Goal: Task Accomplishment & Management: Use online tool/utility

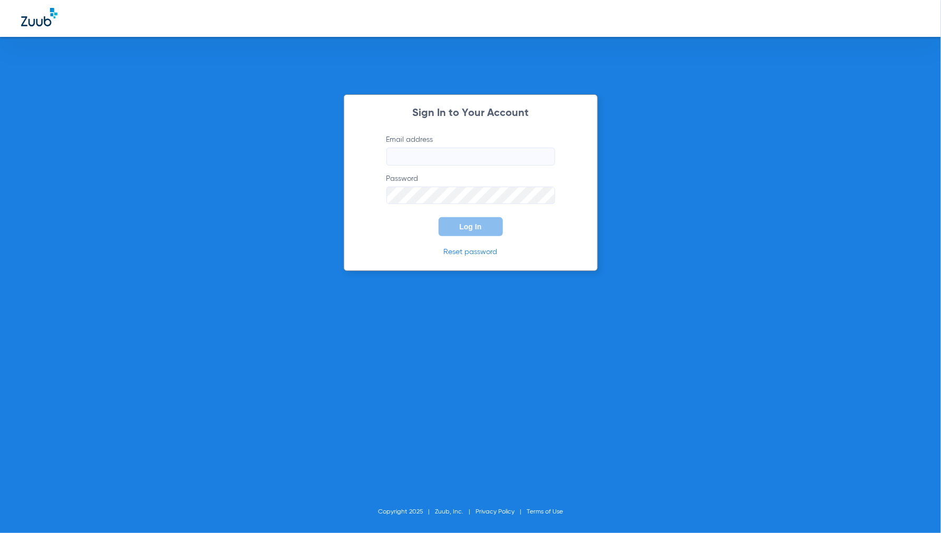
type input "[EMAIL_ADDRESS][DOMAIN_NAME]"
click at [469, 232] on button "Log In" at bounding box center [471, 226] width 64 height 19
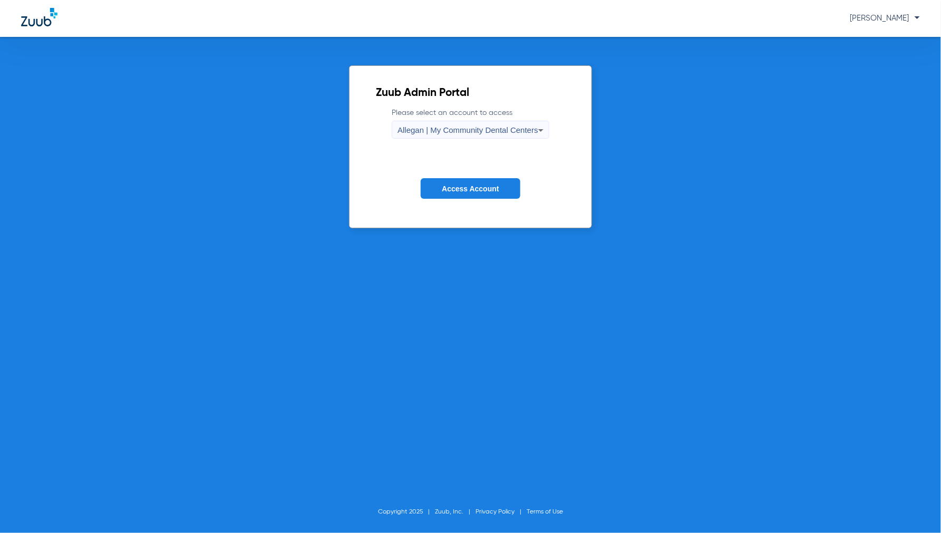
click at [441, 129] on span "Allegan | My Community Dental Centers" at bounding box center [467, 129] width 141 height 9
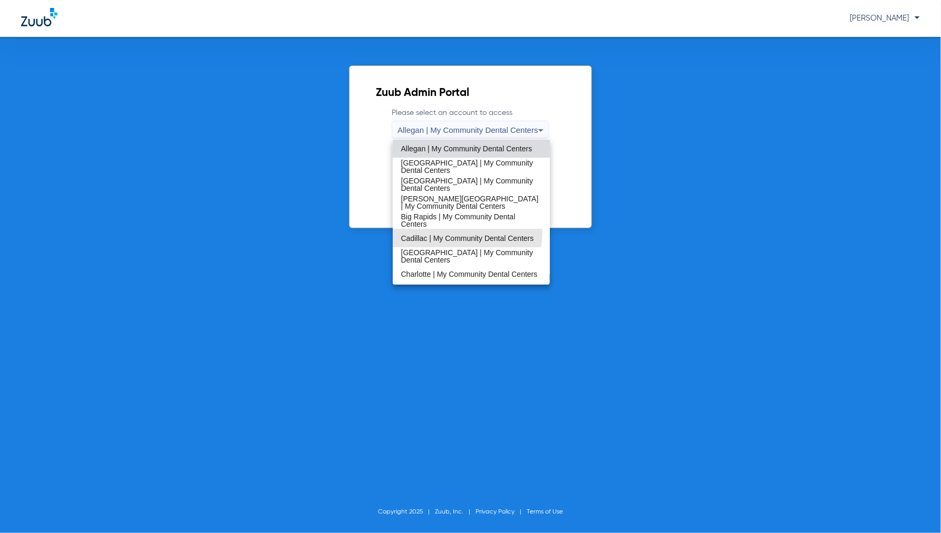
drag, startPoint x: 426, startPoint y: 229, endPoint x: 438, endPoint y: 199, distance: 32.9
click at [425, 229] on mat-option "Cadillac | My Community Dental Centers" at bounding box center [472, 238] width 158 height 18
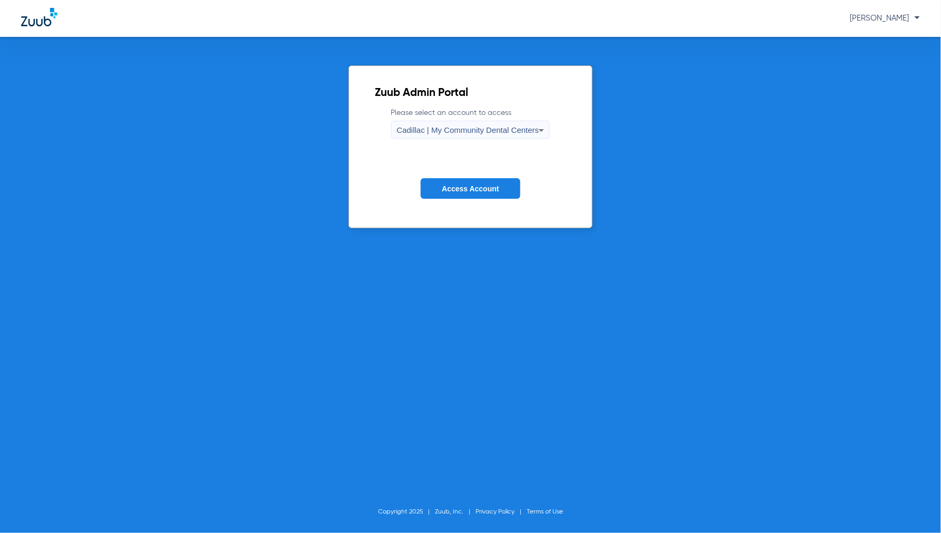
click at [457, 174] on form "Please select an account to access Cadillac | My Community Dental Centers Acces…" at bounding box center [470, 161] width 191 height 107
click at [452, 185] on span "Access Account" at bounding box center [470, 188] width 57 height 8
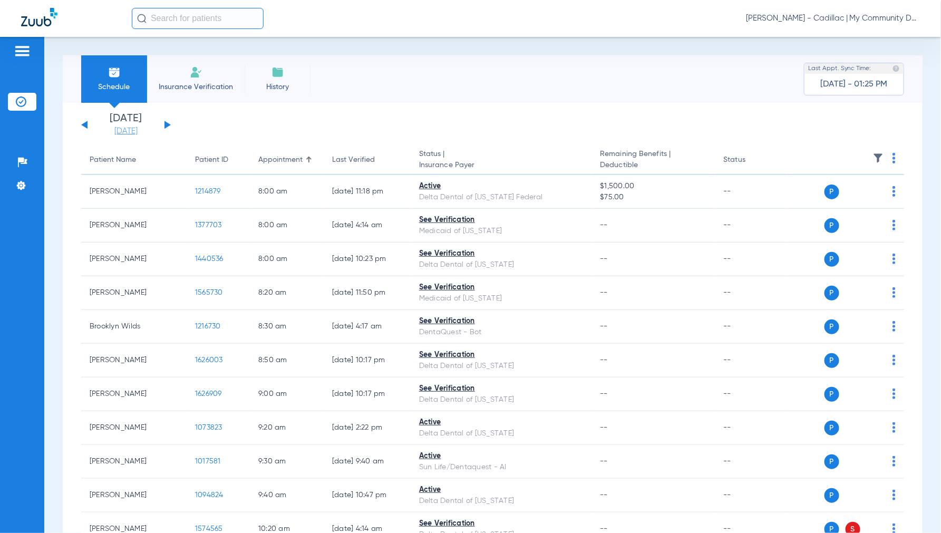
click at [128, 132] on link "[DATE]" at bounding box center [125, 131] width 63 height 11
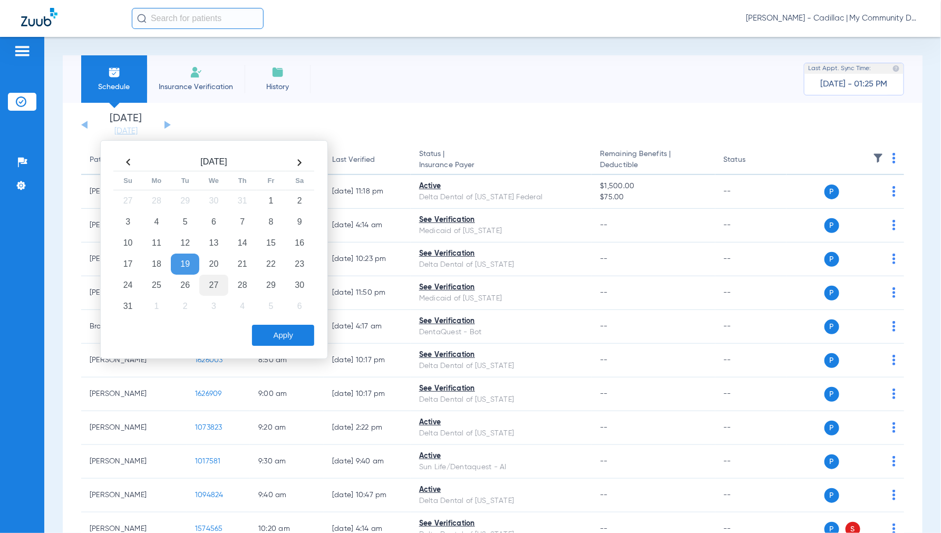
click at [208, 280] on td "27" at bounding box center [213, 285] width 28 height 21
click at [288, 335] on button "Apply" at bounding box center [283, 335] width 62 height 21
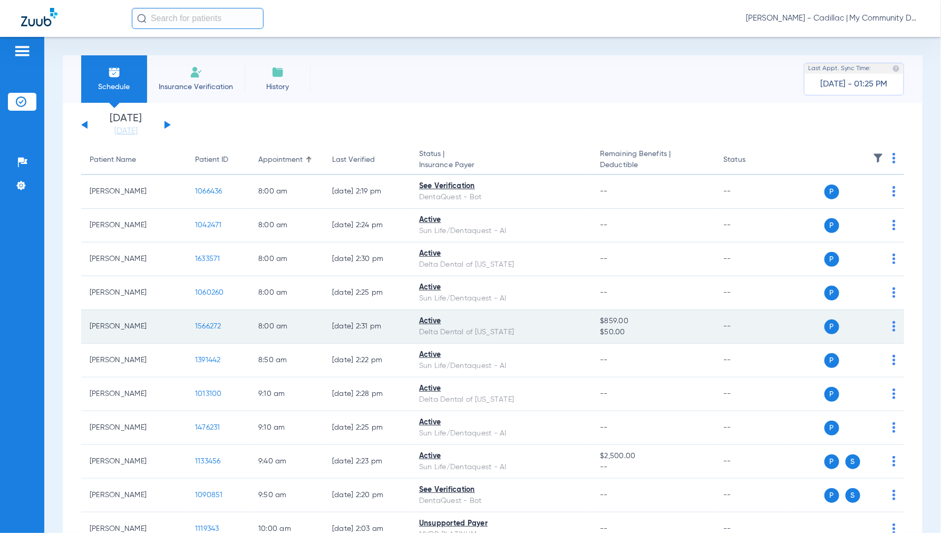
click at [203, 325] on span "1566272" at bounding box center [208, 326] width 26 height 7
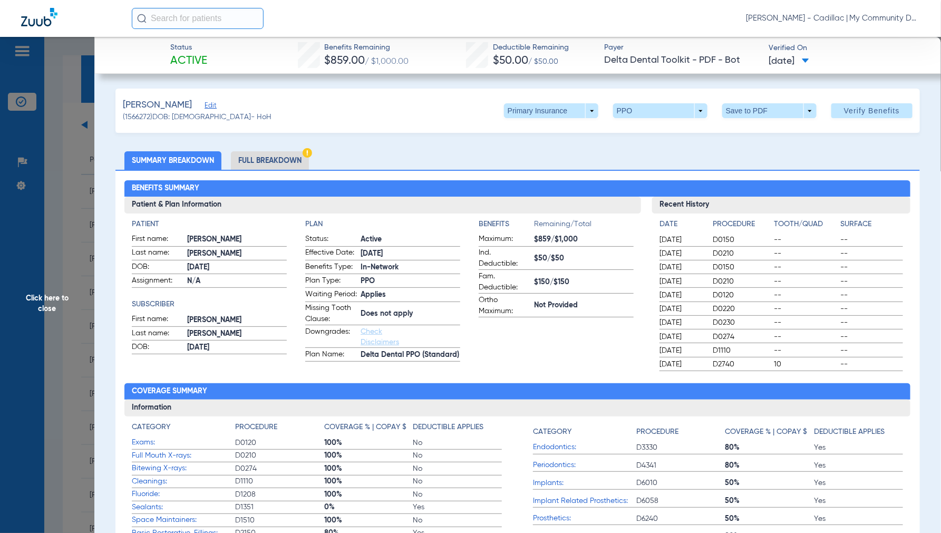
click at [277, 159] on li "Full Breakdown" at bounding box center [270, 160] width 78 height 18
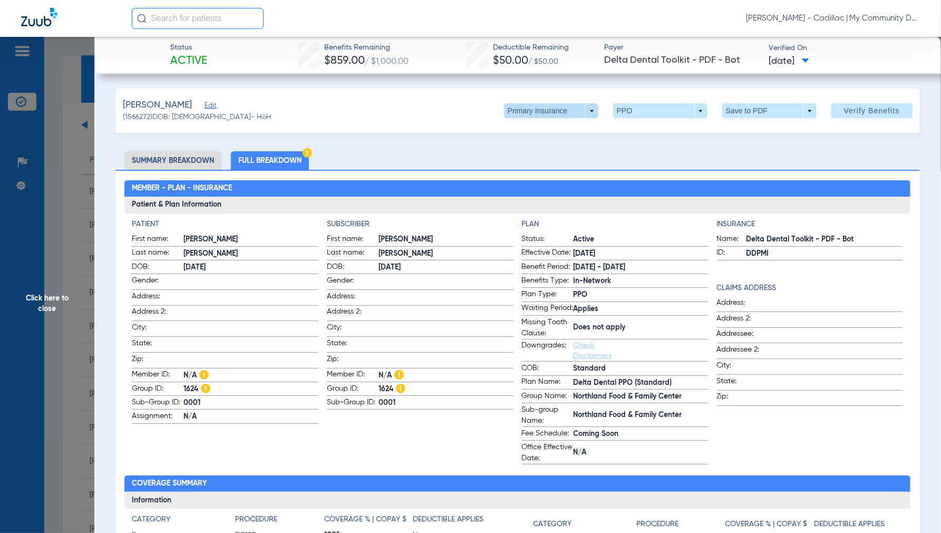
click at [582, 109] on span at bounding box center [551, 110] width 94 height 15
click at [524, 151] on span "Secondary Insurance" at bounding box center [539, 152] width 70 height 7
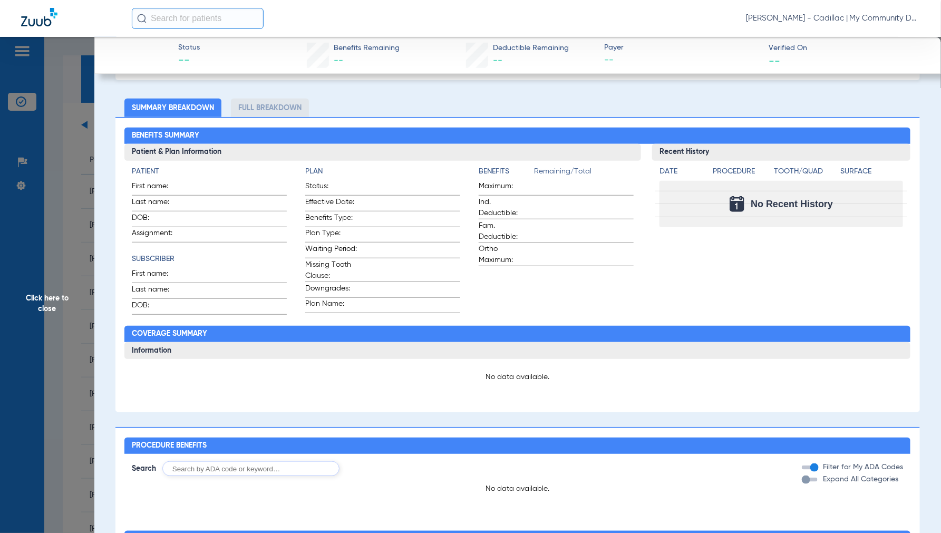
scroll to position [234, 0]
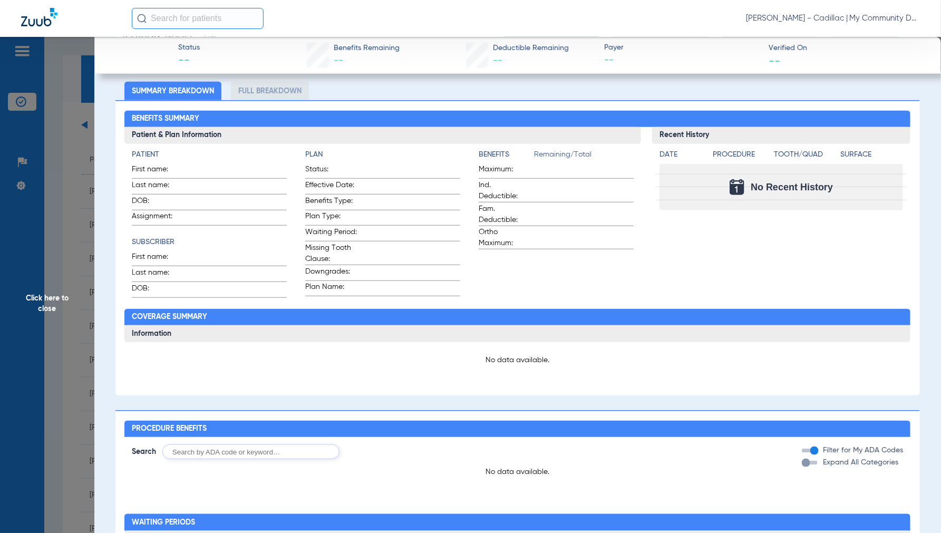
click at [44, 298] on span "Click here to close" at bounding box center [47, 303] width 94 height 533
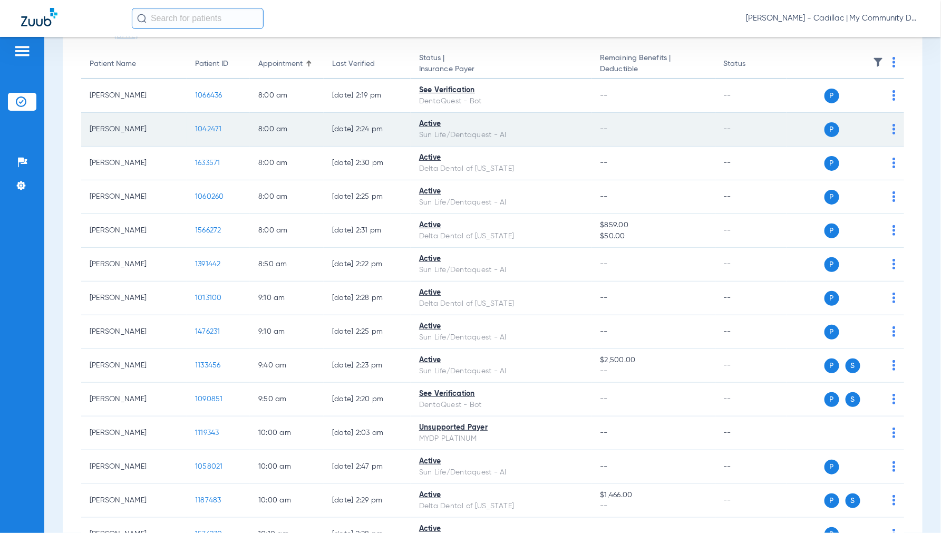
scroll to position [117, 0]
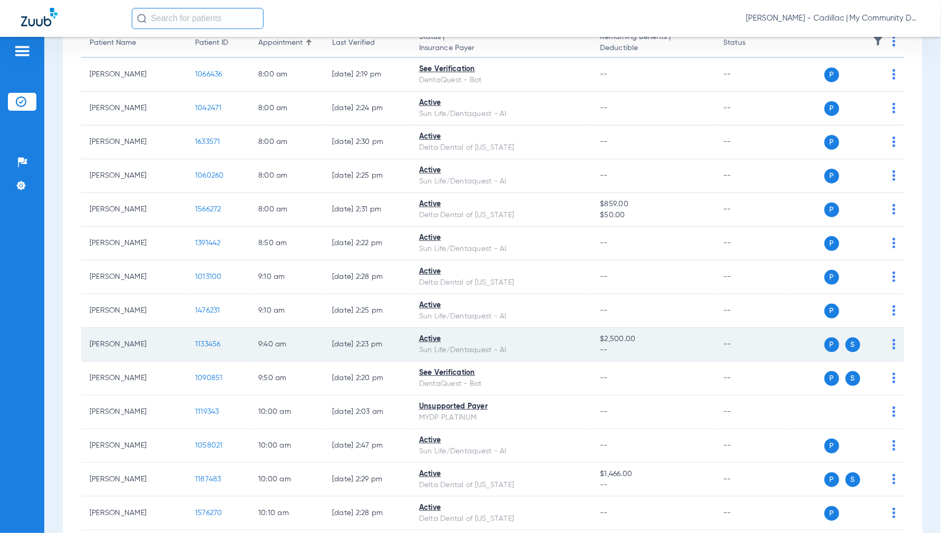
click at [202, 343] on span "1133456" at bounding box center [208, 343] width 26 height 7
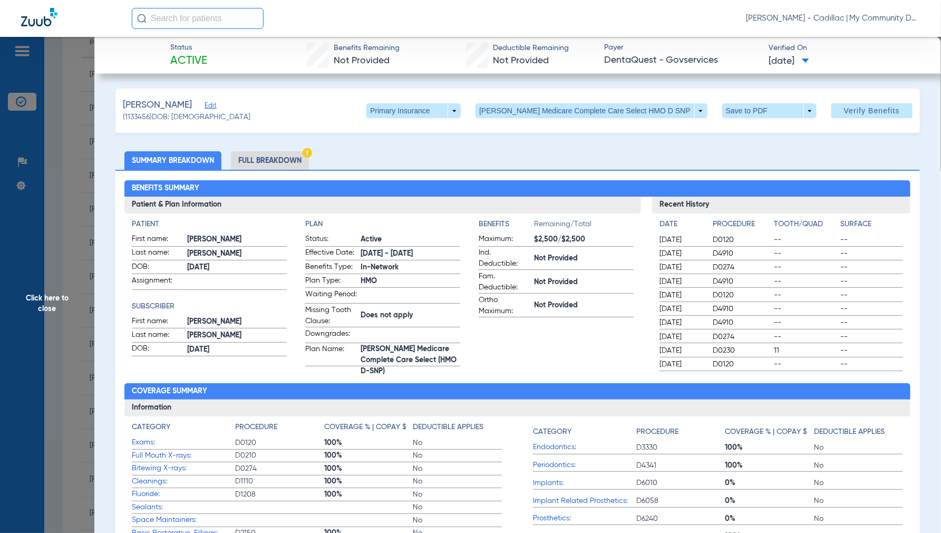
click at [259, 159] on li "Full Breakdown" at bounding box center [270, 160] width 78 height 18
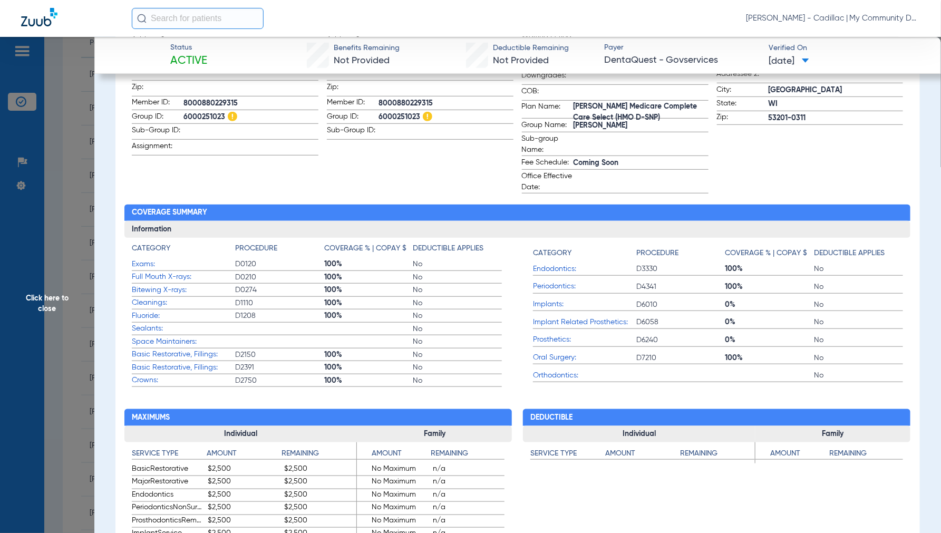
scroll to position [293, 0]
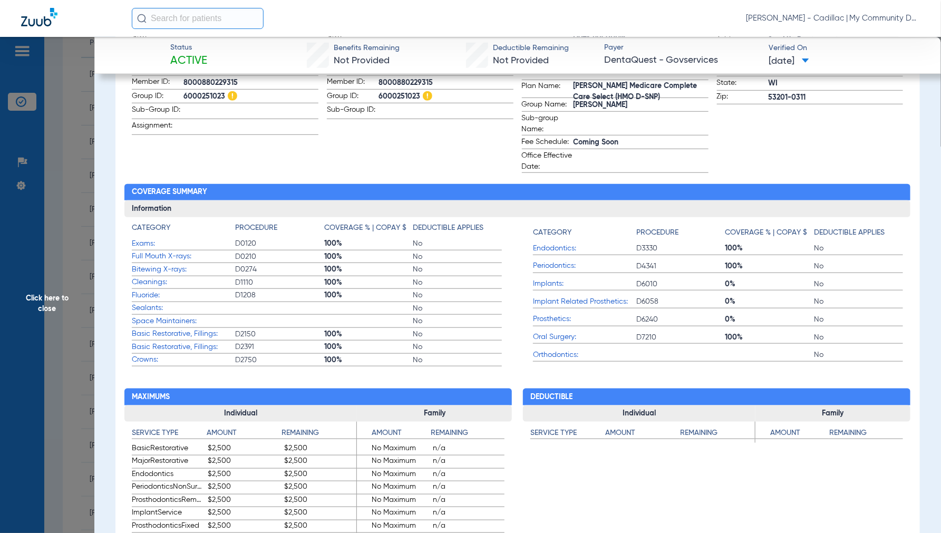
click at [60, 300] on span "Click here to close" at bounding box center [47, 303] width 94 height 533
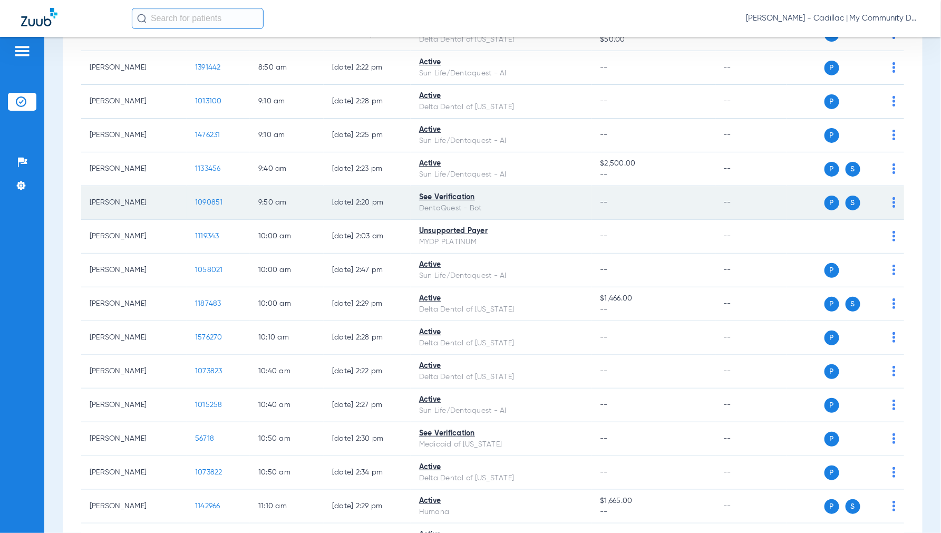
click at [208, 197] on td "1090851" at bounding box center [218, 203] width 63 height 34
click at [208, 199] on span "1090851" at bounding box center [209, 202] width 28 height 7
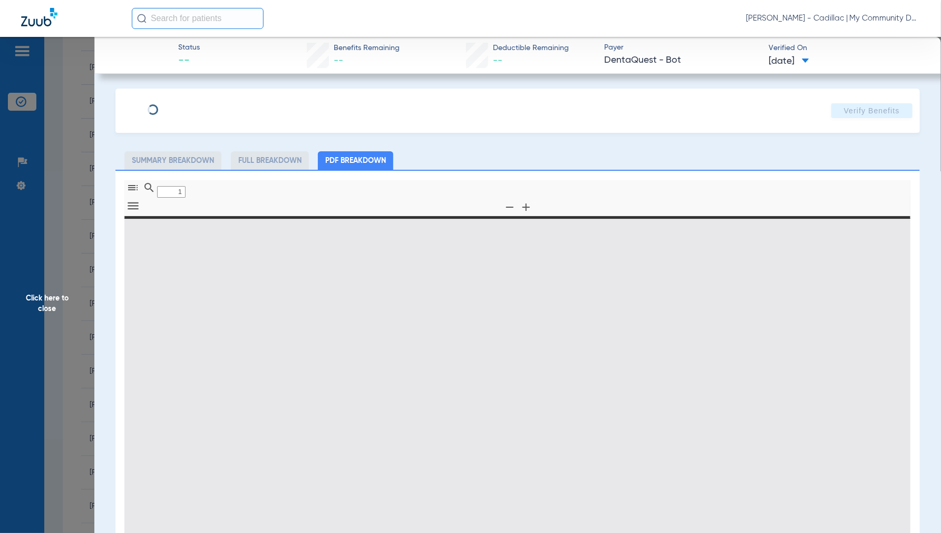
type input "0"
select select "page-width"
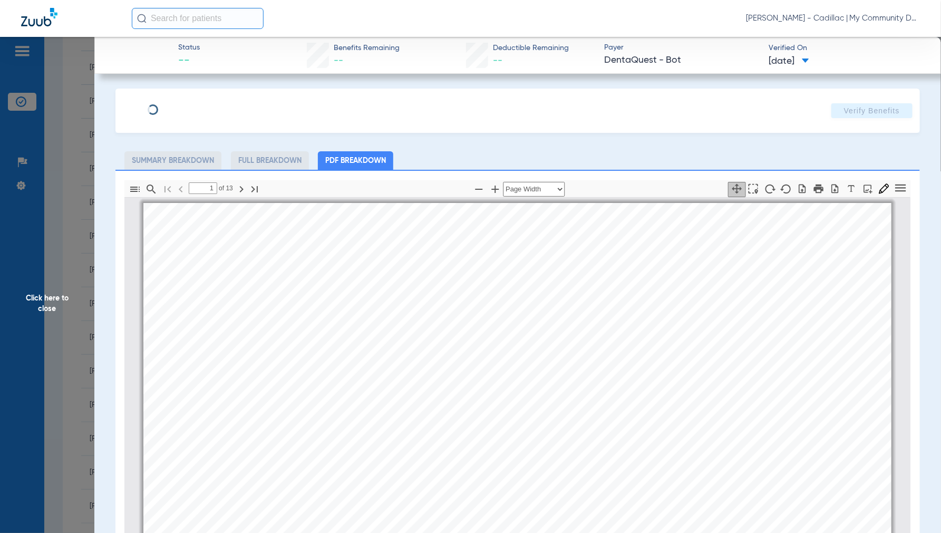
scroll to position [5, 0]
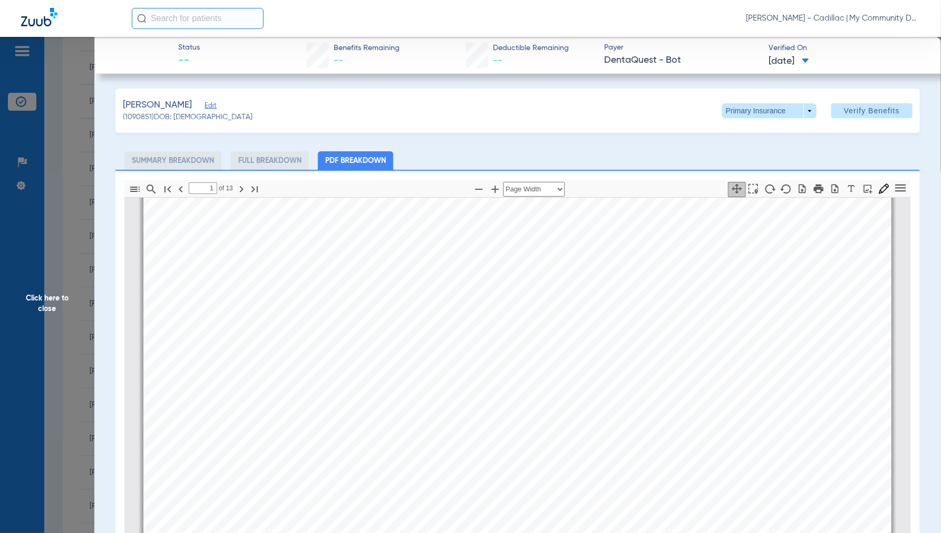
type input "2"
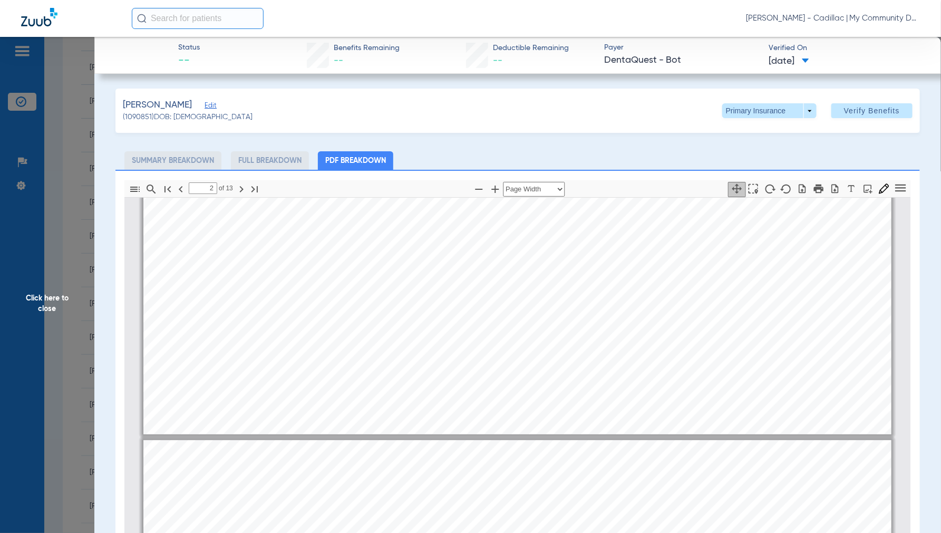
click at [40, 310] on span "Click here to close" at bounding box center [47, 303] width 94 height 533
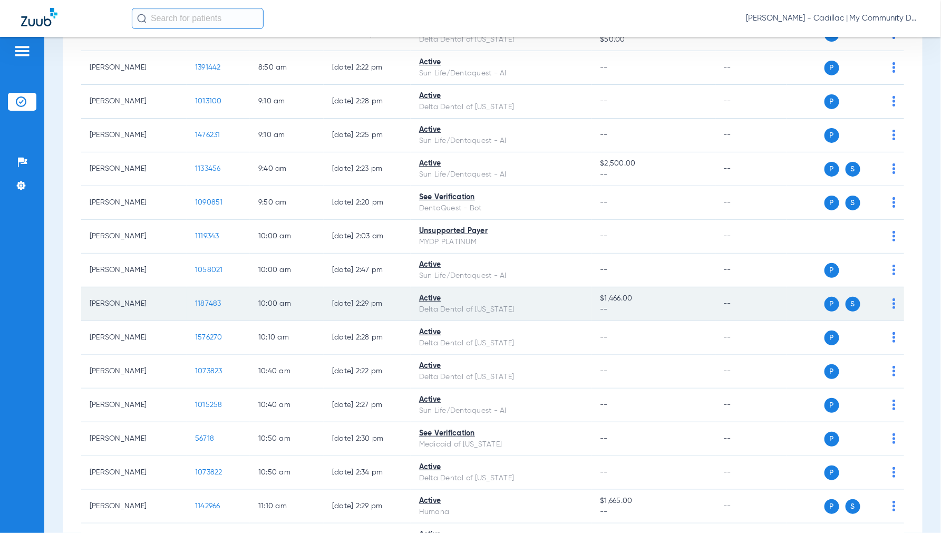
click at [201, 303] on span "1187483" at bounding box center [208, 303] width 26 height 7
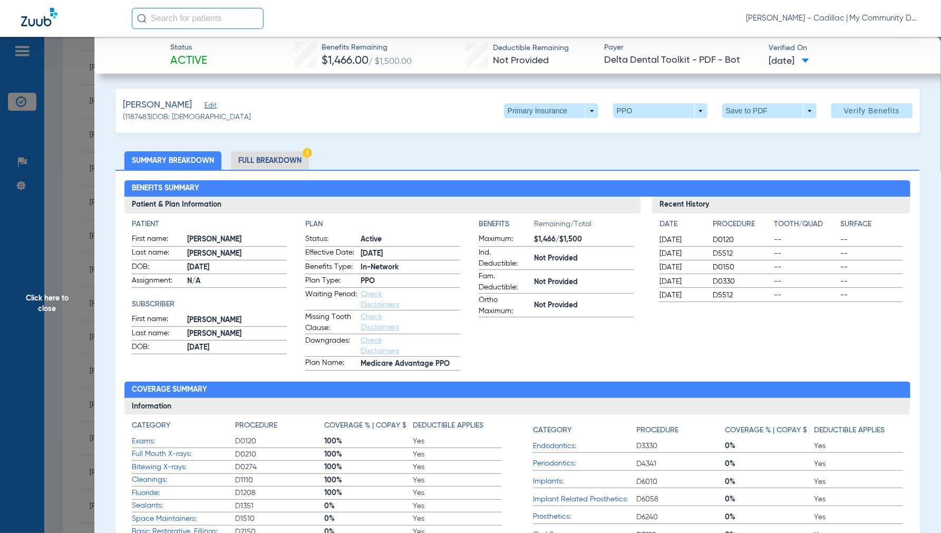
click at [277, 155] on li "Full Breakdown" at bounding box center [270, 160] width 78 height 18
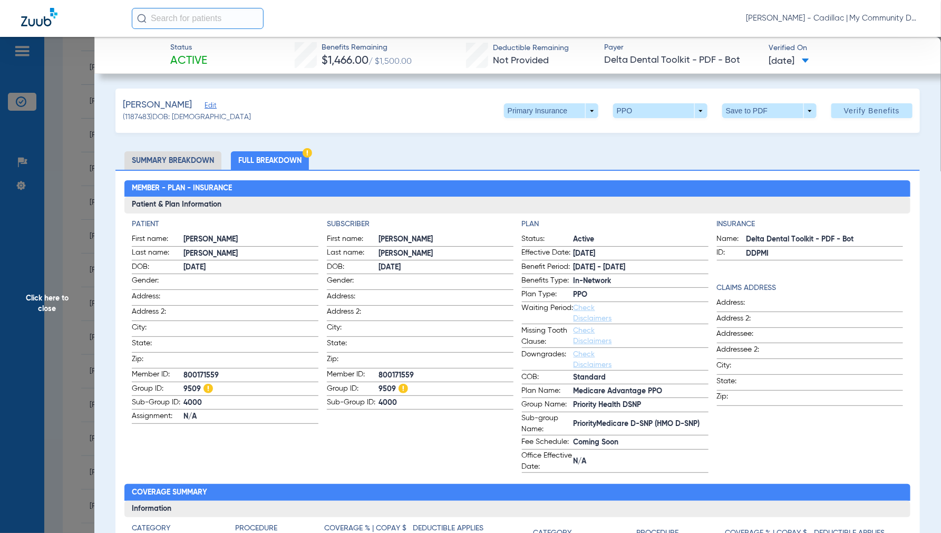
drag, startPoint x: 51, startPoint y: 298, endPoint x: 81, endPoint y: 301, distance: 29.6
click at [52, 298] on span "Click here to close" at bounding box center [47, 303] width 94 height 533
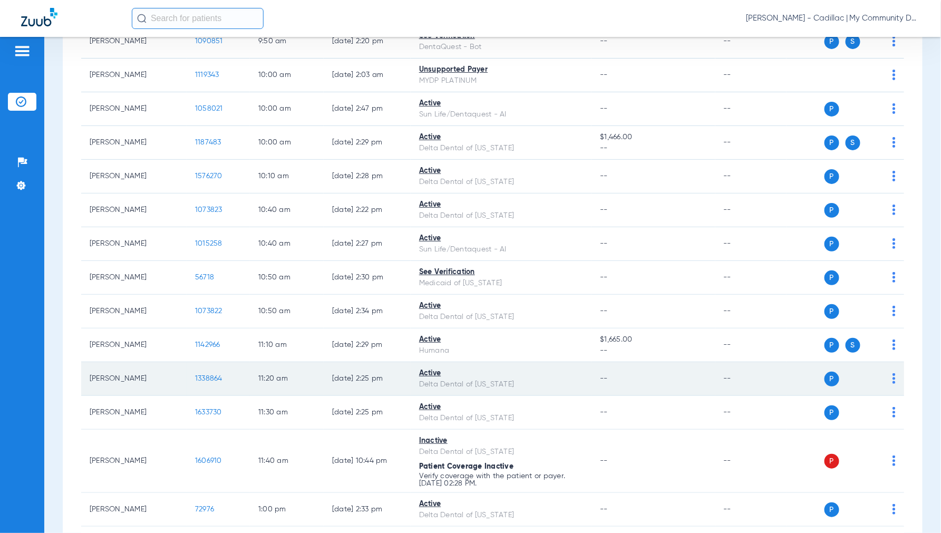
scroll to position [468, 0]
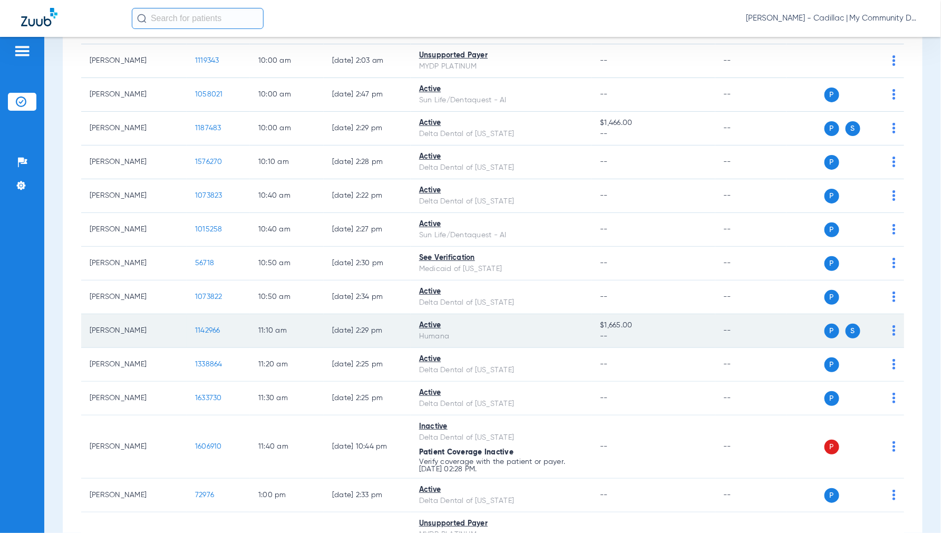
click at [212, 329] on span "1142966" at bounding box center [207, 330] width 25 height 7
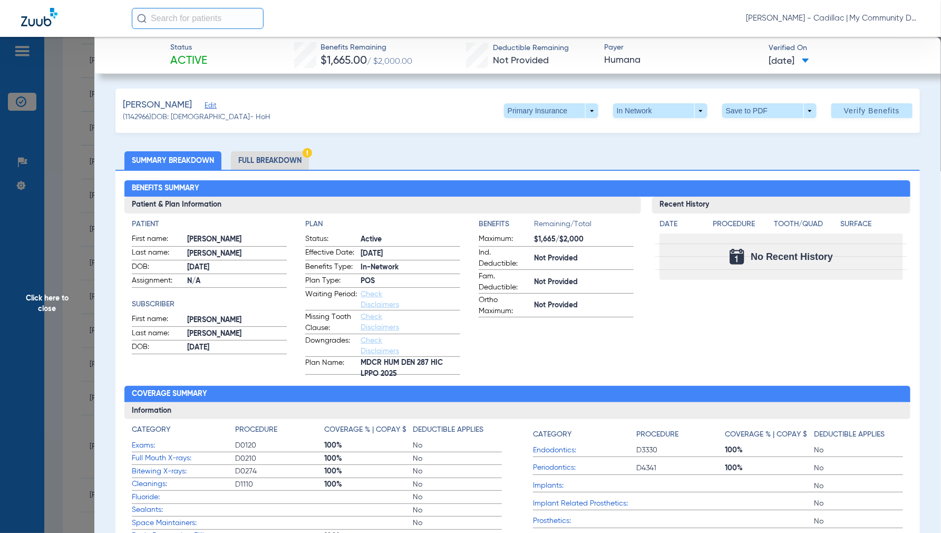
click at [54, 300] on span "Click here to close" at bounding box center [47, 303] width 94 height 533
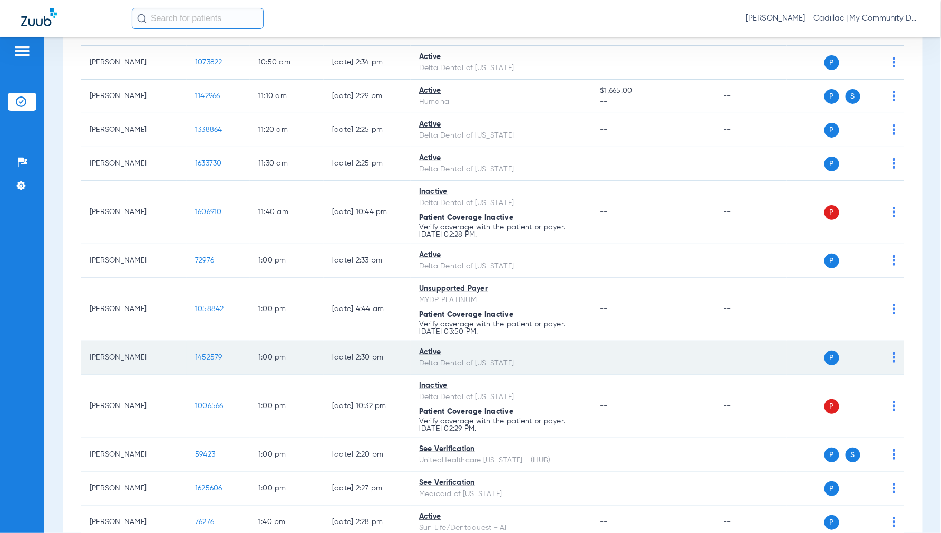
scroll to position [761, 0]
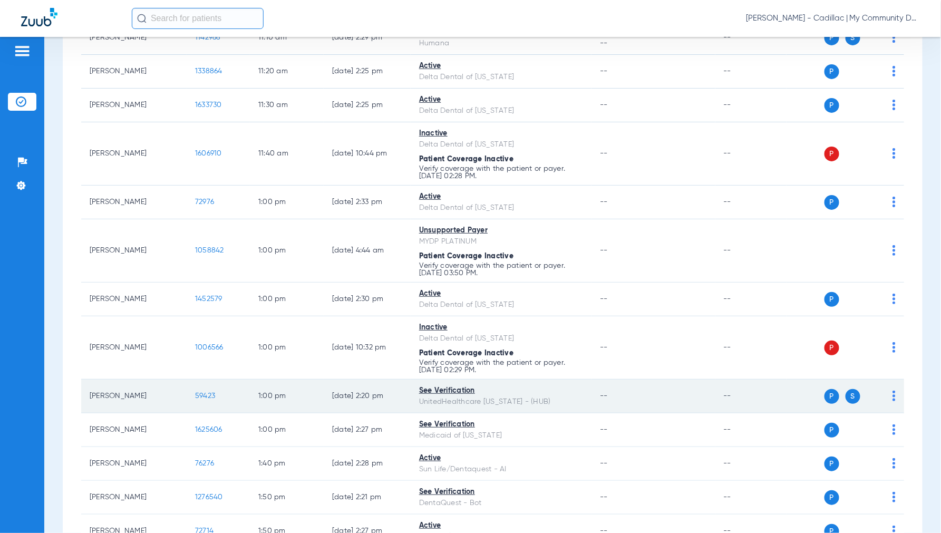
click at [205, 396] on span "59423" at bounding box center [205, 395] width 20 height 7
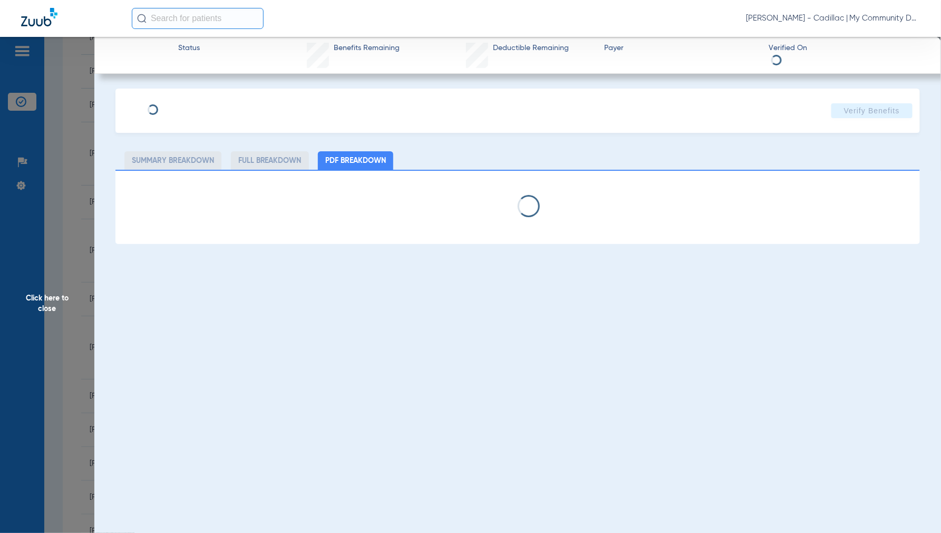
select select "page-width"
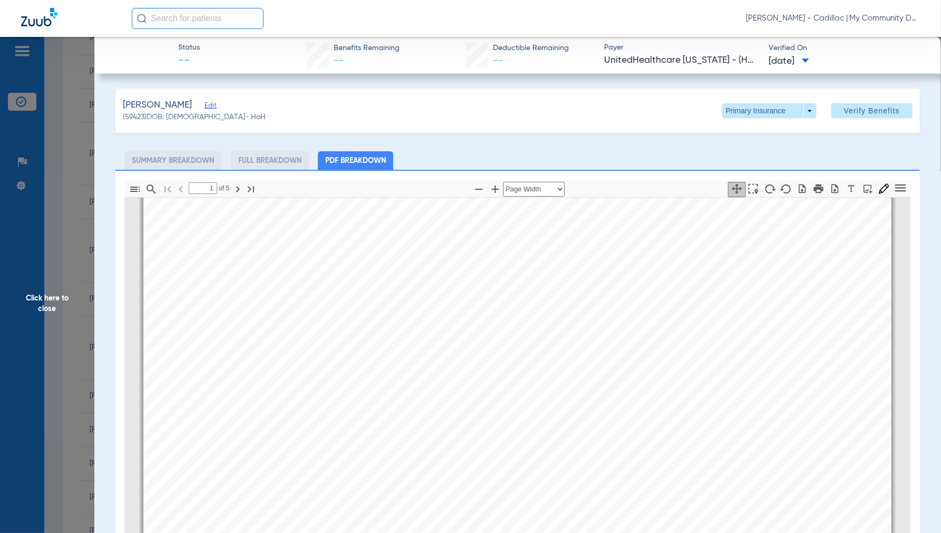
scroll to position [0, 0]
type input "2"
click at [59, 298] on span "Click here to close" at bounding box center [47, 303] width 94 height 533
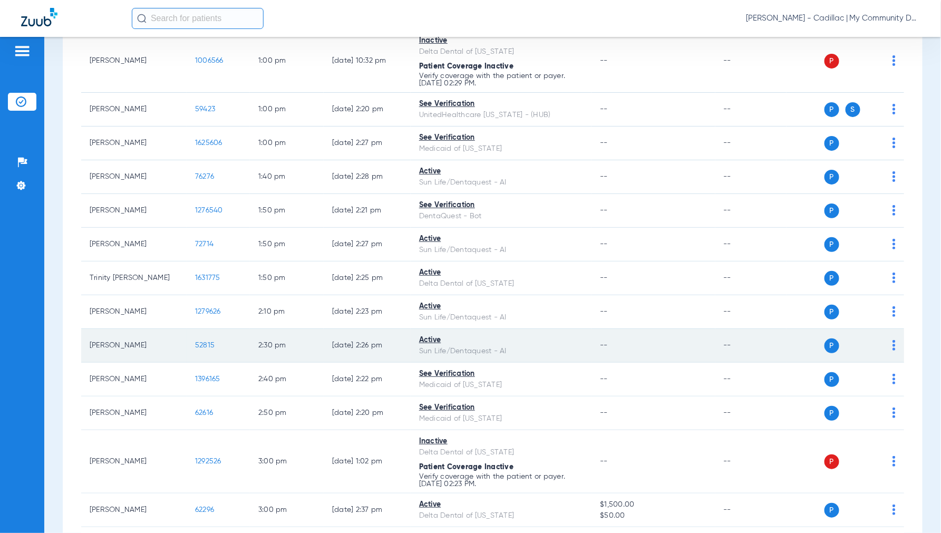
scroll to position [1107, 0]
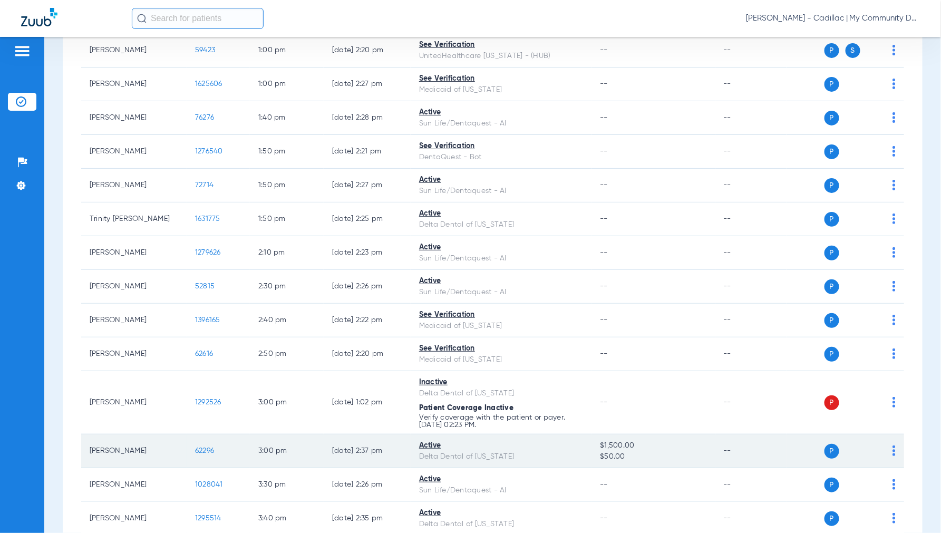
click at [204, 450] on span "62296" at bounding box center [204, 450] width 19 height 7
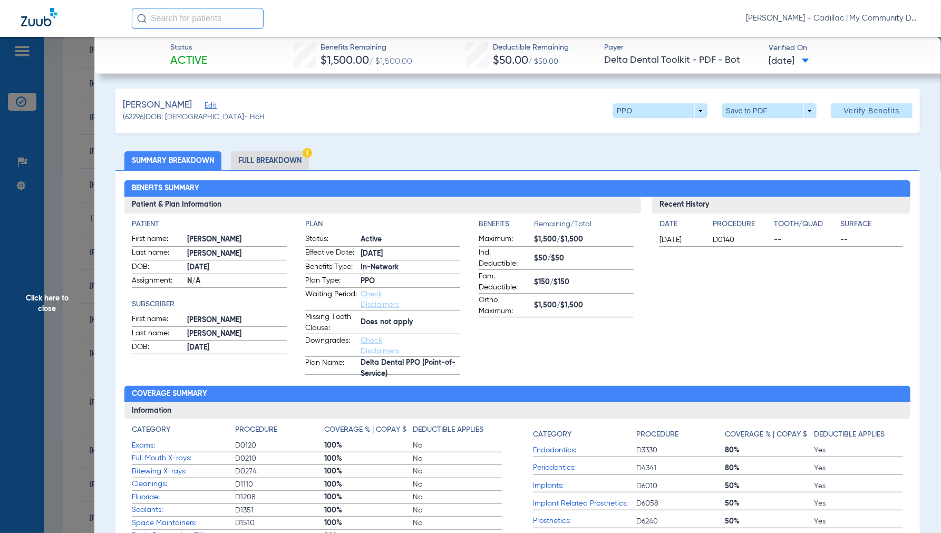
click at [265, 156] on li "Full Breakdown" at bounding box center [270, 160] width 78 height 18
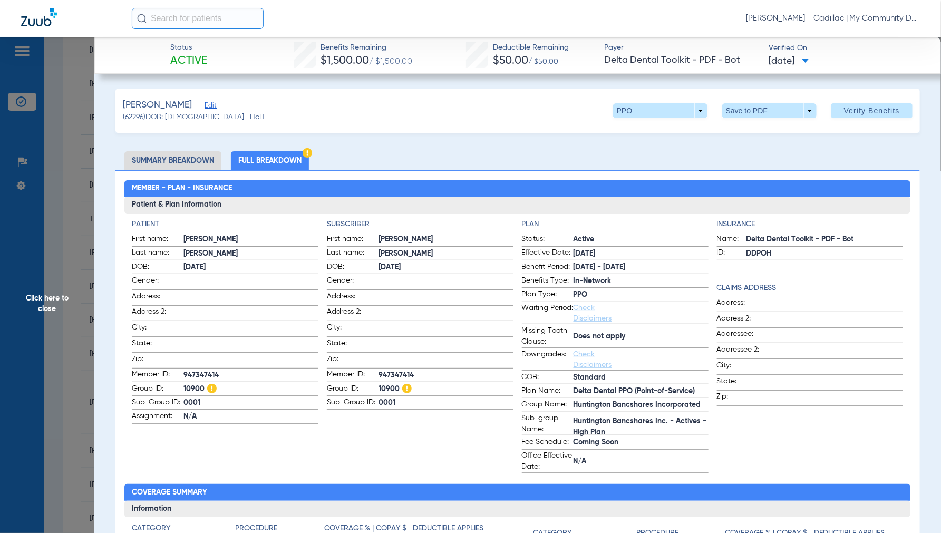
click at [43, 310] on span "Click here to close" at bounding box center [47, 303] width 94 height 533
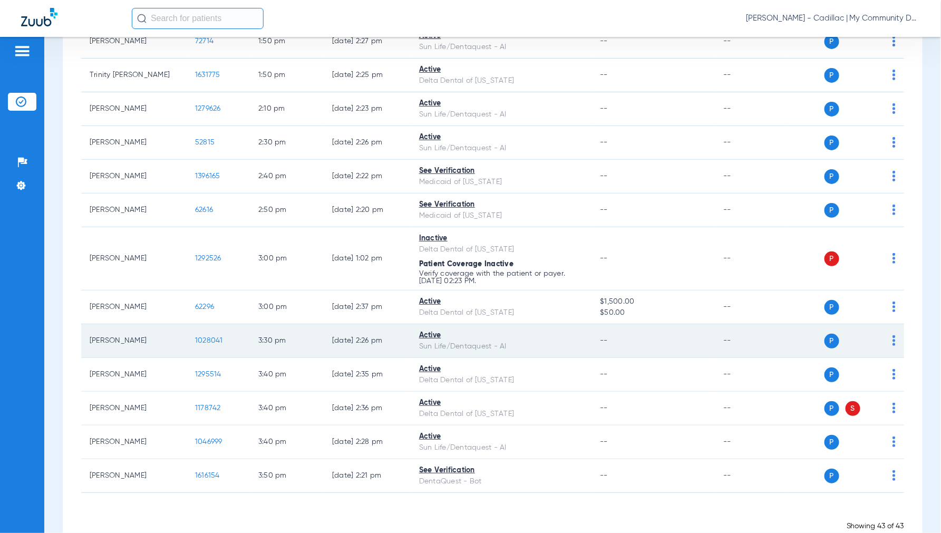
scroll to position [1282, 0]
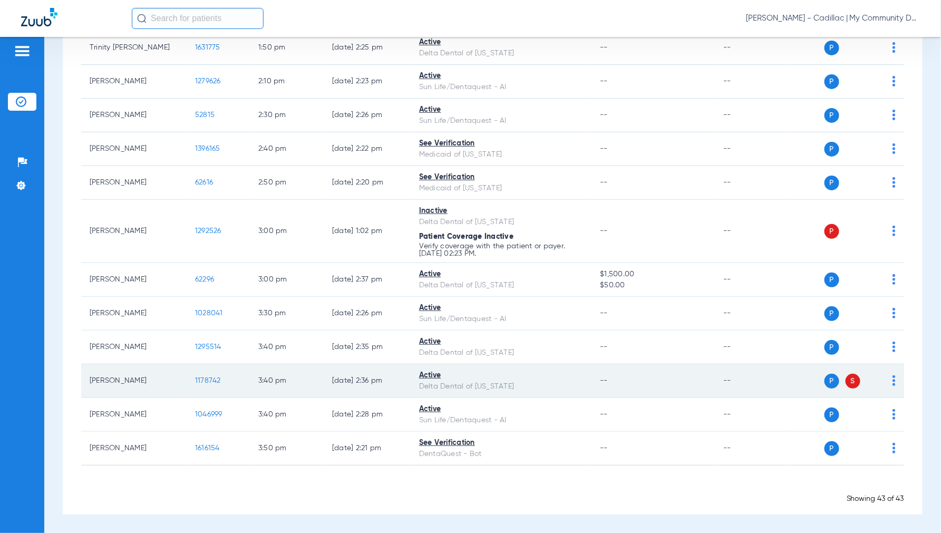
click at [207, 378] on span "1178742" at bounding box center [208, 380] width 26 height 7
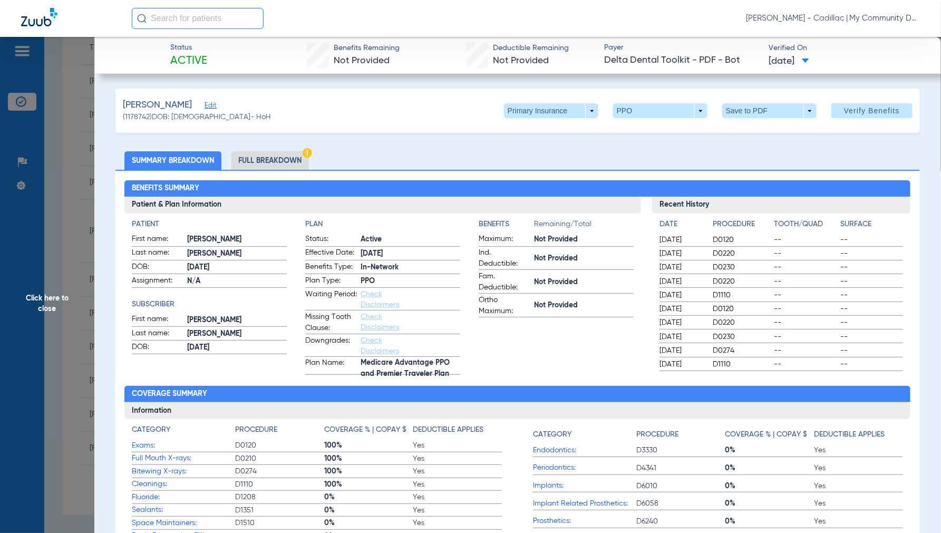
click at [273, 163] on li "Full Breakdown" at bounding box center [270, 160] width 78 height 18
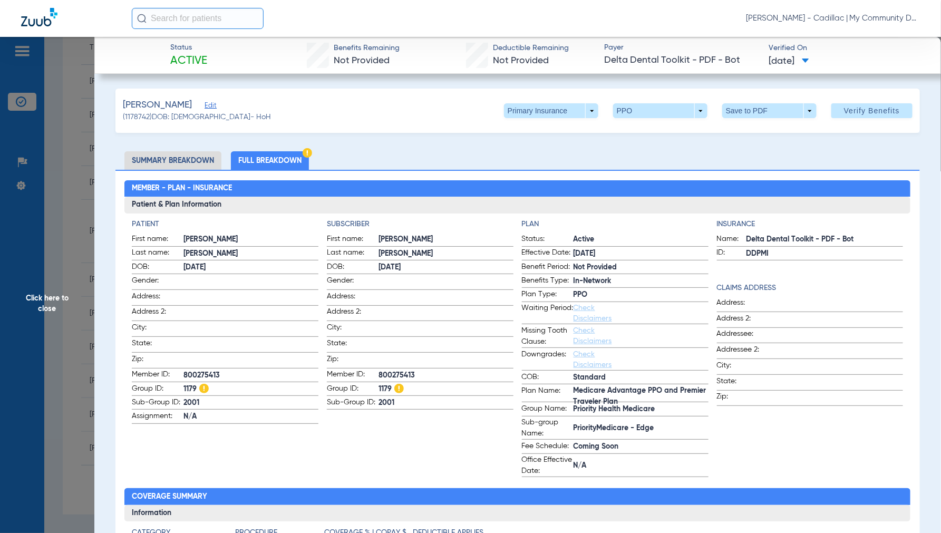
drag, startPoint x: 55, startPoint y: 300, endPoint x: 62, endPoint y: 299, distance: 6.9
click at [56, 300] on span "Click here to close" at bounding box center [47, 303] width 94 height 533
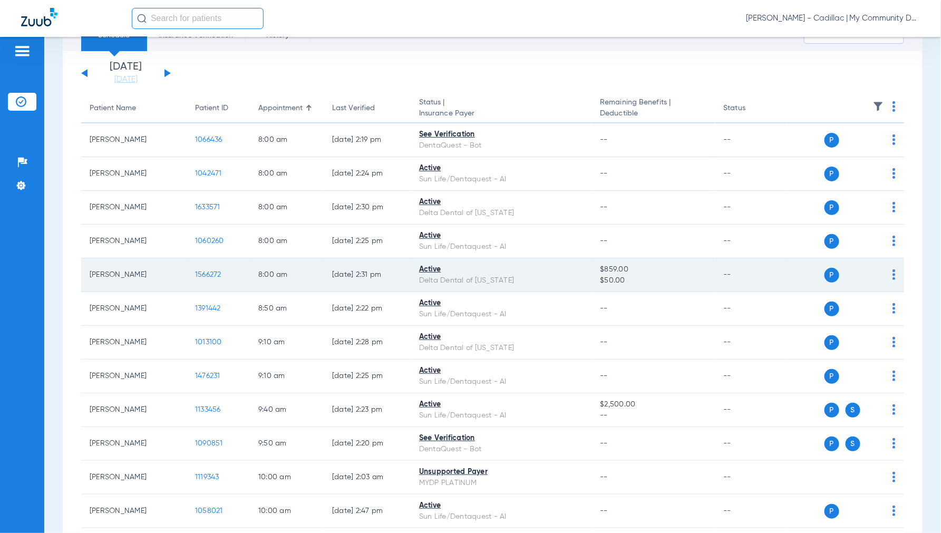
scroll to position [0, 0]
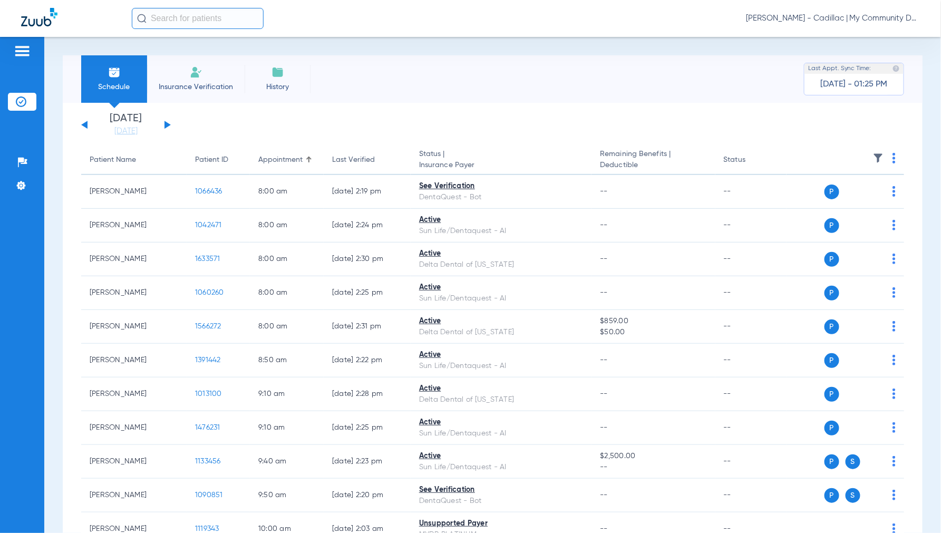
click at [165, 124] on button at bounding box center [167, 125] width 6 height 8
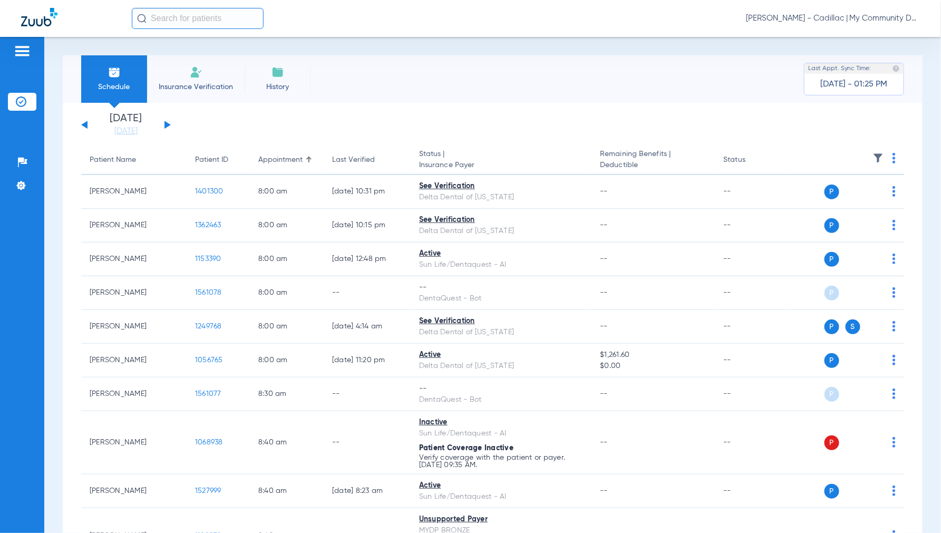
click at [892, 161] on img at bounding box center [893, 158] width 3 height 11
click at [825, 197] on span "Verify All" at bounding box center [845, 199] width 66 height 7
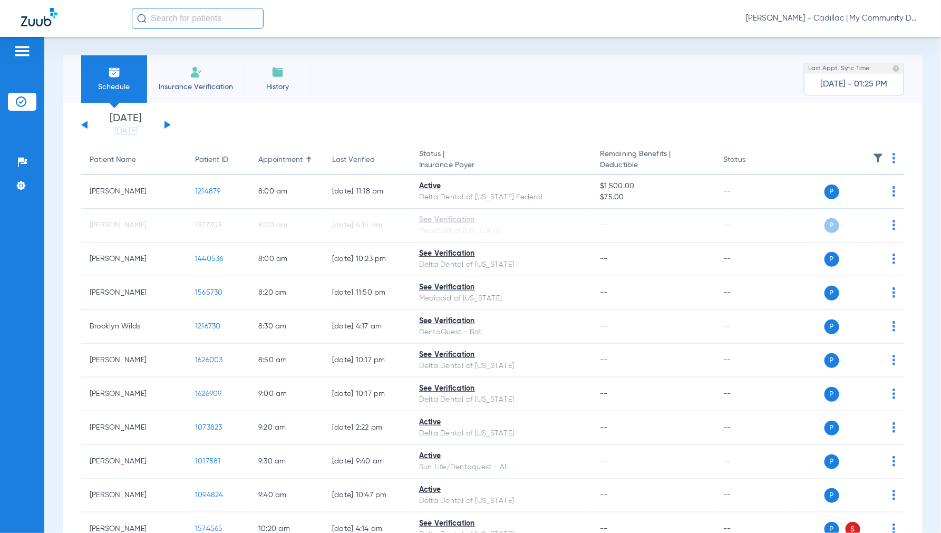
click at [829, 12] on div "Jennifer Dziamski - Cadillac | My Community Dental Centers" at bounding box center [526, 18] width 788 height 21
click at [829, 18] on span "Jennifer Dziamski - Cadillac | My Community Dental Centers" at bounding box center [833, 18] width 174 height 11
click at [867, 37] on span "Account Selection" at bounding box center [880, 37] width 59 height 7
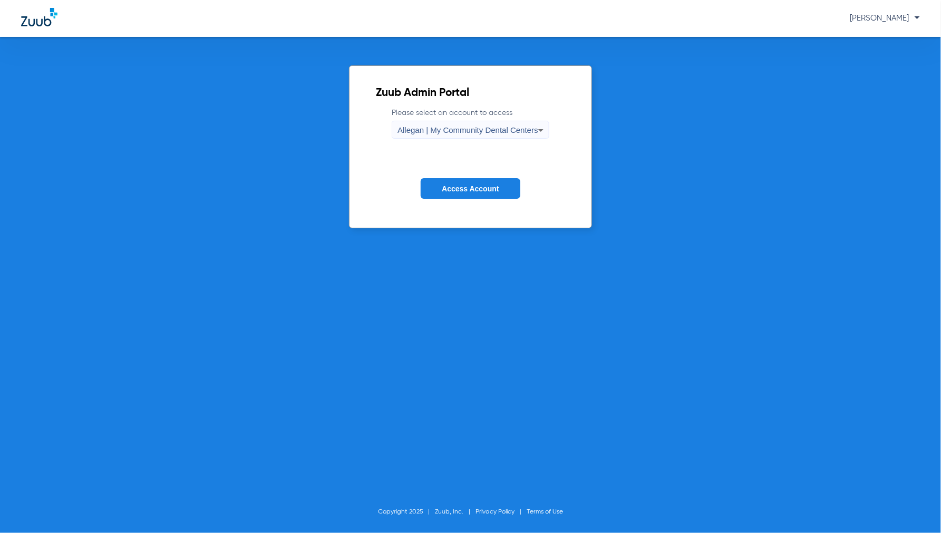
click at [477, 125] on span "Allegan | My Community Dental Centers" at bounding box center [467, 129] width 141 height 9
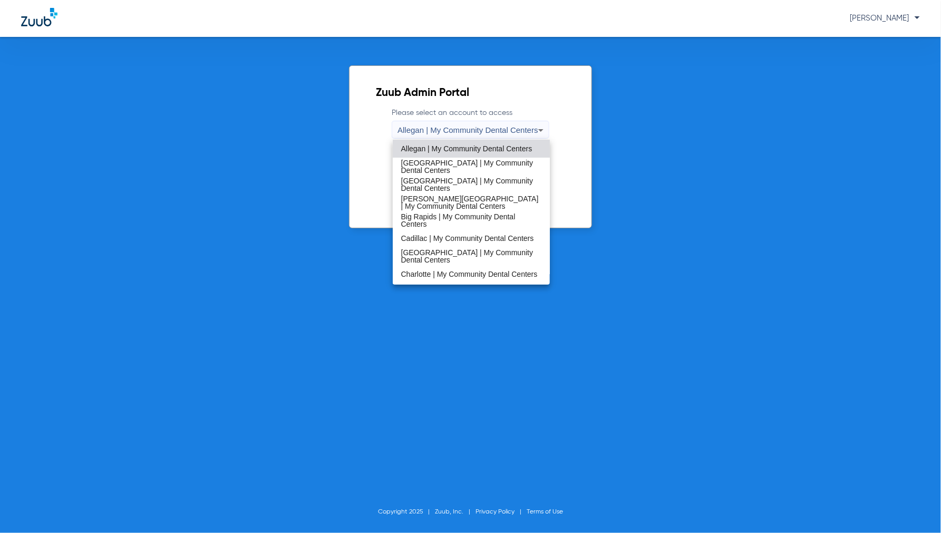
click at [425, 249] on span "[GEOGRAPHIC_DATA] | My Community Dental Centers" at bounding box center [471, 256] width 141 height 15
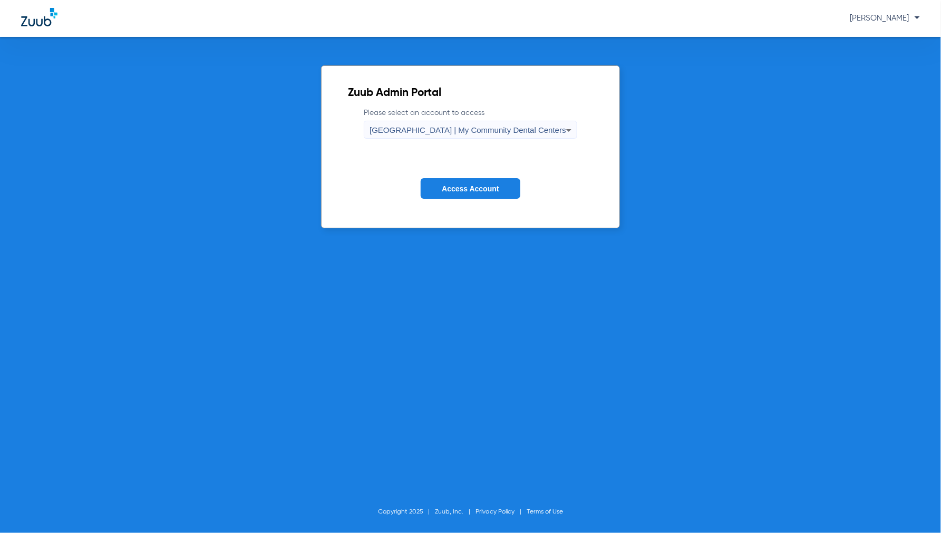
click at [483, 180] on button "Access Account" at bounding box center [470, 188] width 99 height 21
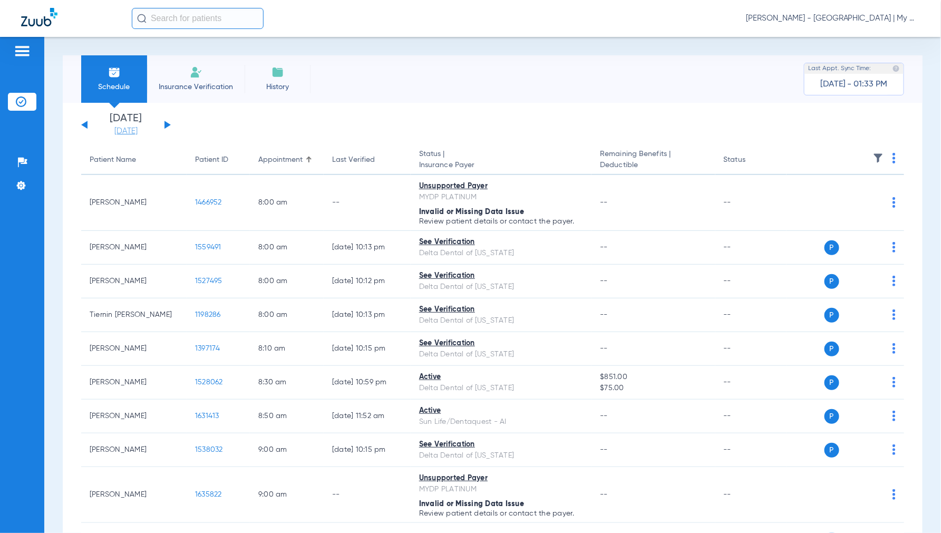
click at [121, 134] on link "[DATE]" at bounding box center [125, 131] width 63 height 11
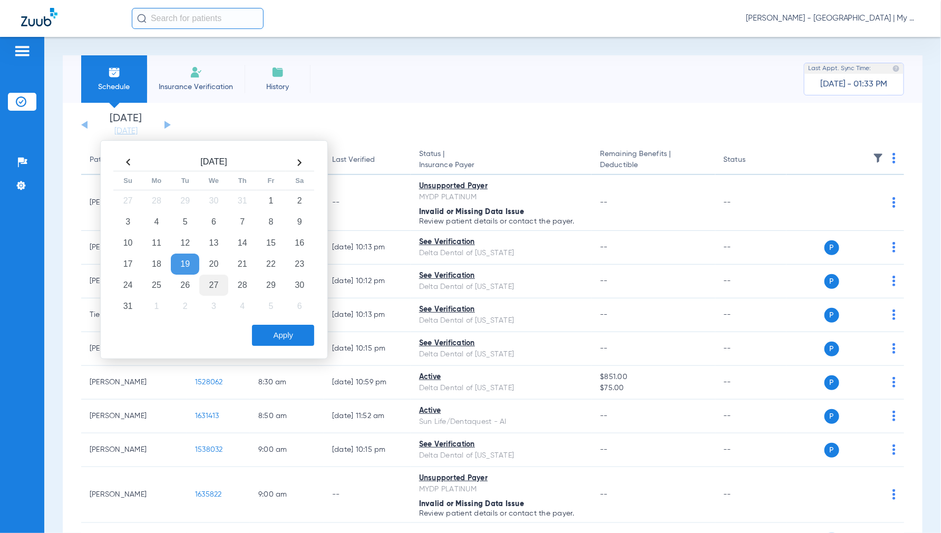
click at [214, 285] on td "27" at bounding box center [213, 285] width 28 height 21
click at [292, 334] on button "Apply" at bounding box center [283, 335] width 62 height 21
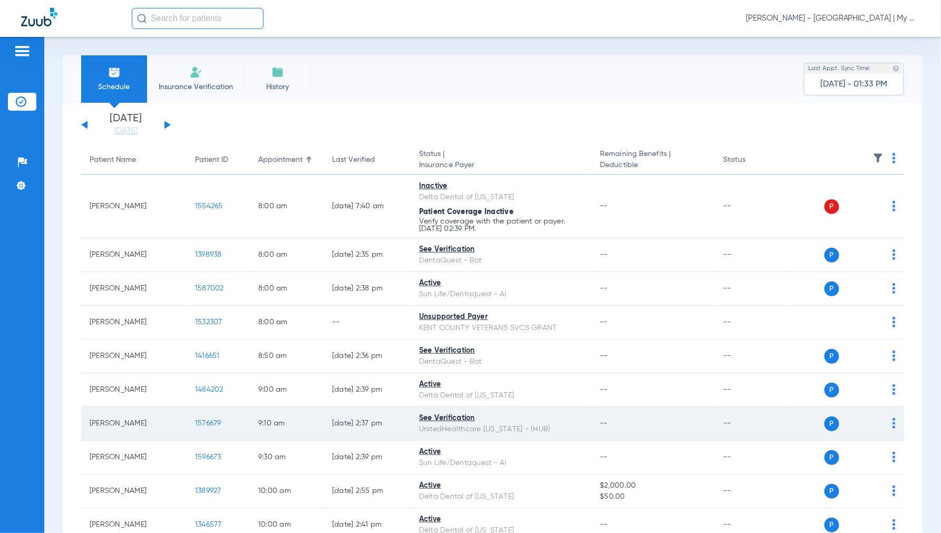
click at [207, 423] on span "1576679" at bounding box center [208, 423] width 26 height 7
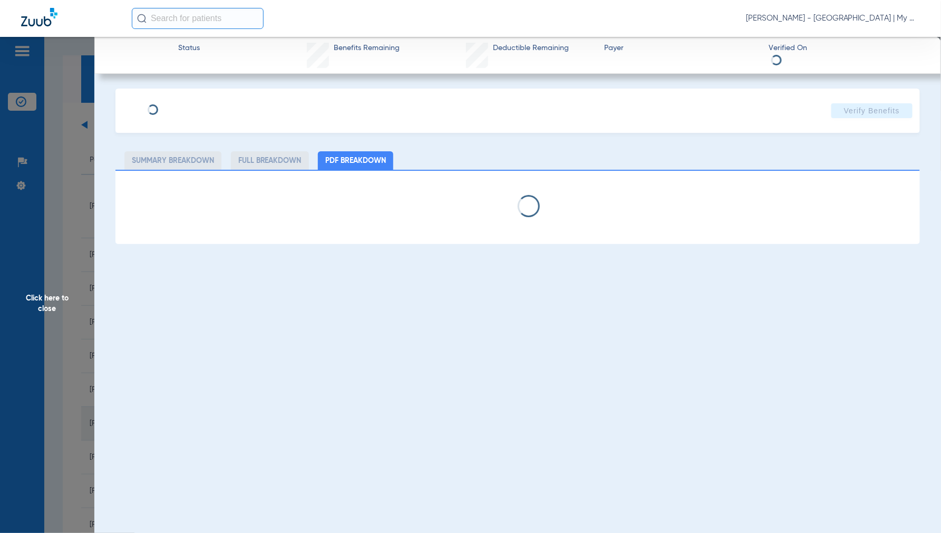
select select "page-width"
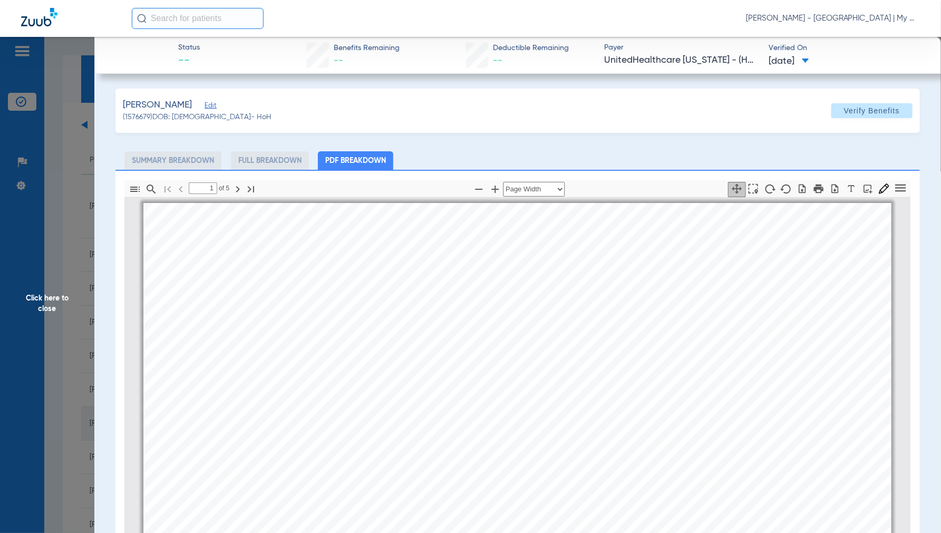
scroll to position [5, 0]
type input "2"
drag, startPoint x: 59, startPoint y: 294, endPoint x: 76, endPoint y: 298, distance: 18.4
click at [58, 294] on span "Click here to close" at bounding box center [47, 303] width 94 height 533
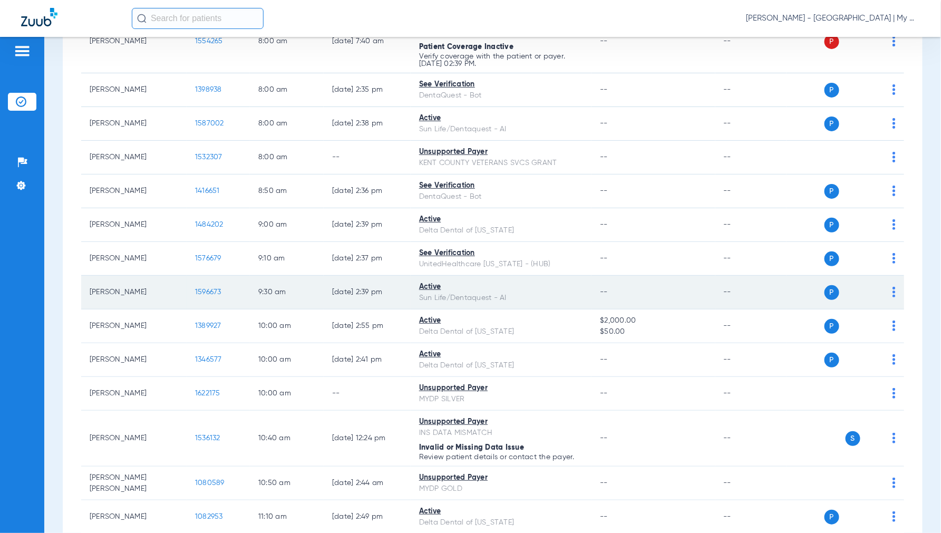
scroll to position [176, 0]
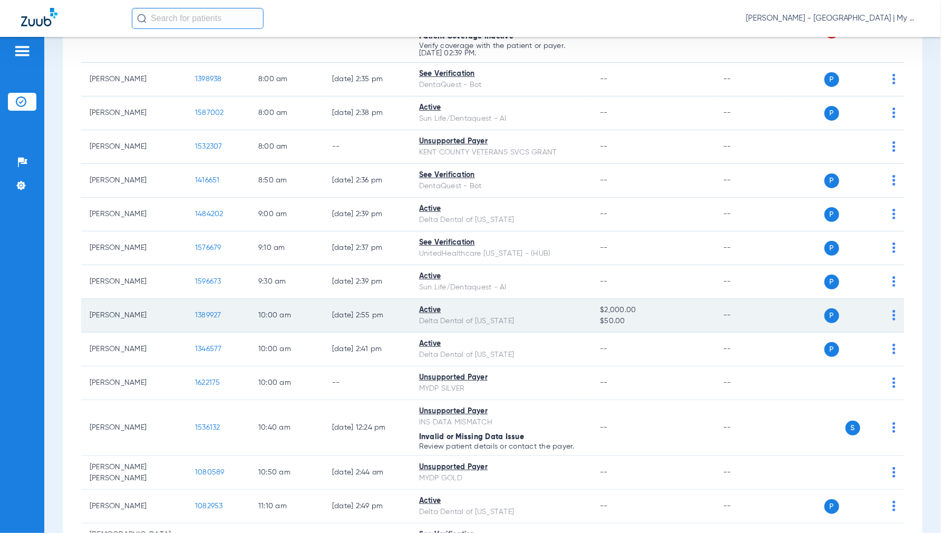
click at [200, 316] on span "1389927" at bounding box center [208, 315] width 26 height 7
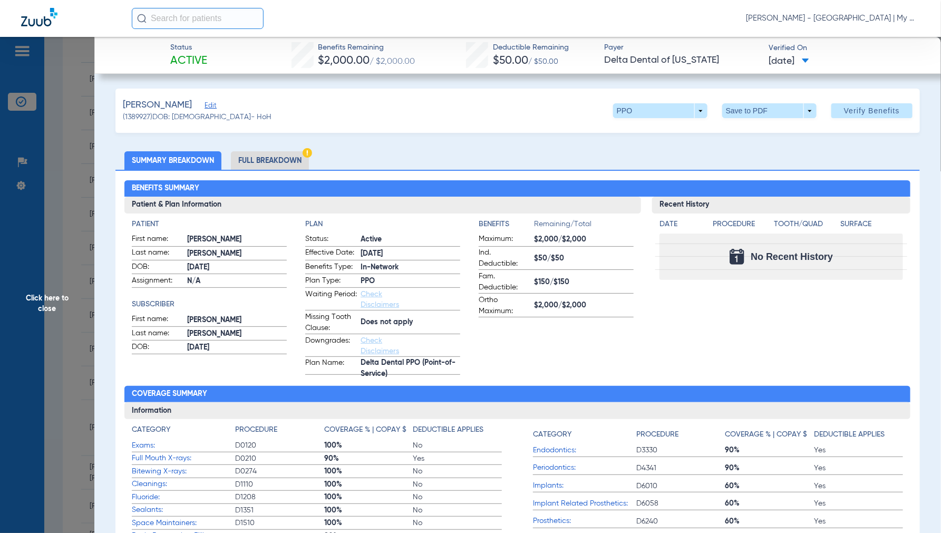
click at [287, 159] on li "Full Breakdown" at bounding box center [270, 160] width 78 height 18
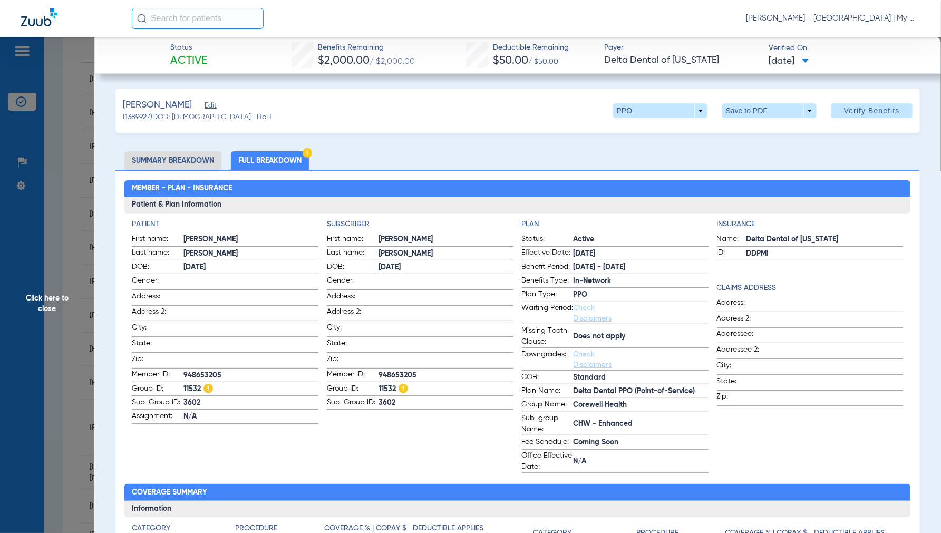
drag, startPoint x: 50, startPoint y: 310, endPoint x: 60, endPoint y: 312, distance: 10.2
click at [49, 310] on span "Click here to close" at bounding box center [47, 303] width 94 height 533
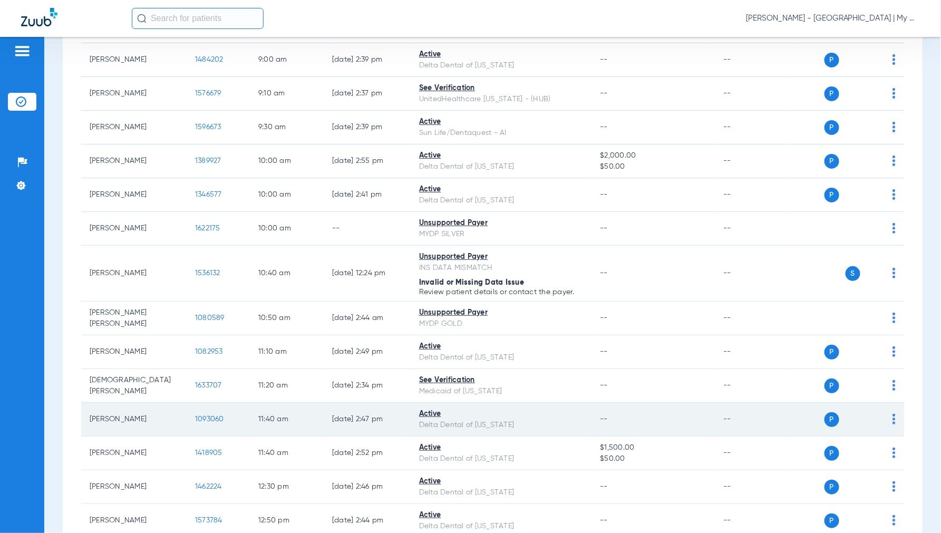
scroll to position [351, 0]
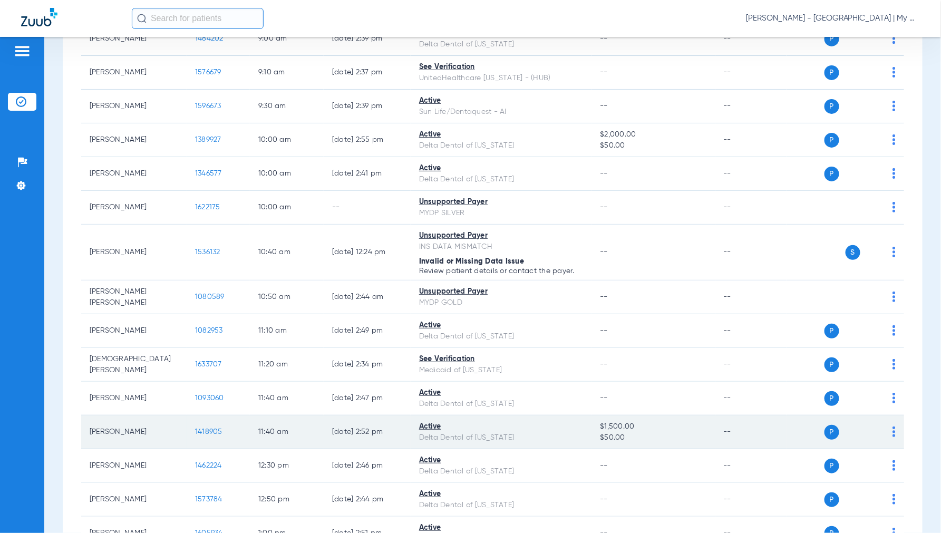
click at [208, 433] on span "1418905" at bounding box center [208, 431] width 27 height 7
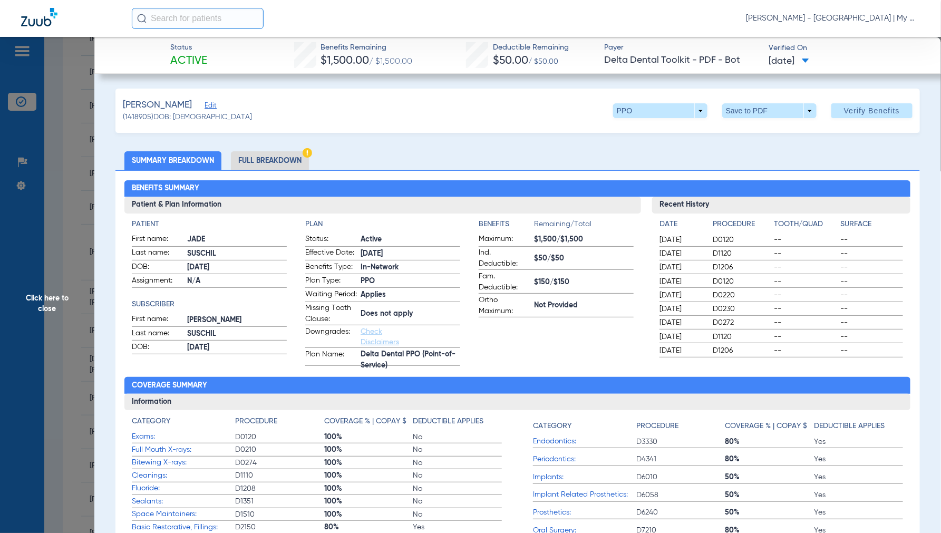
click at [271, 157] on li "Full Breakdown" at bounding box center [270, 160] width 78 height 18
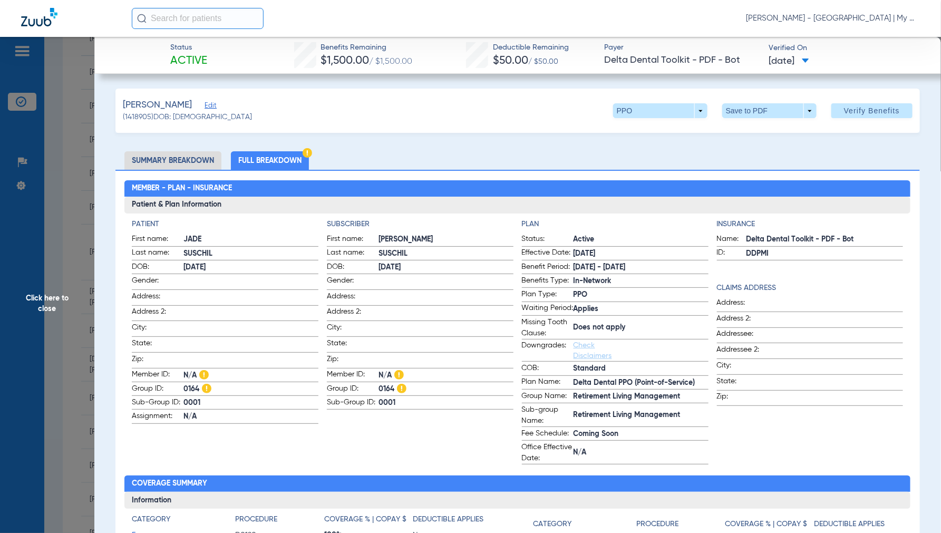
drag, startPoint x: 43, startPoint y: 312, endPoint x: 53, endPoint y: 311, distance: 10.1
click at [44, 309] on span "Click here to close" at bounding box center [47, 303] width 94 height 533
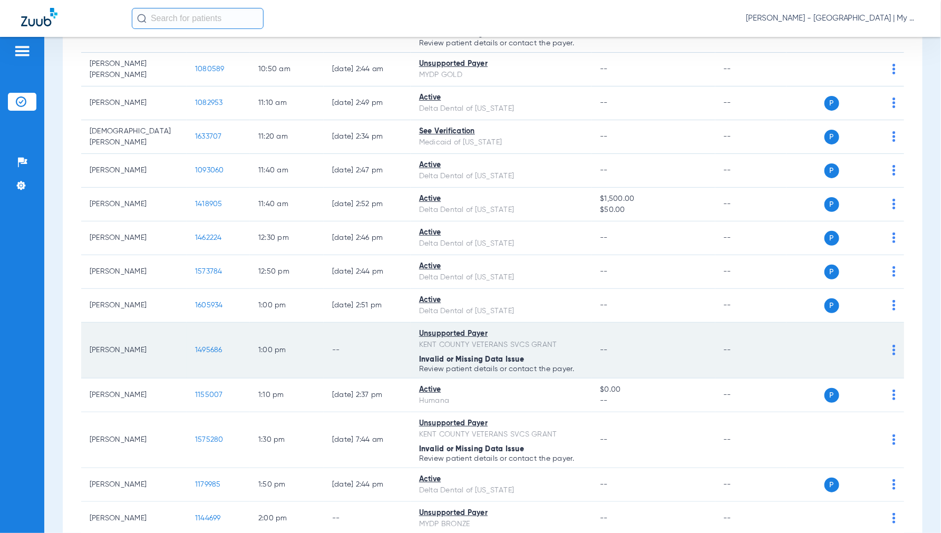
scroll to position [586, 0]
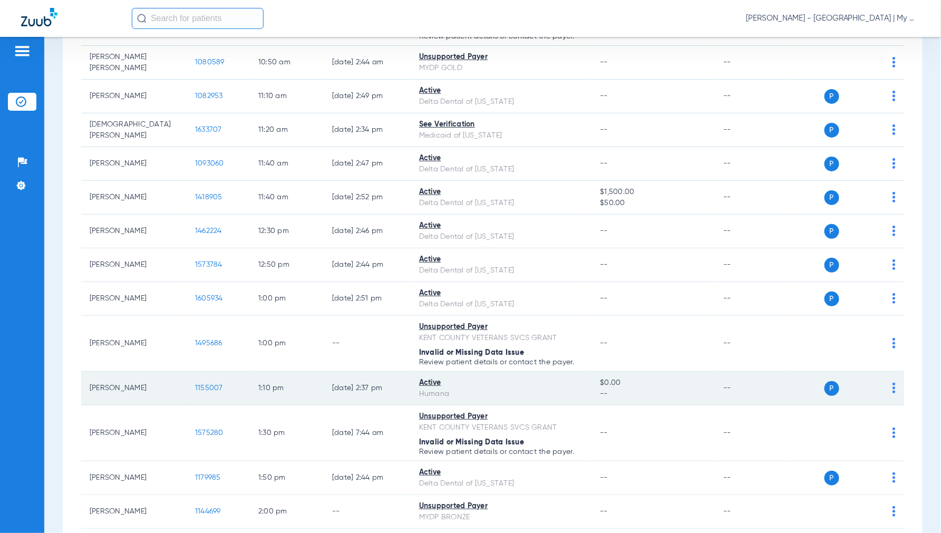
click at [203, 390] on span "1155007" at bounding box center [209, 387] width 28 height 7
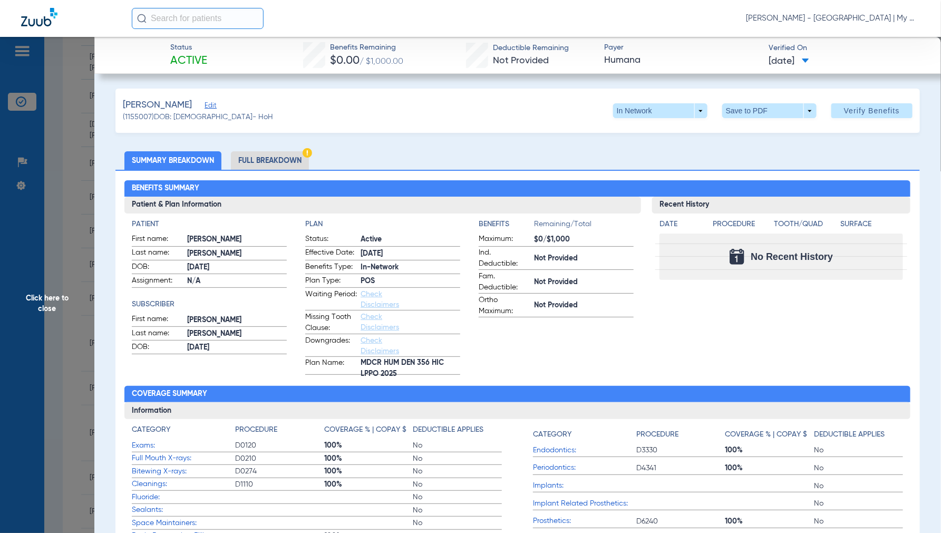
click at [60, 294] on span "Click here to close" at bounding box center [47, 303] width 94 height 533
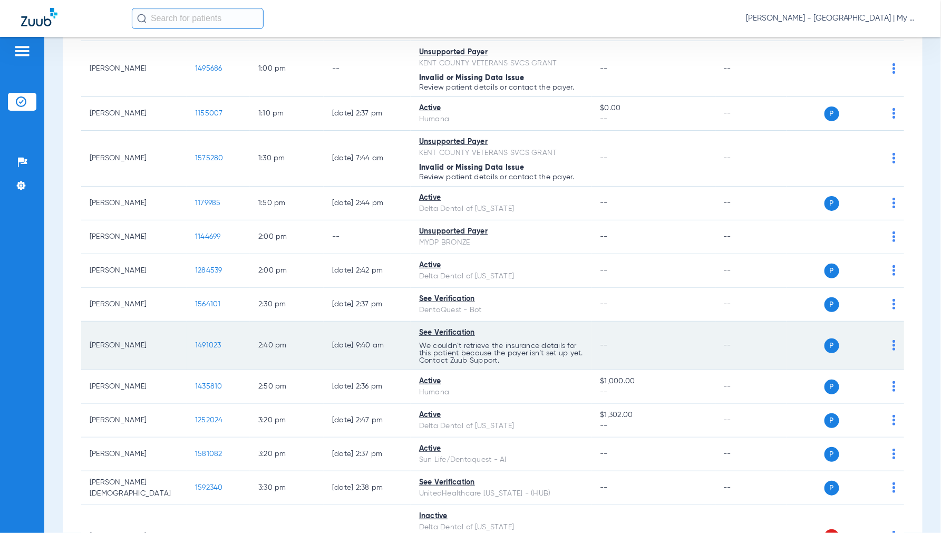
scroll to position [878, 0]
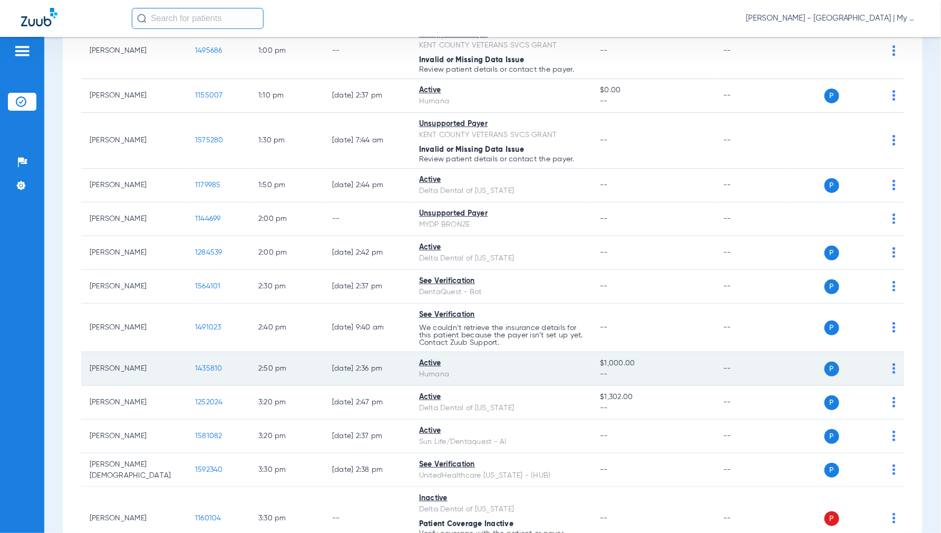
click at [213, 372] on span "1435810" at bounding box center [208, 368] width 27 height 7
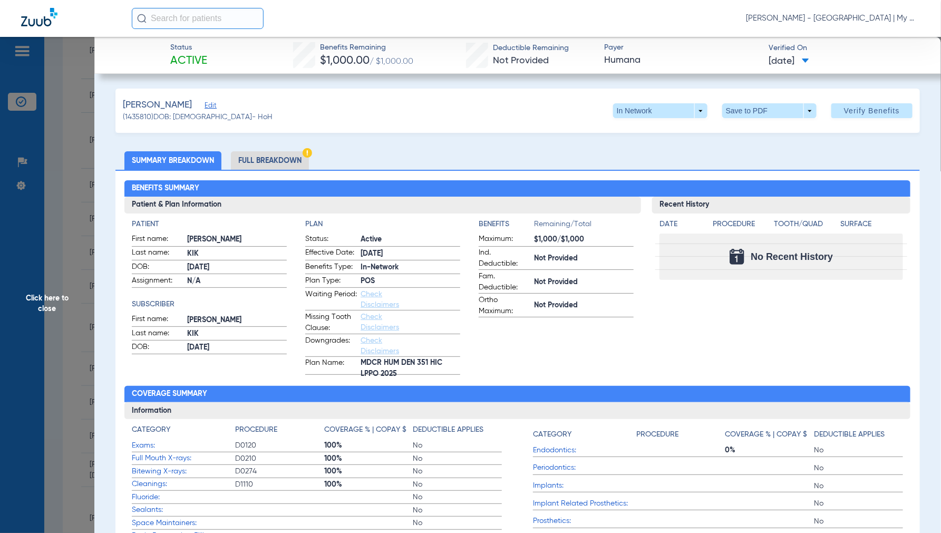
drag, startPoint x: 279, startPoint y: 159, endPoint x: 297, endPoint y: 167, distance: 19.6
click at [279, 158] on li "Full Breakdown" at bounding box center [270, 160] width 78 height 18
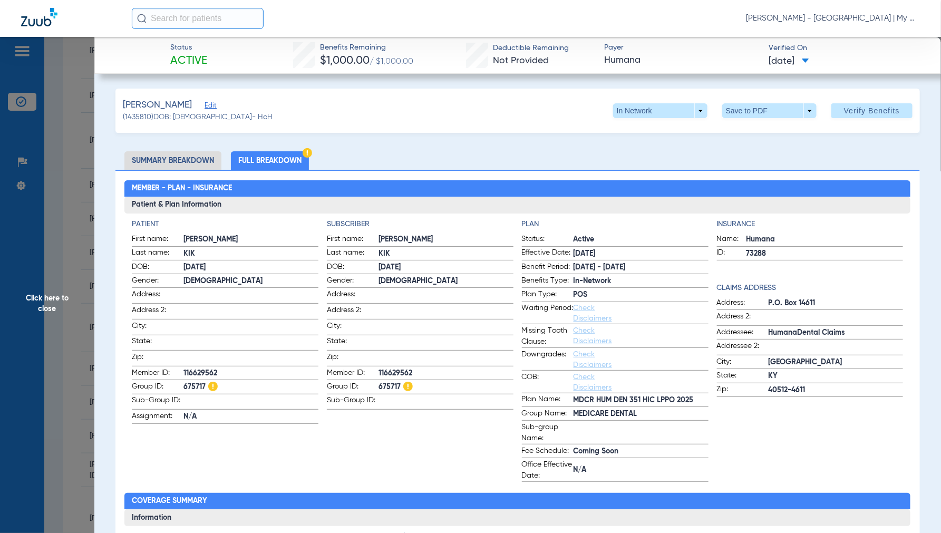
click at [198, 155] on li "Summary Breakdown" at bounding box center [172, 160] width 97 height 18
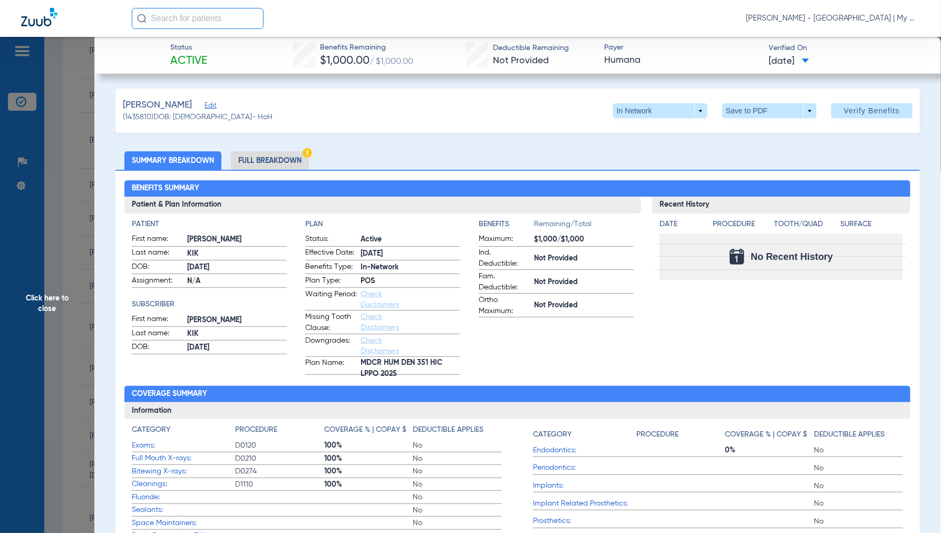
click at [38, 305] on span "Click here to close" at bounding box center [47, 303] width 94 height 533
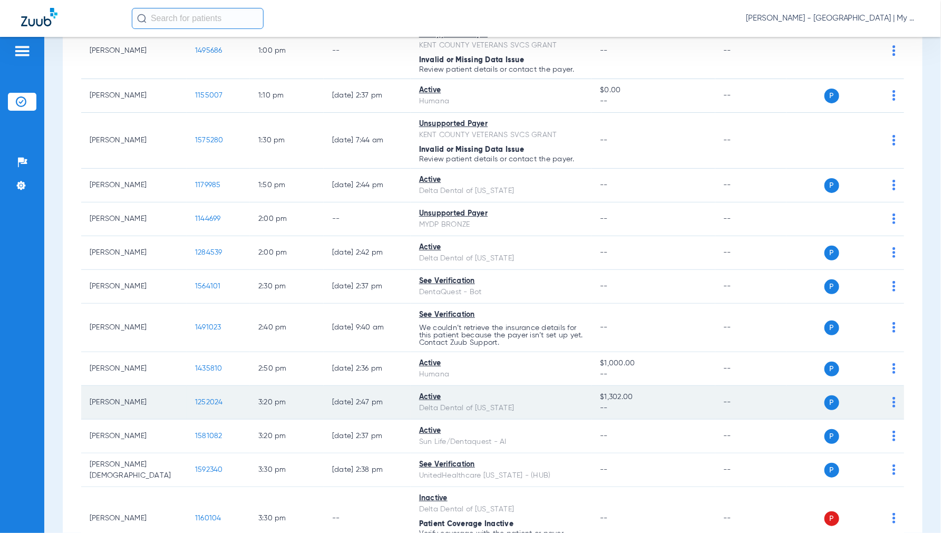
click at [211, 402] on span "1252024" at bounding box center [209, 401] width 28 height 7
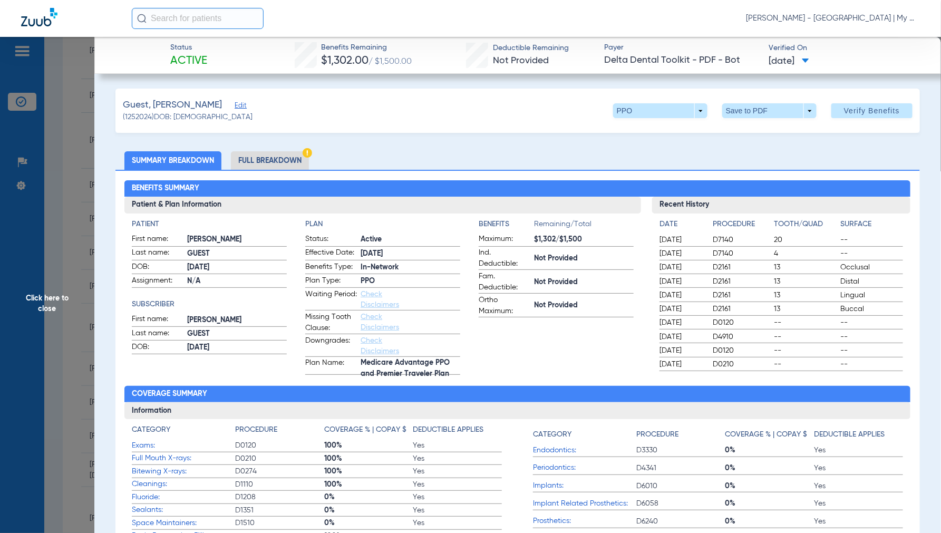
click at [271, 157] on li "Full Breakdown" at bounding box center [270, 160] width 78 height 18
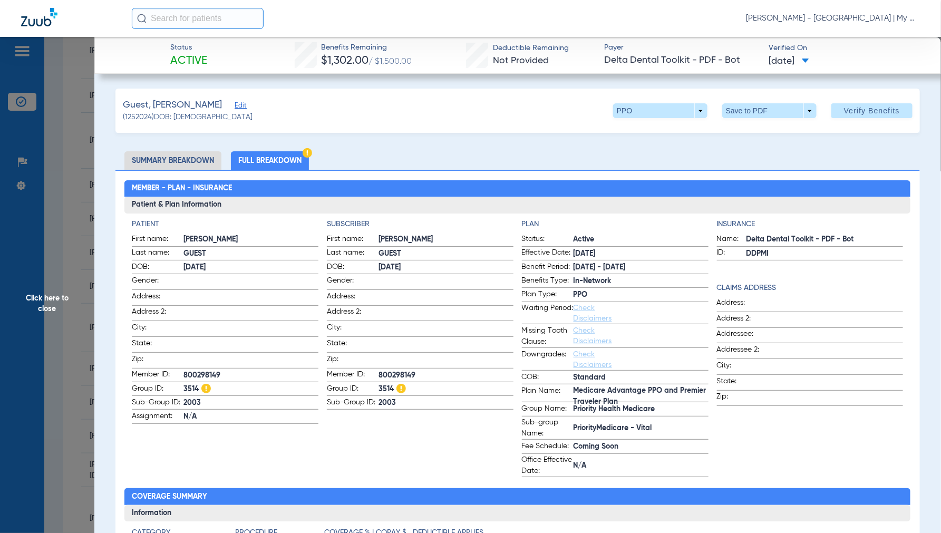
click at [48, 306] on span "Click here to close" at bounding box center [47, 303] width 94 height 533
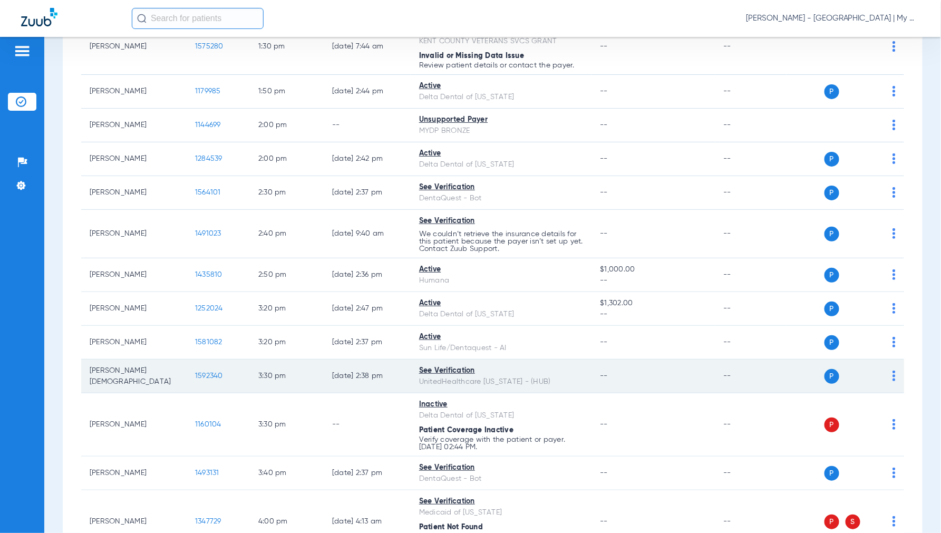
scroll to position [995, 0]
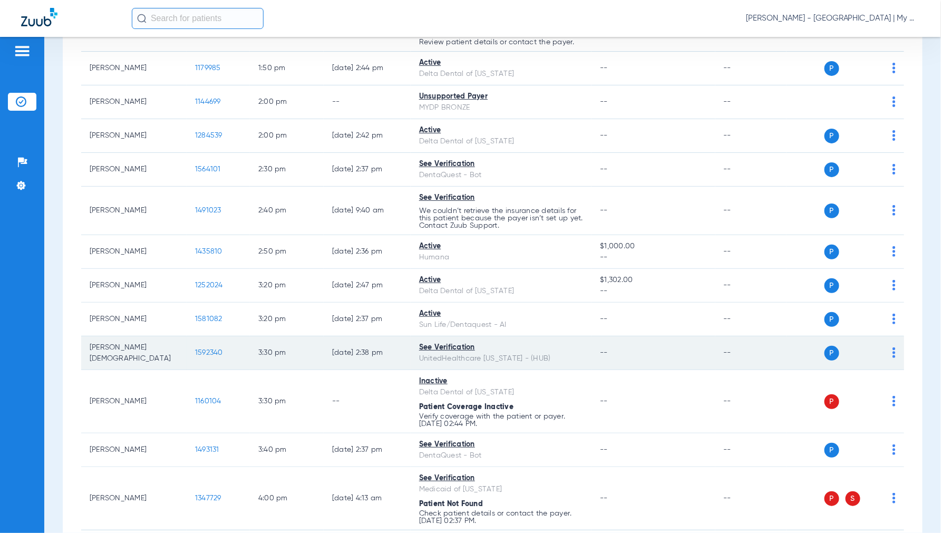
click at [207, 354] on span "1592340" at bounding box center [209, 352] width 28 height 7
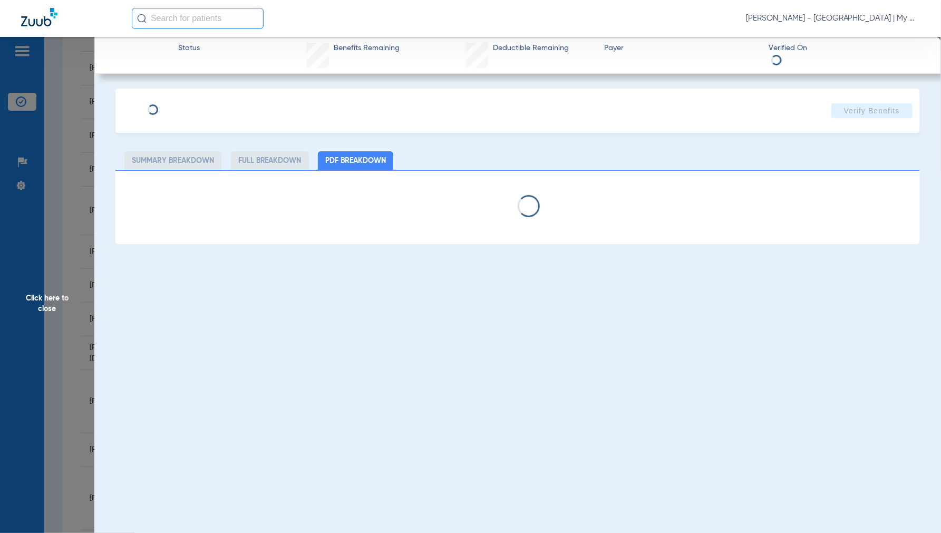
select select "page-width"
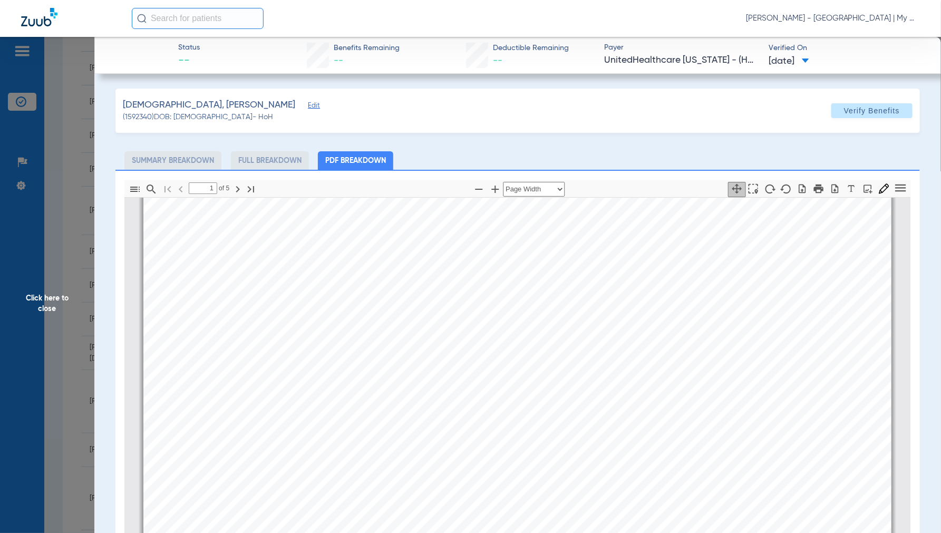
type input "2"
click at [48, 309] on span "Click here to close" at bounding box center [47, 303] width 94 height 533
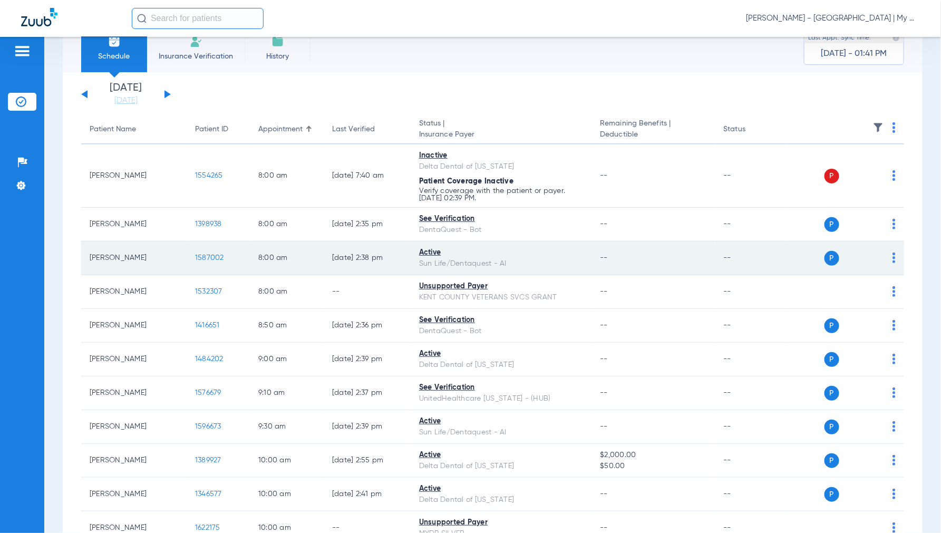
scroll to position [0, 0]
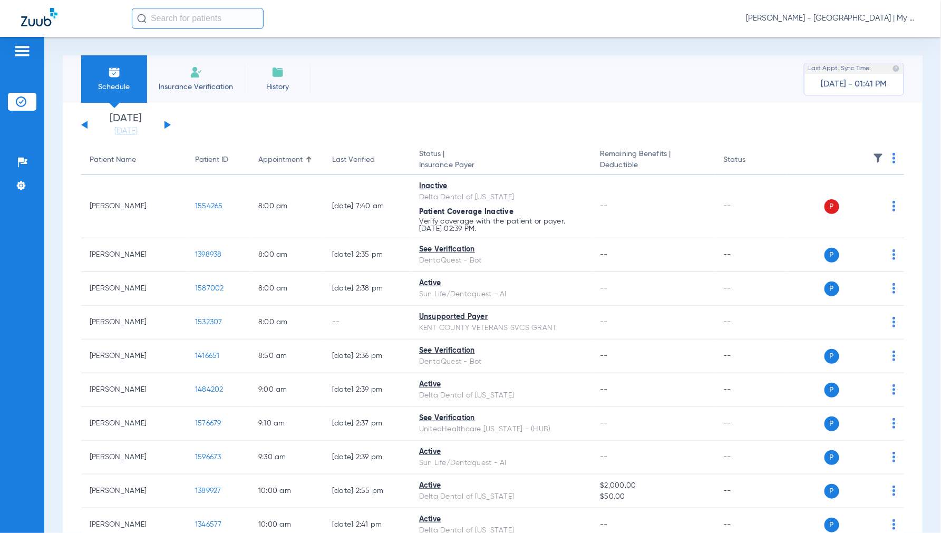
click at [167, 123] on button at bounding box center [167, 125] width 6 height 8
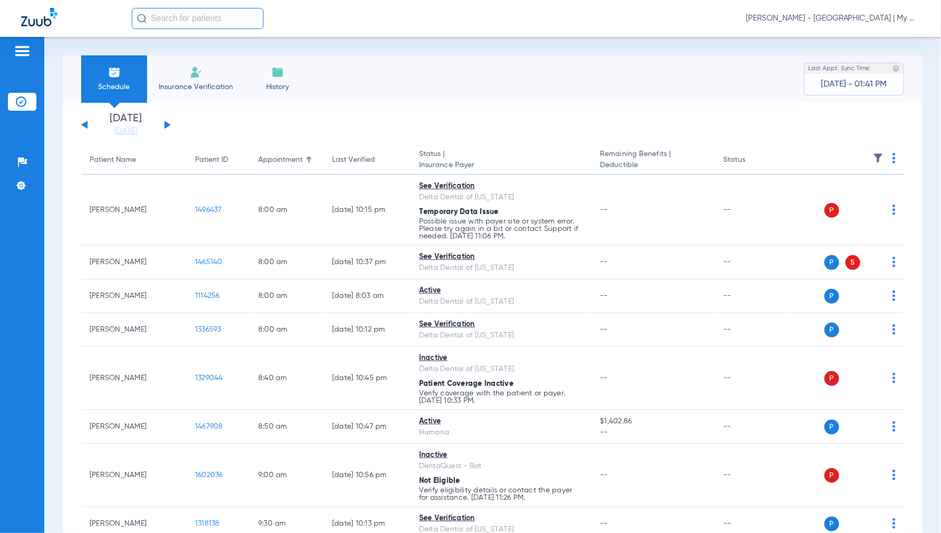
click at [892, 155] on img at bounding box center [893, 158] width 3 height 11
click at [822, 197] on span "Verify All" at bounding box center [845, 199] width 66 height 7
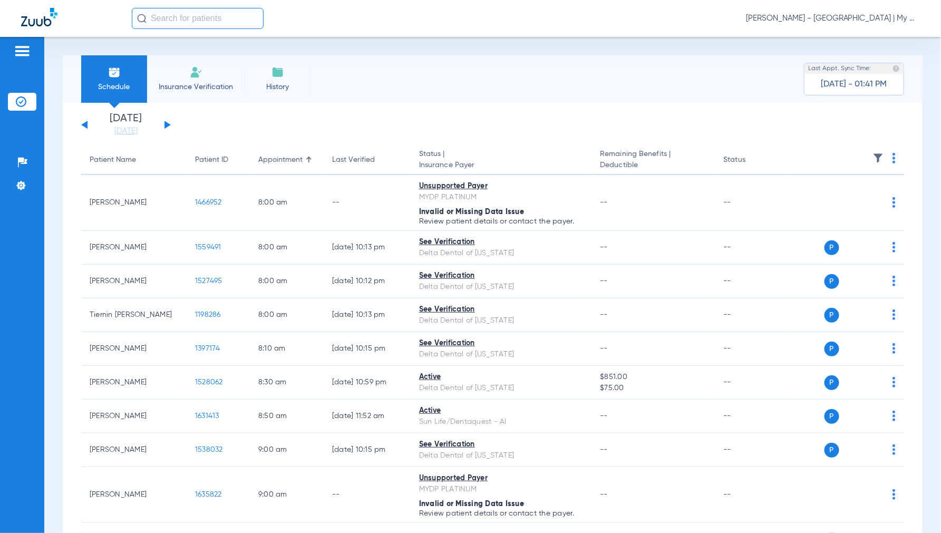
click at [828, 18] on span "[PERSON_NAME] - [GEOGRAPHIC_DATA] | My Community Dental Centers" at bounding box center [833, 18] width 174 height 11
click at [861, 35] on span "Account Selection" at bounding box center [880, 37] width 59 height 7
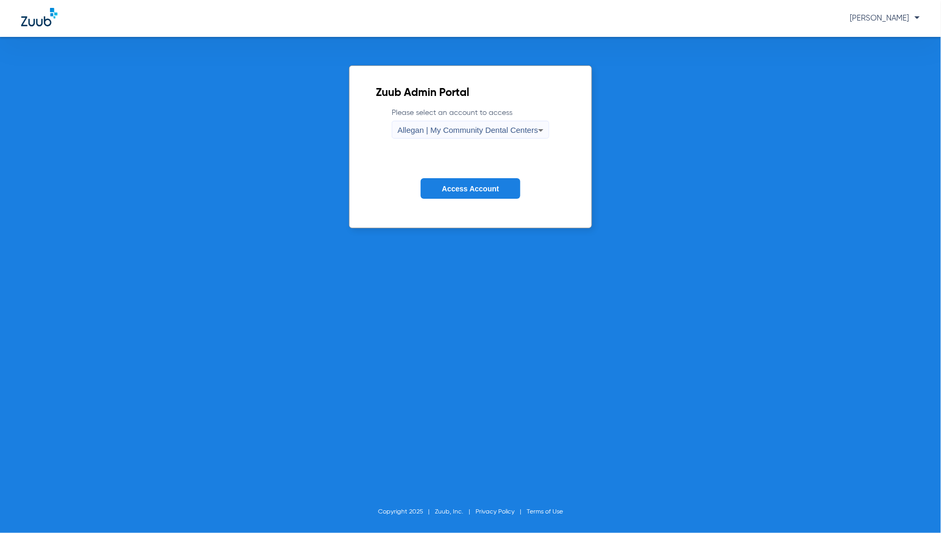
drag, startPoint x: 433, startPoint y: 122, endPoint x: 435, endPoint y: 128, distance: 5.7
click at [434, 125] on div "Allegan | My Community Dental Centers" at bounding box center [467, 130] width 141 height 18
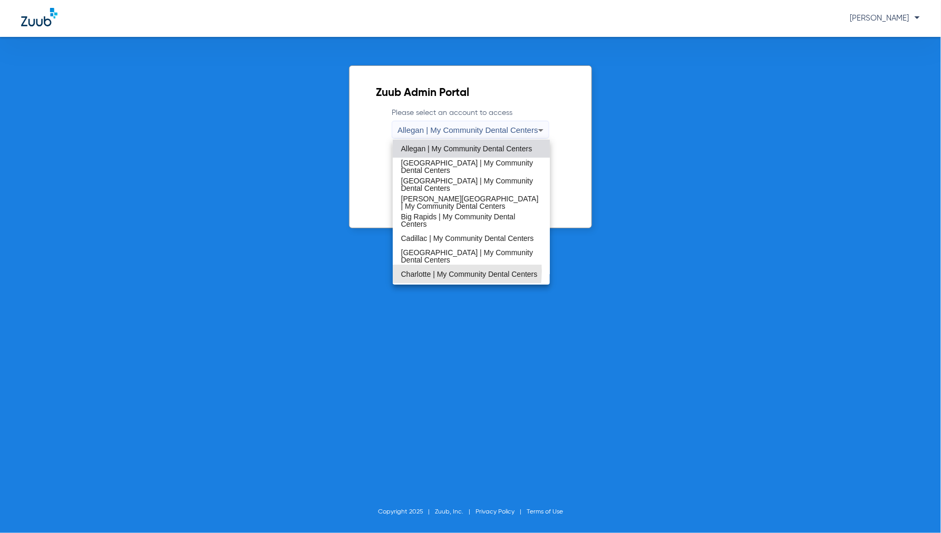
drag, startPoint x: 445, startPoint y: 271, endPoint x: 481, endPoint y: 211, distance: 69.5
click at [446, 270] on span "Charlotte | My Community Dental Centers" at bounding box center [469, 273] width 137 height 7
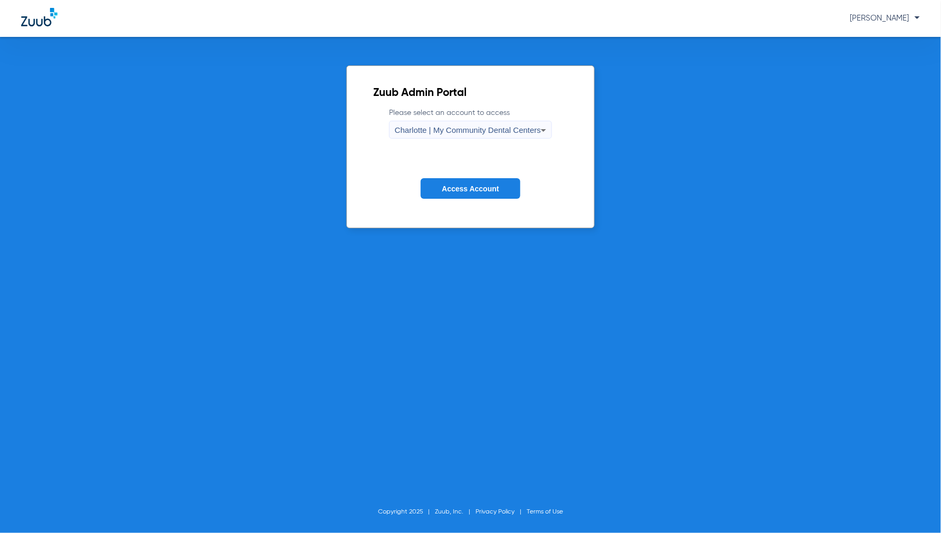
click at [494, 186] on span "Access Account" at bounding box center [470, 188] width 57 height 8
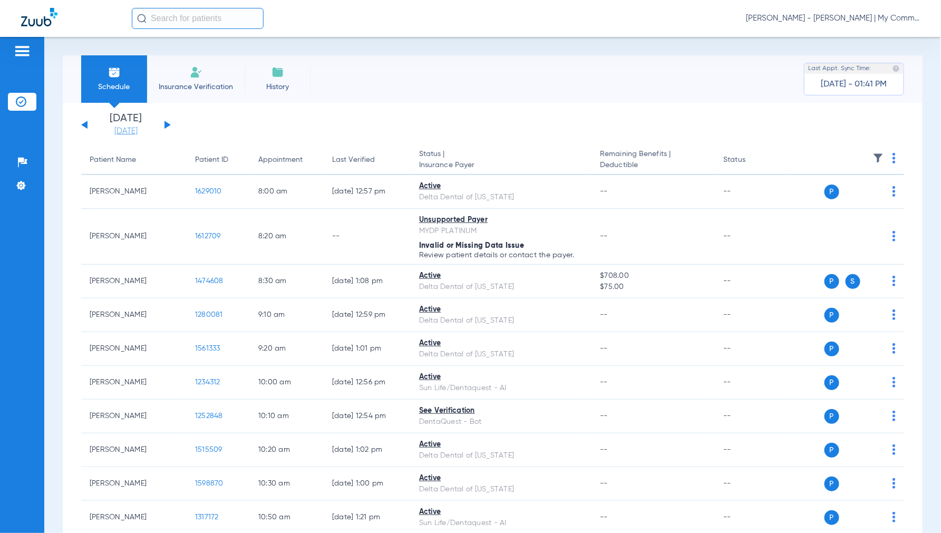
click at [129, 132] on link "[DATE]" at bounding box center [125, 131] width 63 height 11
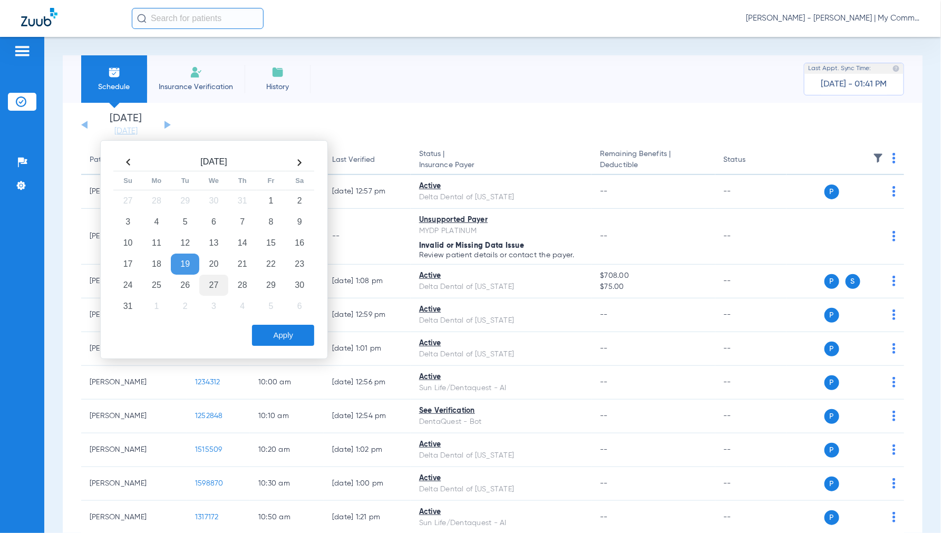
click at [214, 286] on td "27" at bounding box center [213, 285] width 28 height 21
click at [301, 330] on button "Apply" at bounding box center [283, 335] width 62 height 21
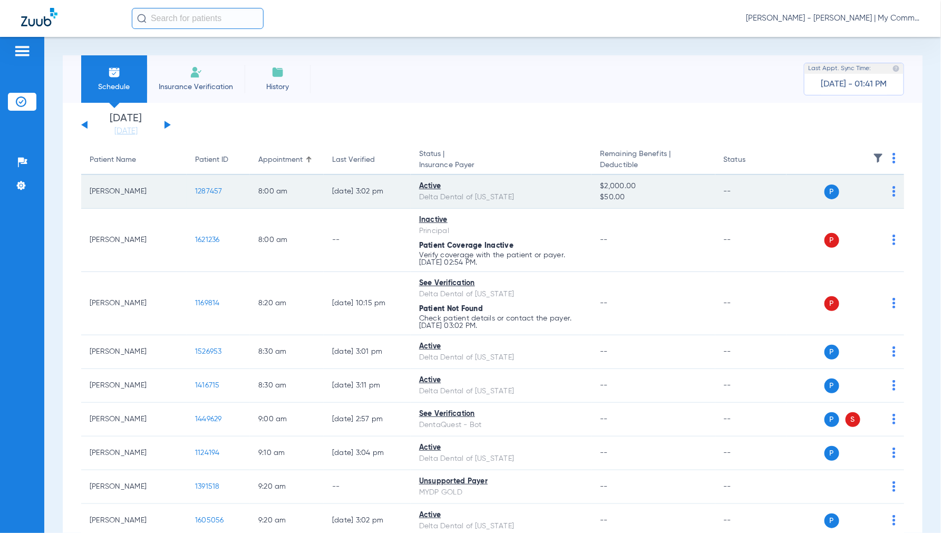
click at [217, 190] on span "1287457" at bounding box center [208, 191] width 27 height 7
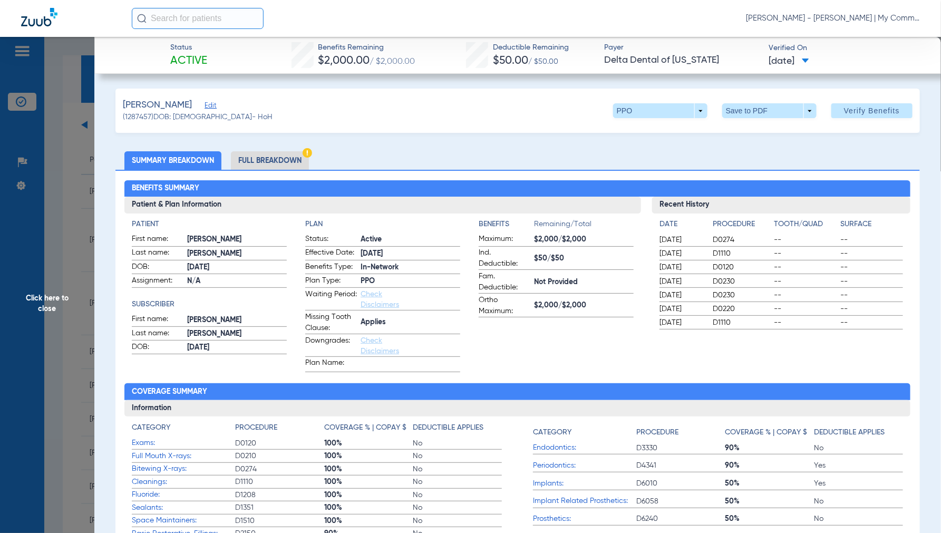
click at [264, 159] on li "Full Breakdown" at bounding box center [270, 160] width 78 height 18
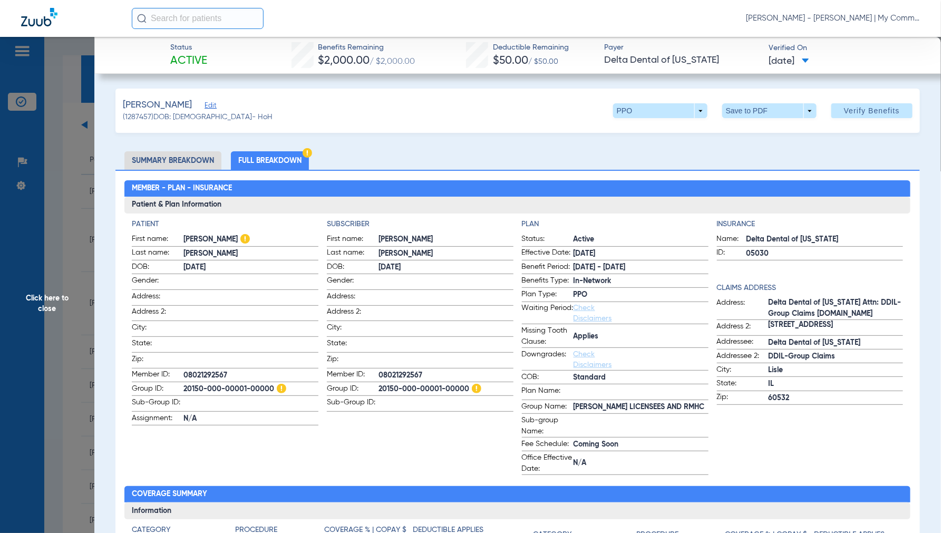
drag, startPoint x: 46, startPoint y: 301, endPoint x: 55, endPoint y: 299, distance: 8.7
click at [47, 301] on span "Click here to close" at bounding box center [47, 303] width 94 height 533
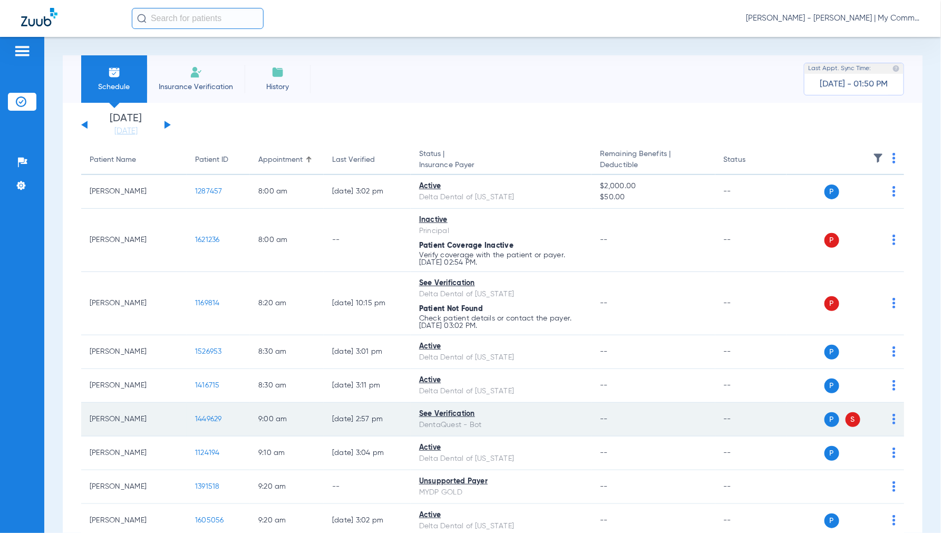
click at [211, 421] on span "1449629" at bounding box center [208, 418] width 27 height 7
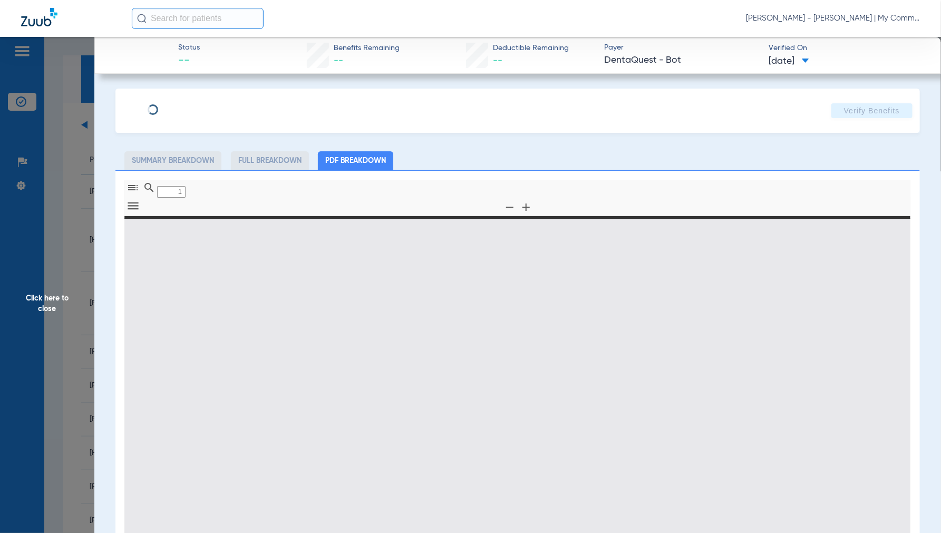
type input "0"
select select "page-width"
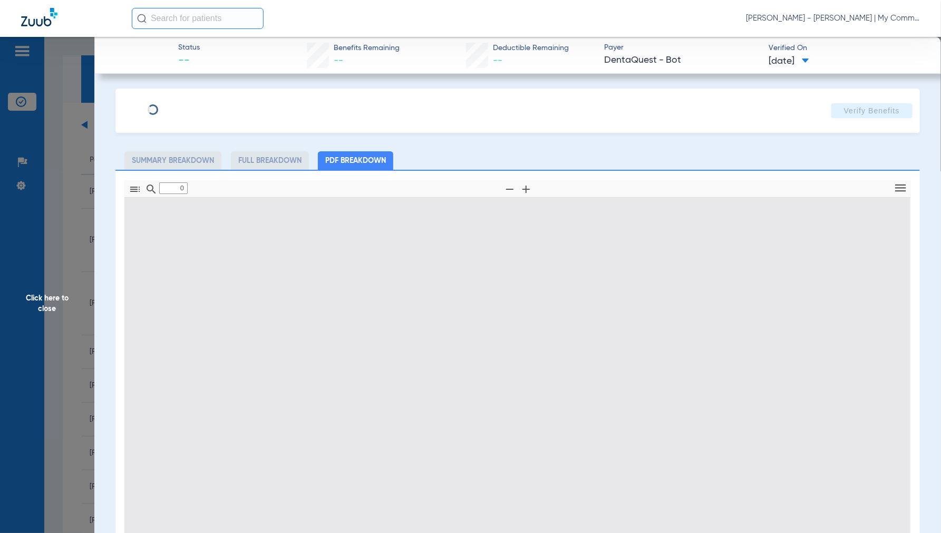
type input "1"
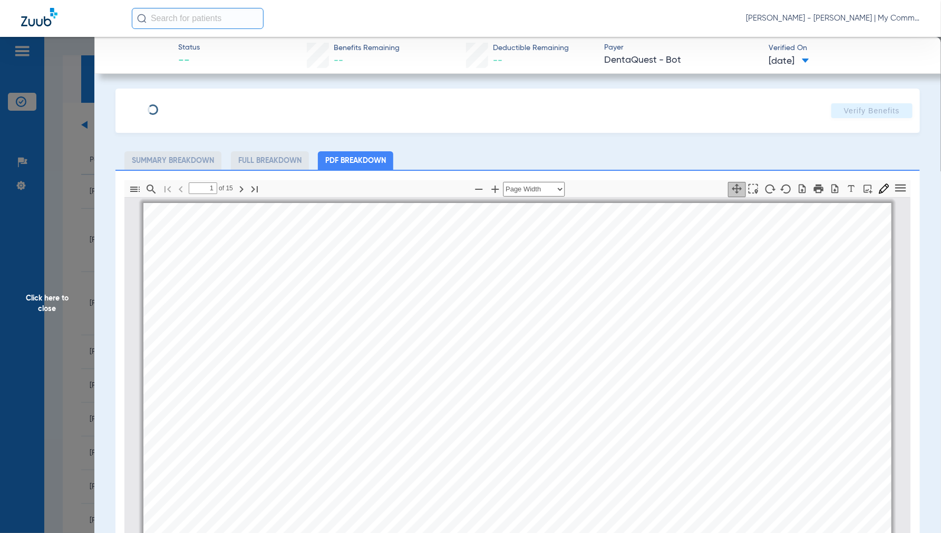
scroll to position [5, 0]
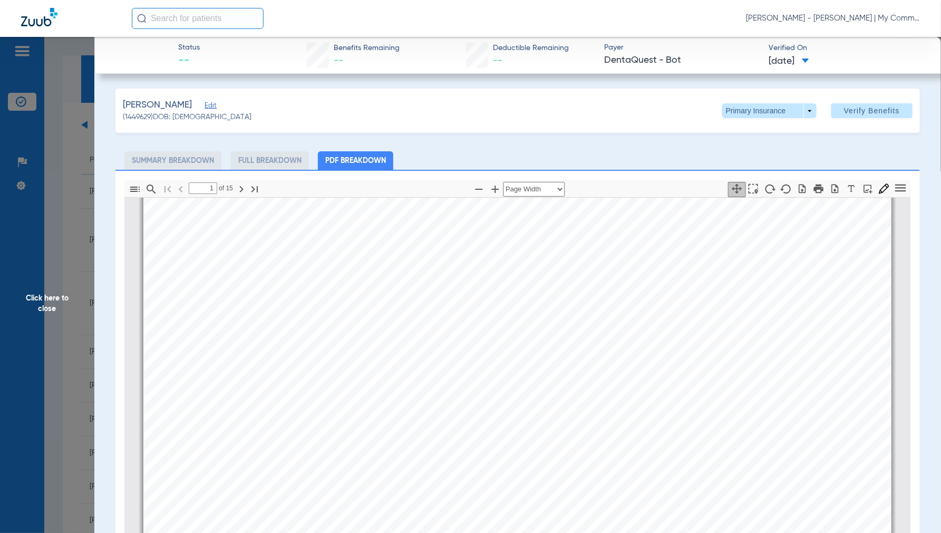
click at [45, 299] on span "Click here to close" at bounding box center [47, 303] width 94 height 533
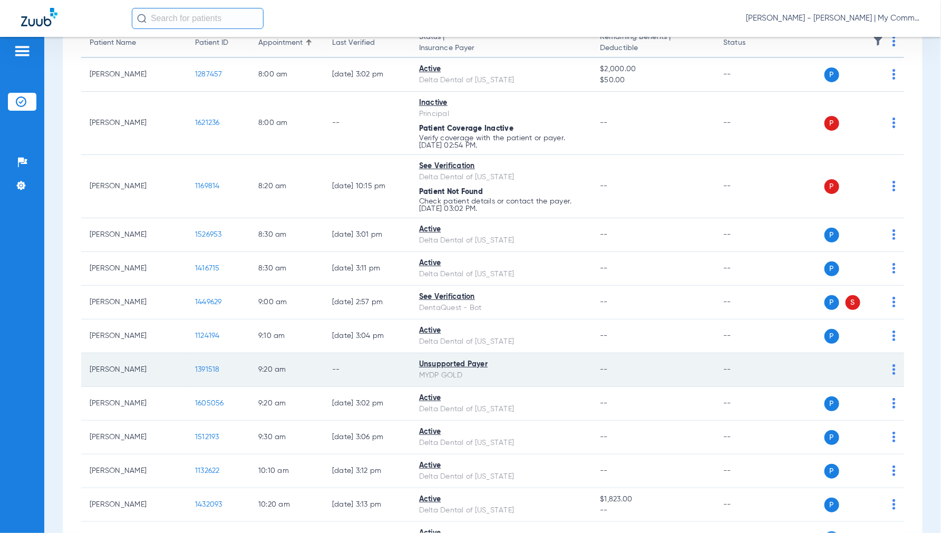
scroll to position [293, 0]
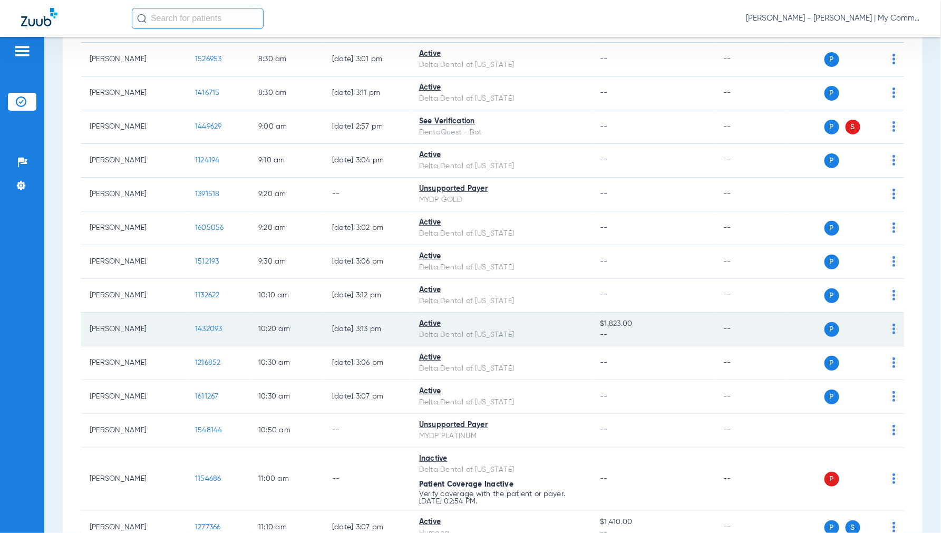
click at [219, 328] on span "1432093" at bounding box center [208, 328] width 27 height 7
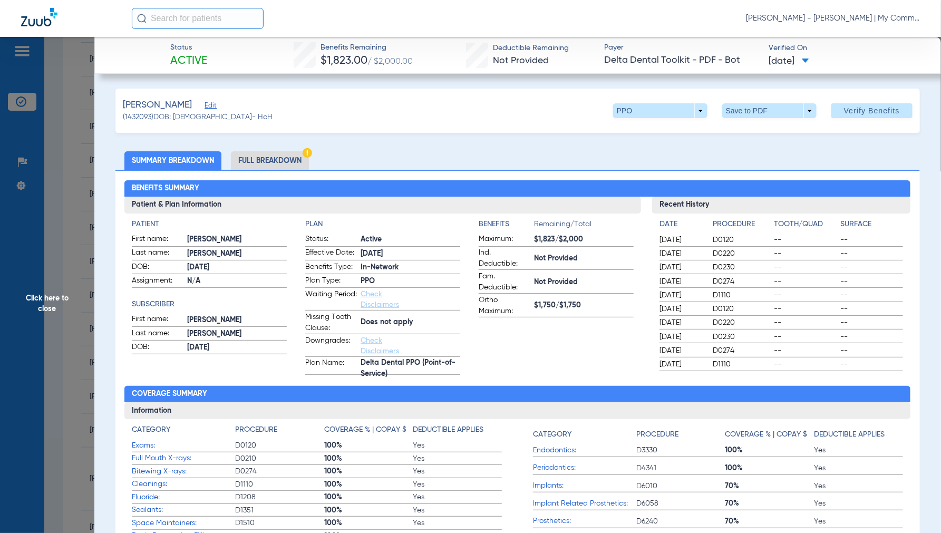
click at [260, 164] on li "Full Breakdown" at bounding box center [270, 160] width 78 height 18
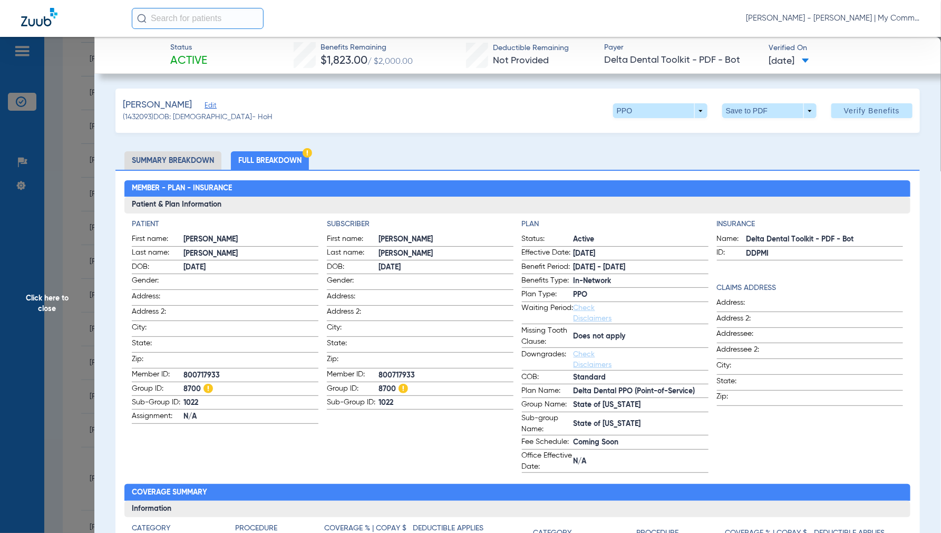
drag, startPoint x: 50, startPoint y: 294, endPoint x: 62, endPoint y: 291, distance: 12.4
click at [50, 294] on span "Click here to close" at bounding box center [47, 303] width 94 height 533
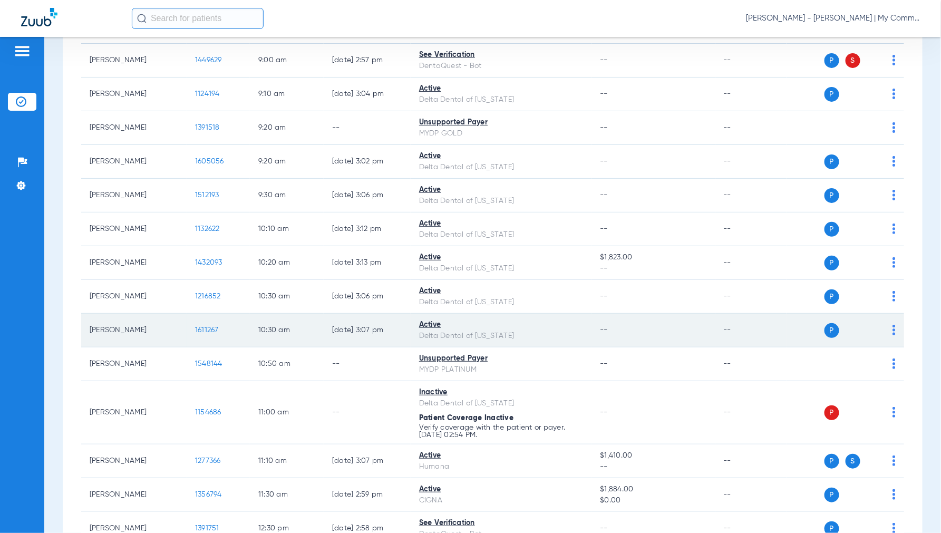
scroll to position [410, 0]
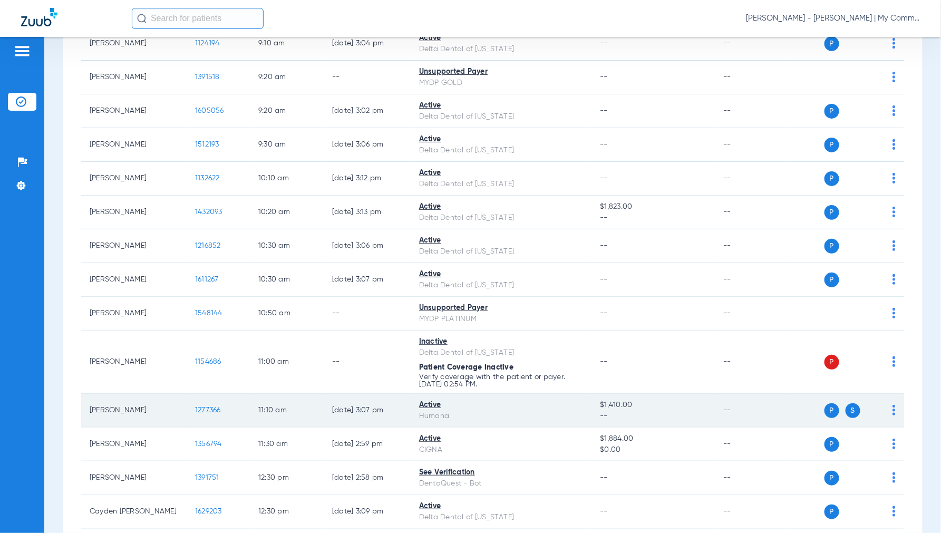
click at [207, 412] on span "1277366" at bounding box center [208, 409] width 26 height 7
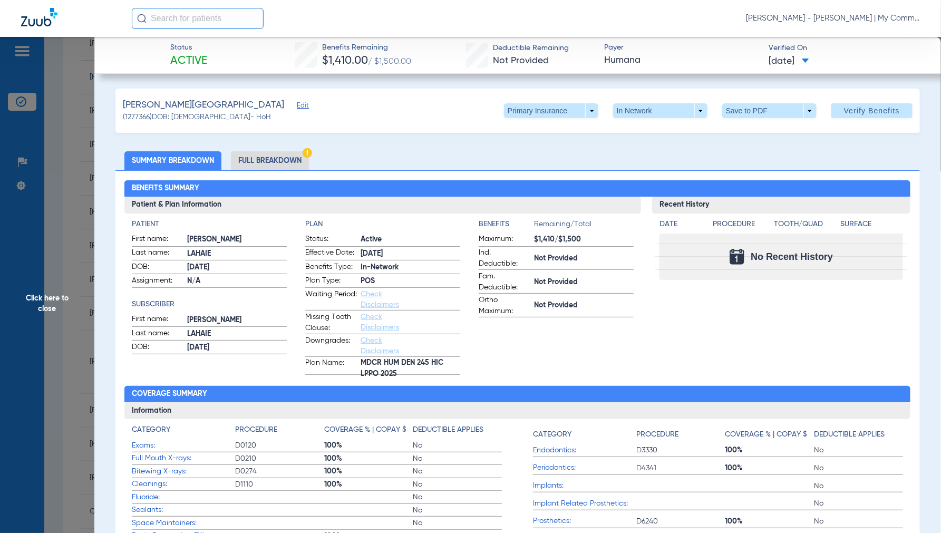
drag, startPoint x: 53, startPoint y: 293, endPoint x: 91, endPoint y: 309, distance: 41.3
click at [55, 299] on span "Click here to close" at bounding box center [47, 303] width 94 height 533
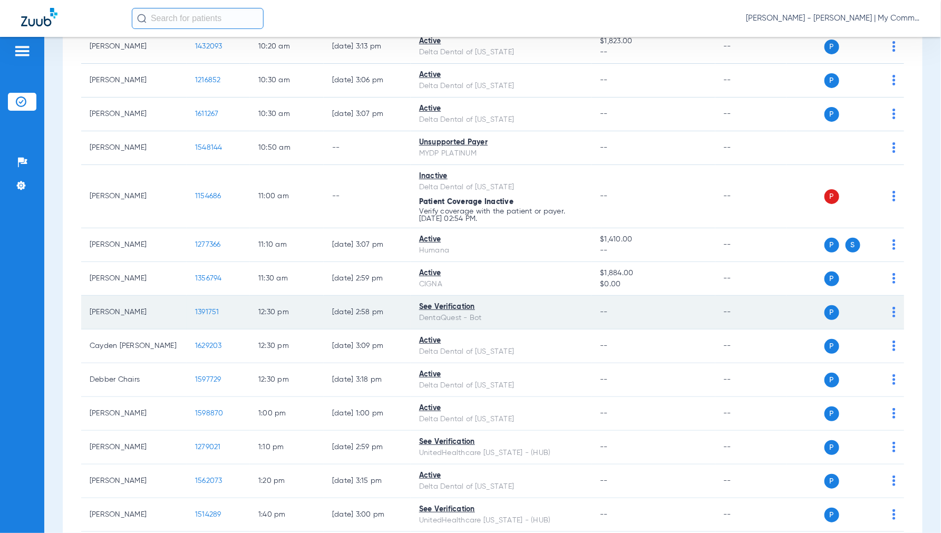
scroll to position [586, 0]
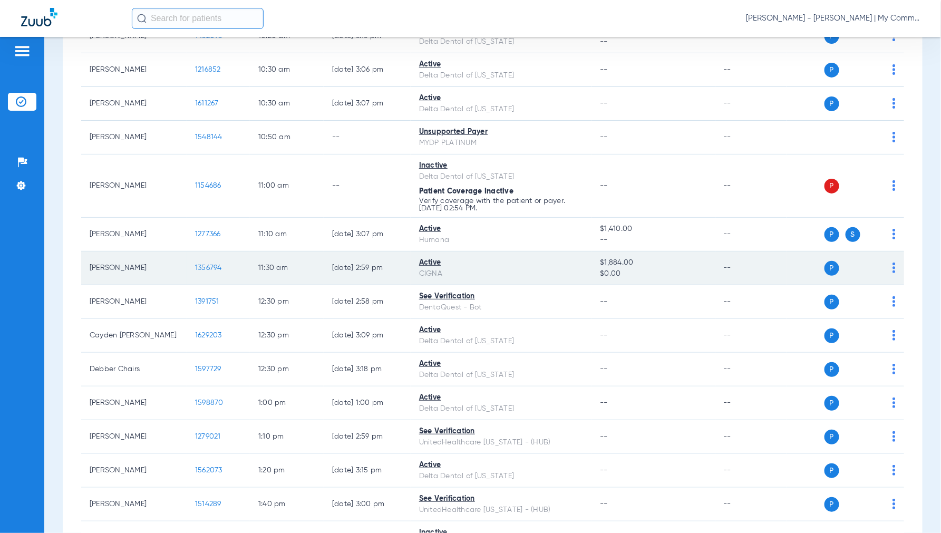
click at [206, 271] on span "1356794" at bounding box center [208, 267] width 27 height 7
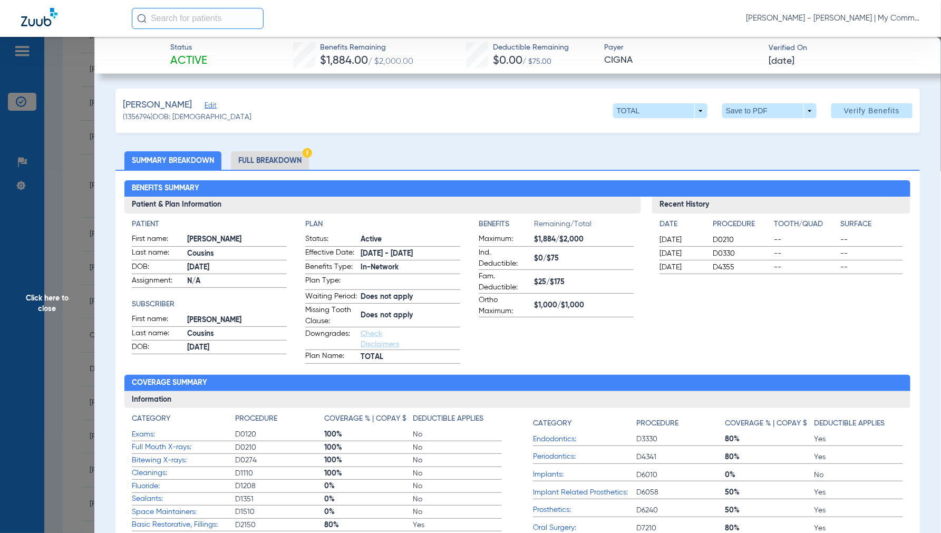
click at [264, 160] on li "Full Breakdown" at bounding box center [270, 160] width 78 height 18
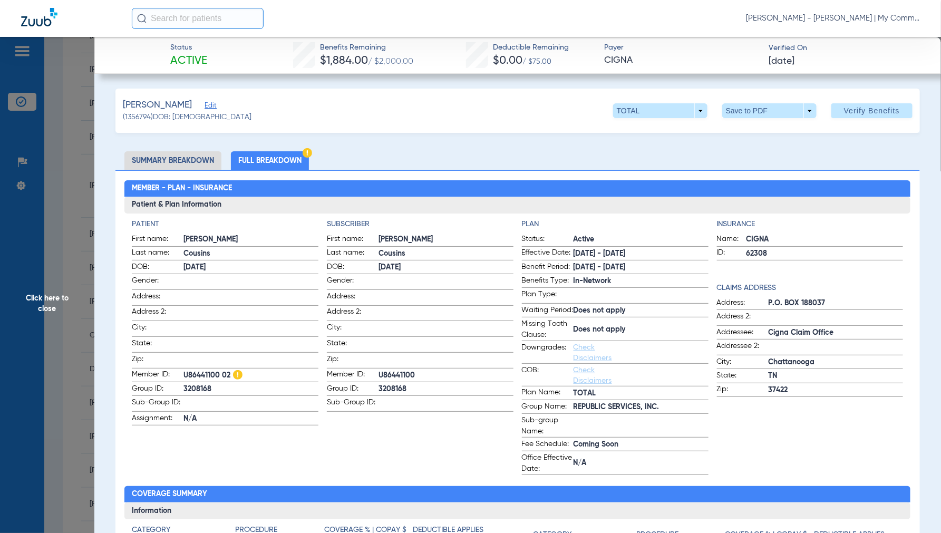
click at [56, 297] on span "Click here to close" at bounding box center [47, 303] width 94 height 533
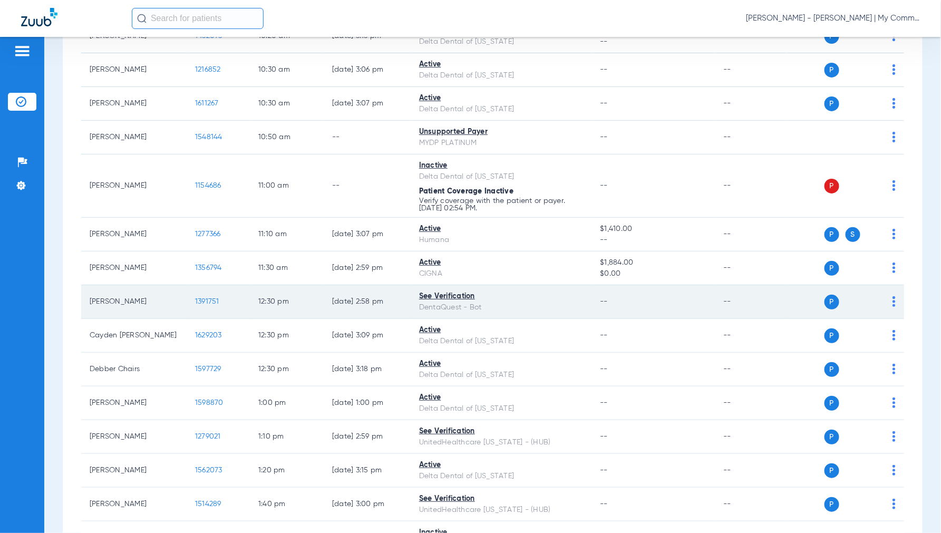
click at [205, 305] on span "1391751" at bounding box center [207, 301] width 24 height 7
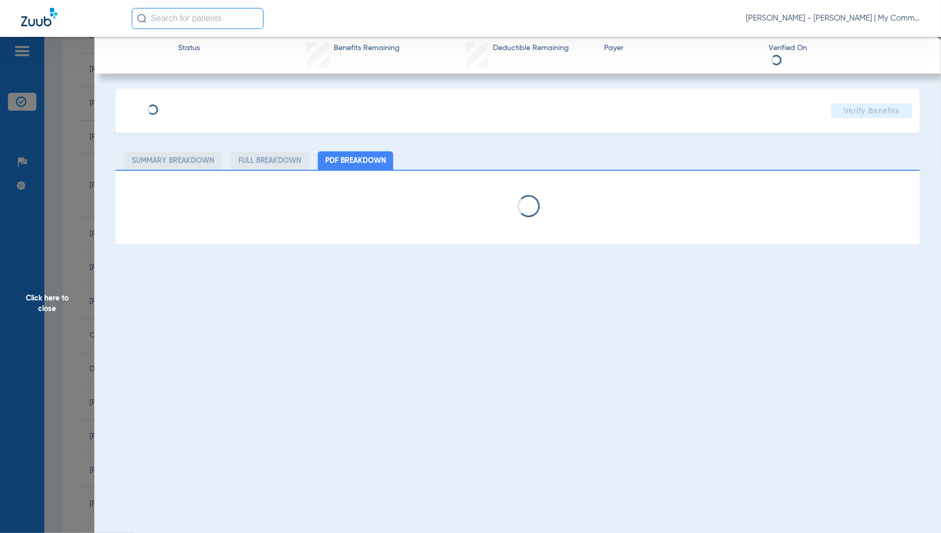
select select "page-width"
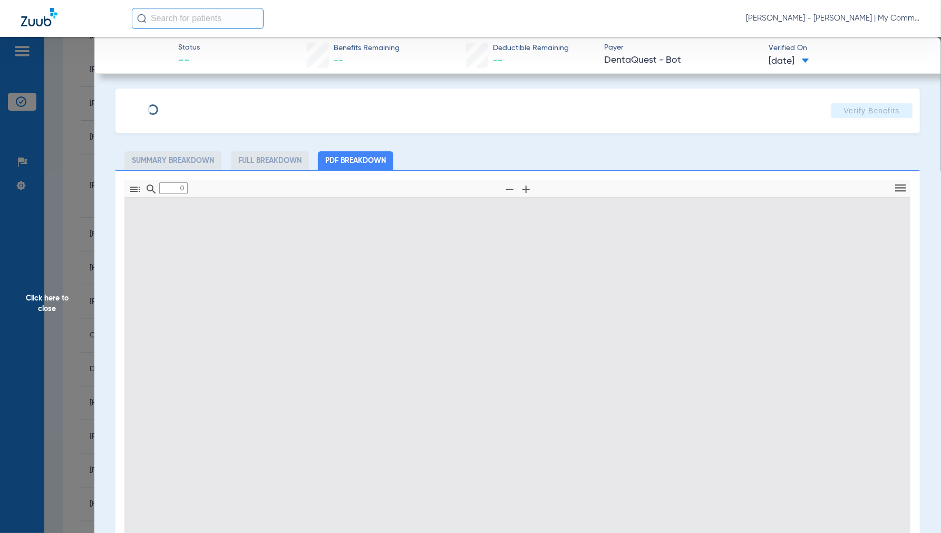
type input "1"
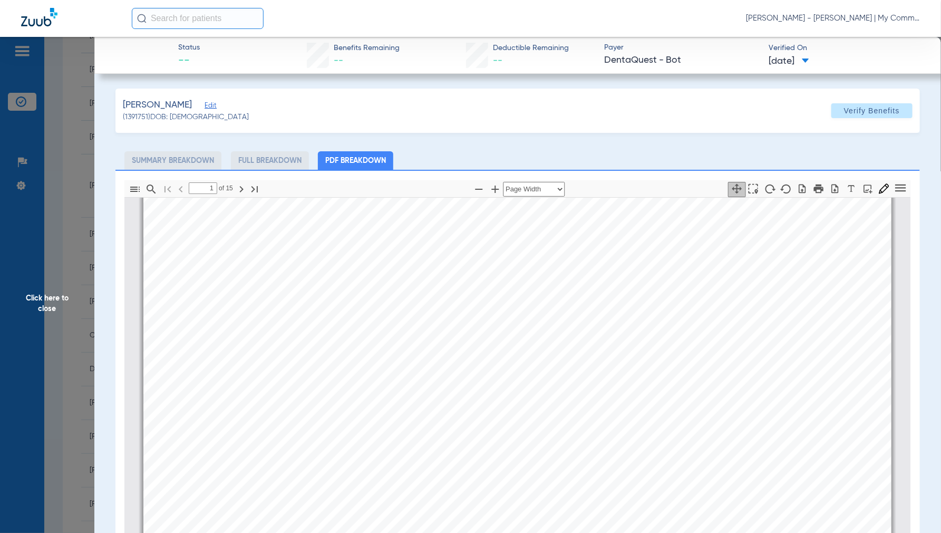
scroll to position [122, 0]
click at [46, 302] on span "Click here to close" at bounding box center [47, 303] width 94 height 533
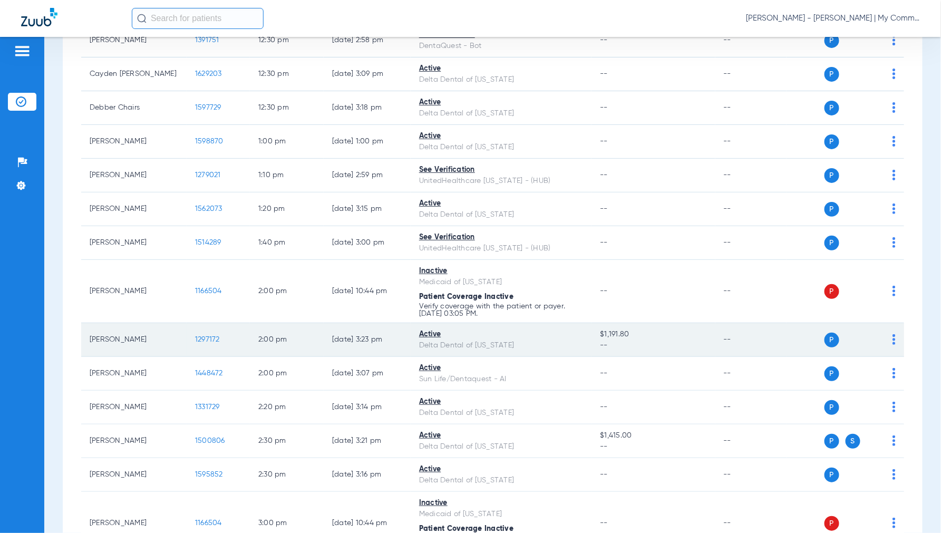
scroll to position [878, 0]
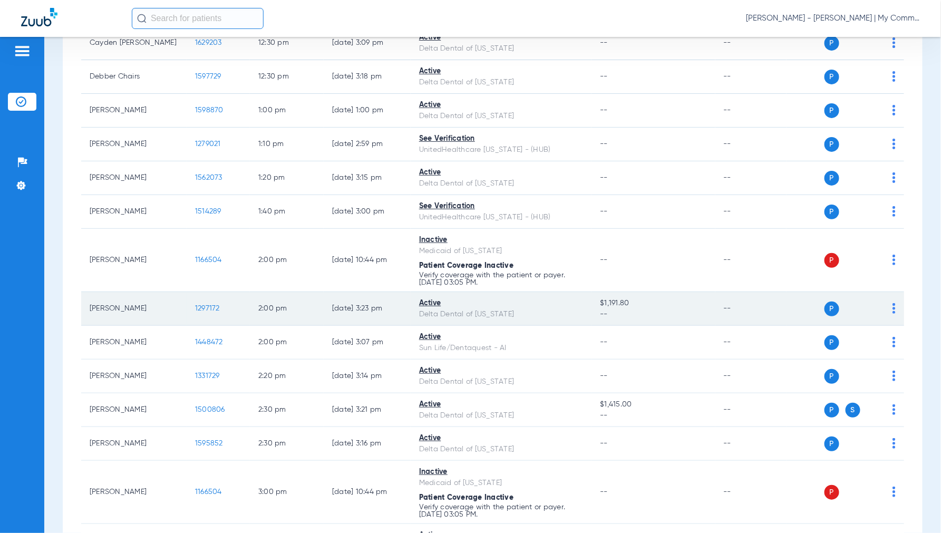
click at [213, 307] on span "1297172" at bounding box center [207, 308] width 25 height 7
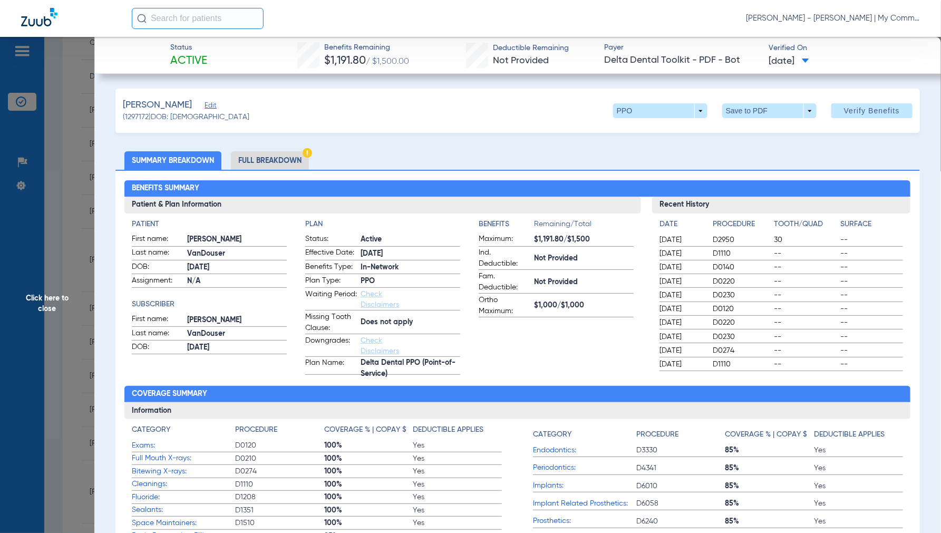
click at [265, 160] on li "Full Breakdown" at bounding box center [270, 160] width 78 height 18
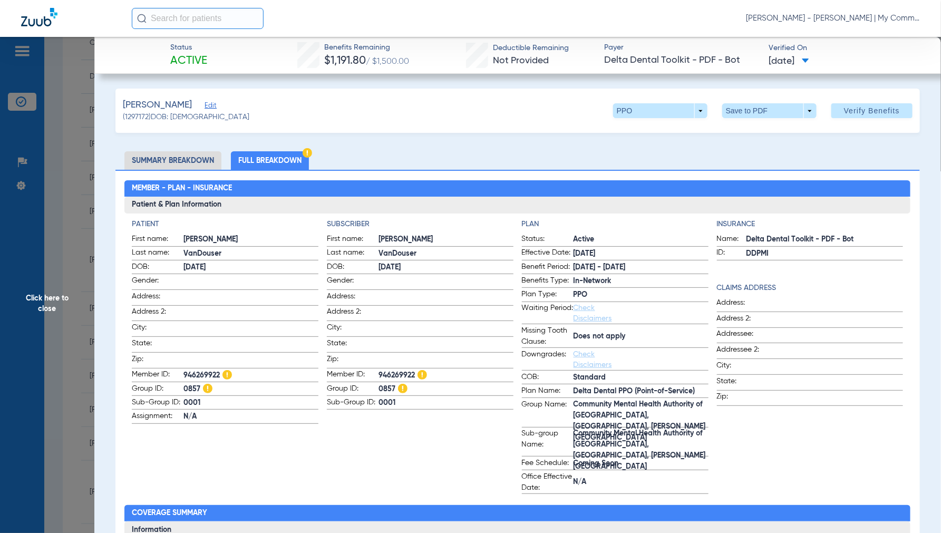
drag, startPoint x: 48, startPoint y: 296, endPoint x: 167, endPoint y: 275, distance: 120.5
click at [48, 296] on span "Click here to close" at bounding box center [47, 303] width 94 height 533
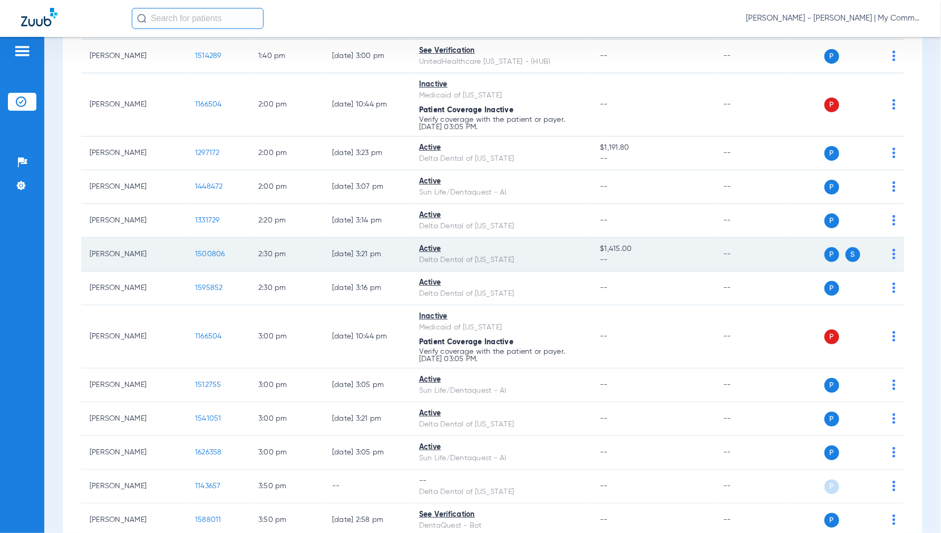
scroll to position [1054, 0]
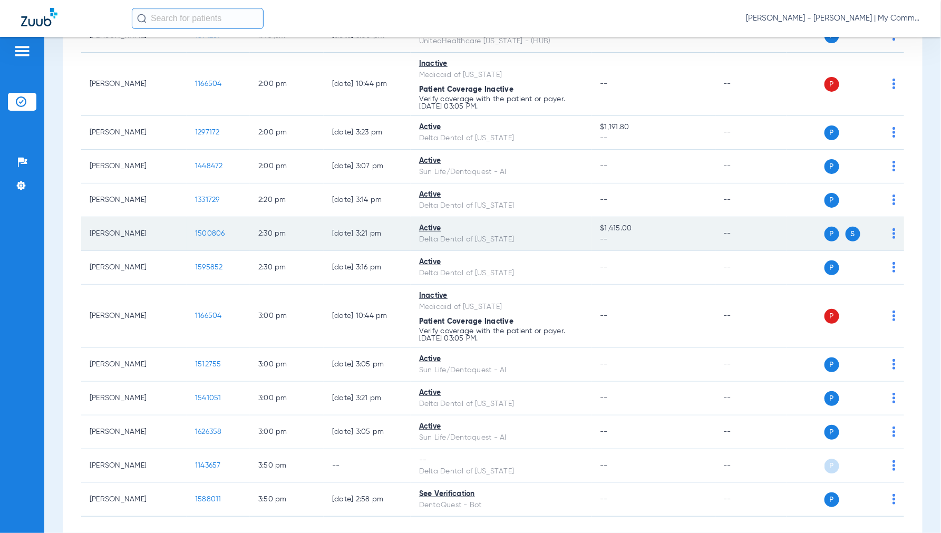
click at [203, 237] on span "1500806" at bounding box center [210, 233] width 30 height 7
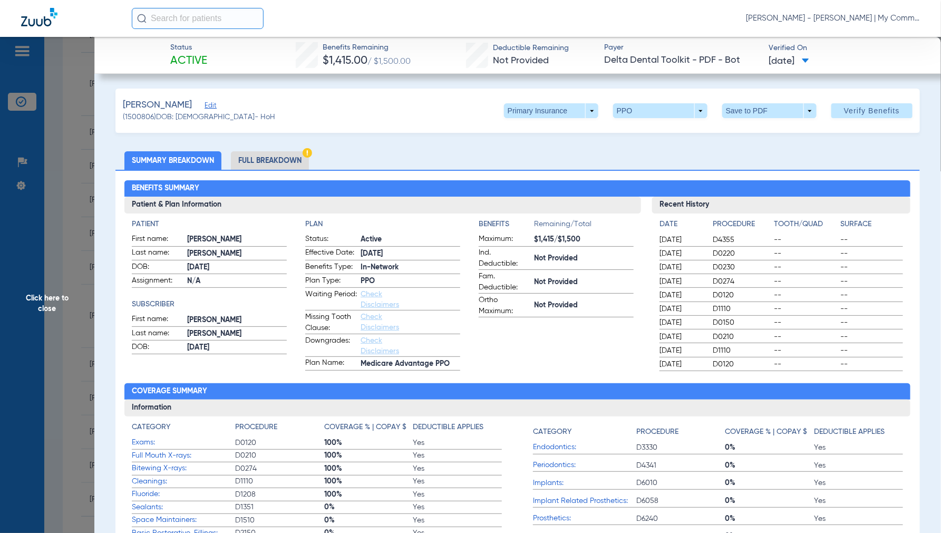
click at [279, 162] on li "Full Breakdown" at bounding box center [270, 160] width 78 height 18
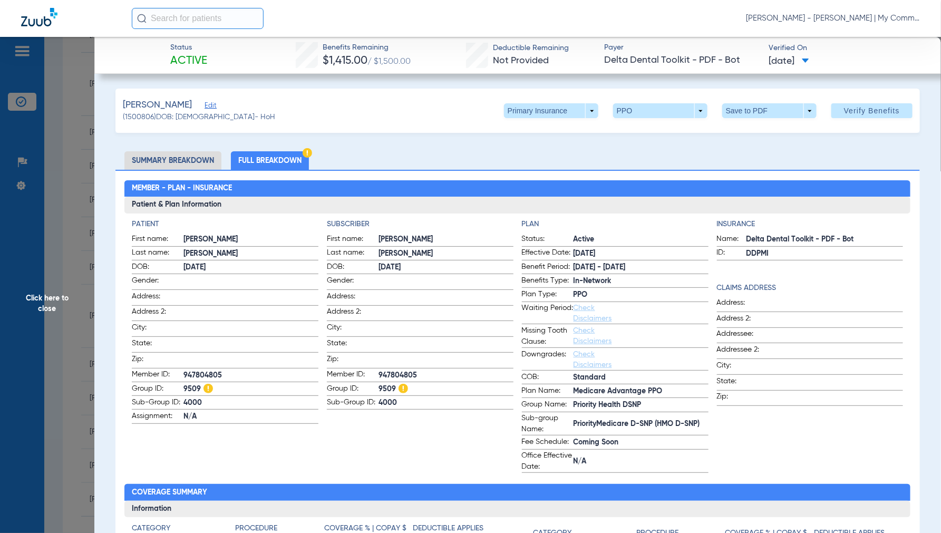
click at [38, 307] on span "Click here to close" at bounding box center [47, 303] width 94 height 533
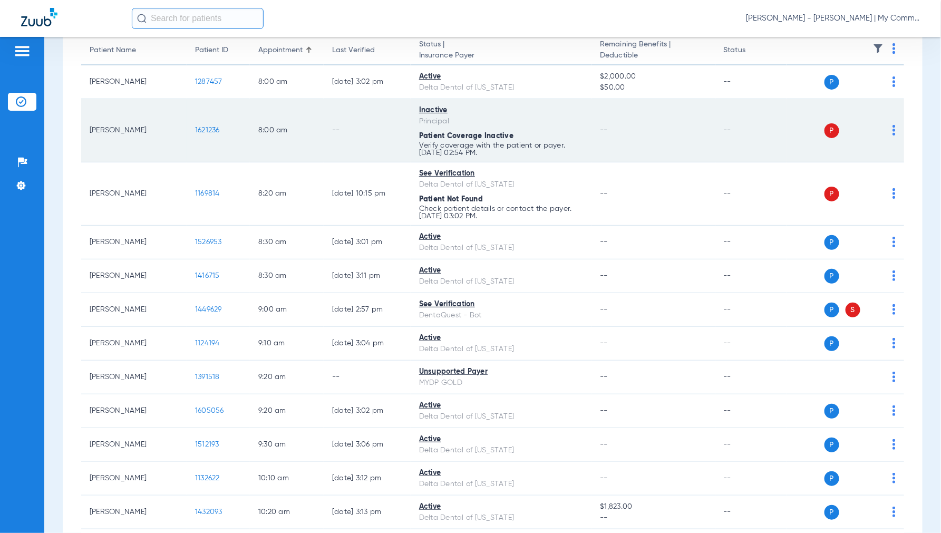
scroll to position [0, 0]
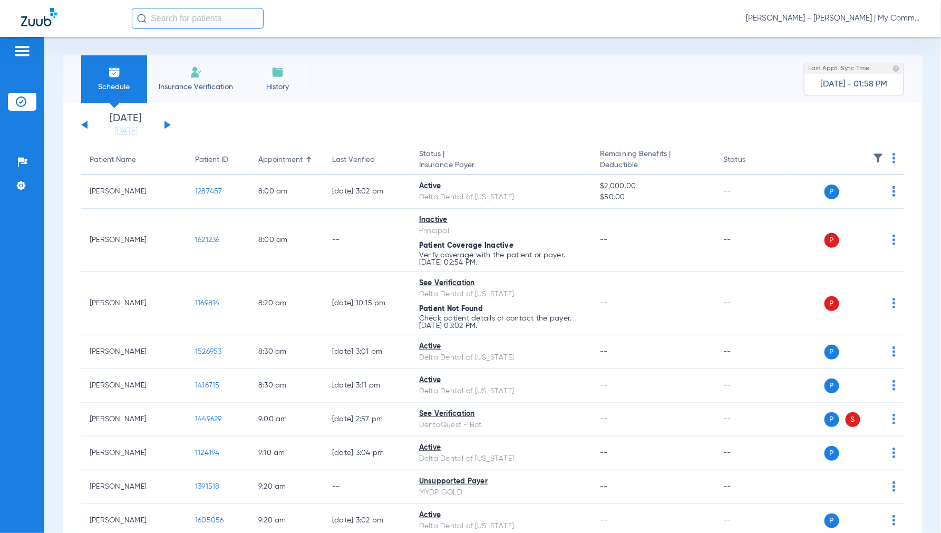
click at [168, 124] on button at bounding box center [167, 125] width 6 height 8
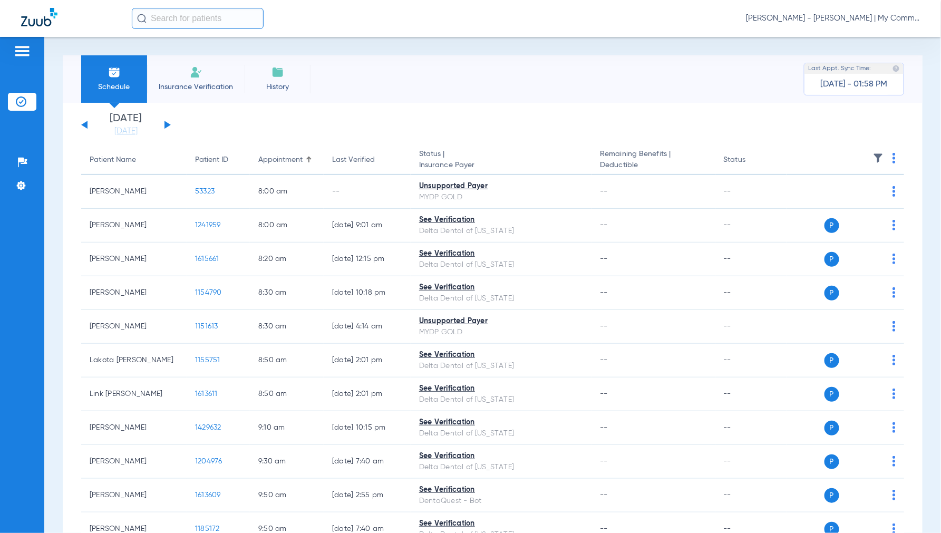
click at [887, 155] on th at bounding box center [845, 160] width 118 height 30
click at [892, 155] on img at bounding box center [893, 158] width 3 height 11
click at [840, 195] on button "Verify All" at bounding box center [845, 199] width 83 height 21
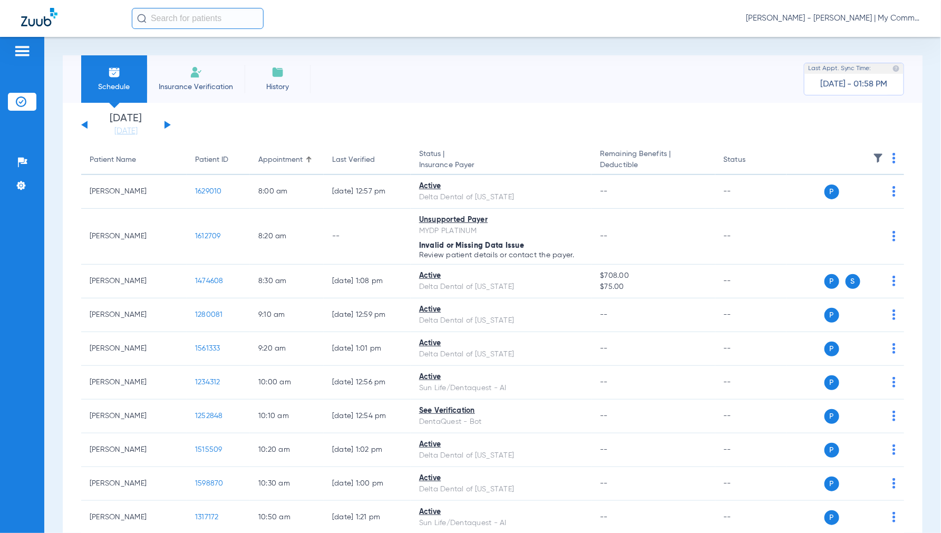
click at [835, 19] on span "[PERSON_NAME] - [PERSON_NAME] | My Community Dental Centers" at bounding box center [833, 18] width 174 height 11
click at [849, 35] on button "Account Selection" at bounding box center [880, 37] width 76 height 21
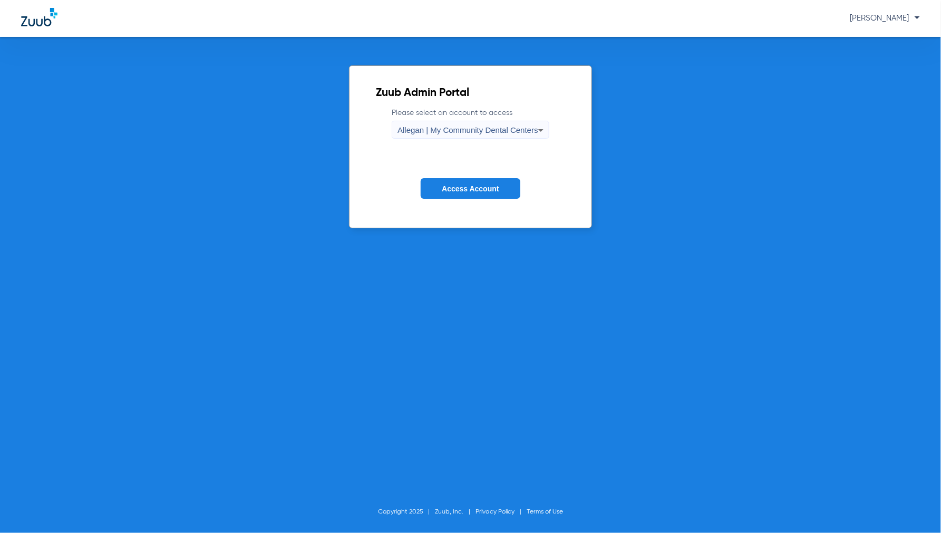
click at [482, 119] on label "Please select an account to access Allegan | My Community Dental Centers" at bounding box center [471, 123] width 158 height 31
click at [472, 131] on span "Allegan | My Community Dental Centers" at bounding box center [467, 129] width 141 height 9
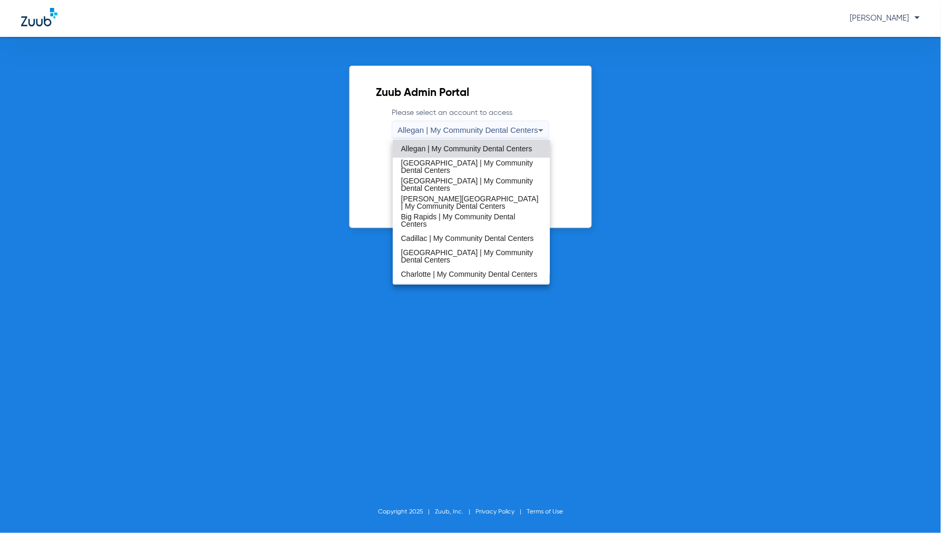
scroll to position [59, 0]
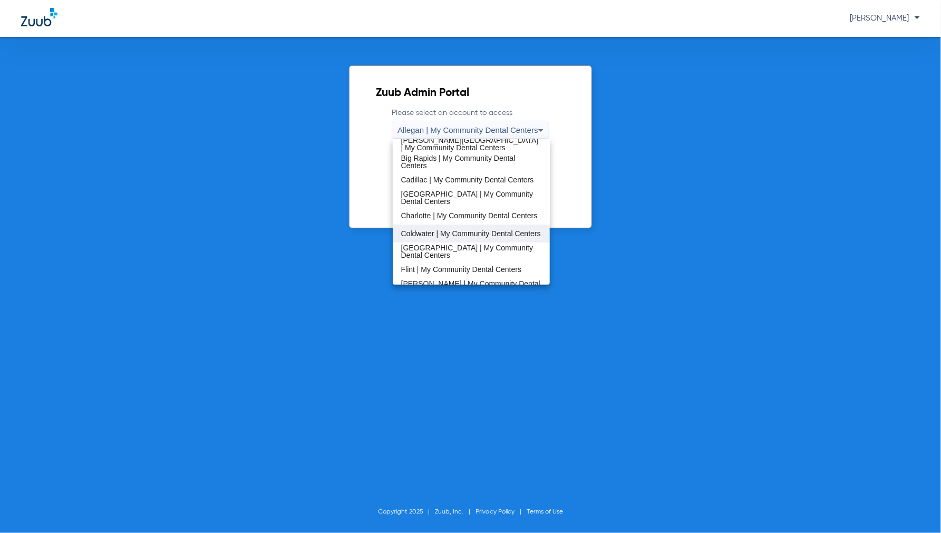
click at [425, 235] on span "Coldwater | My Community Dental Centers" at bounding box center [471, 233] width 140 height 7
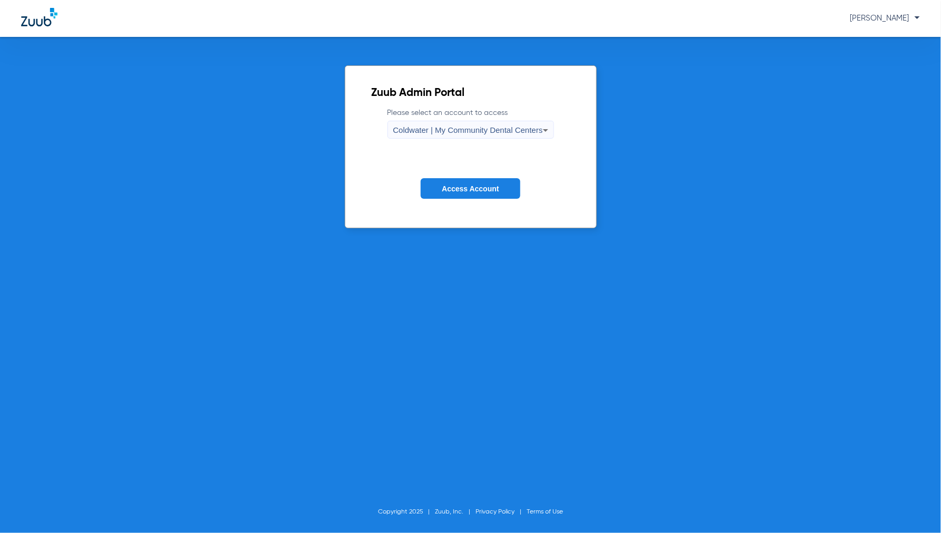
click at [489, 187] on span "Access Account" at bounding box center [470, 188] width 57 height 8
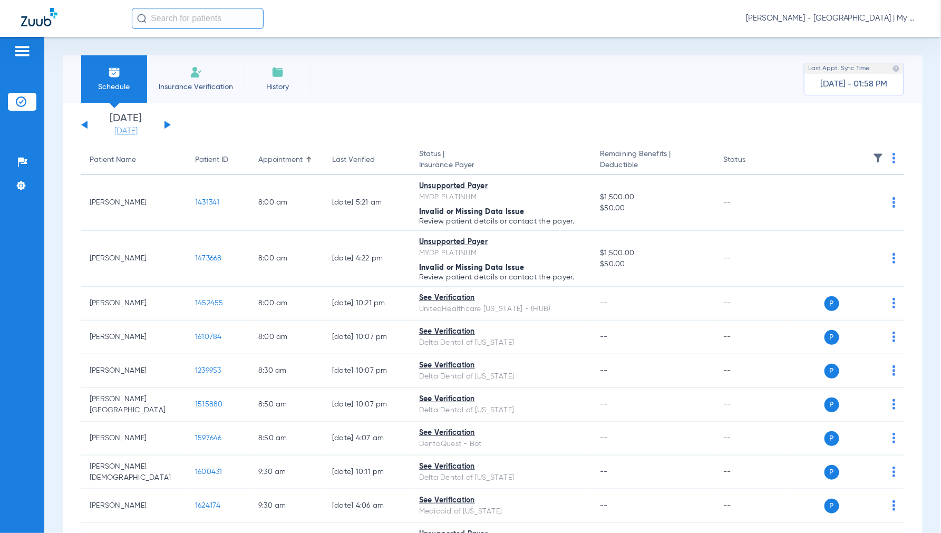
click at [130, 132] on link "[DATE]" at bounding box center [125, 131] width 63 height 11
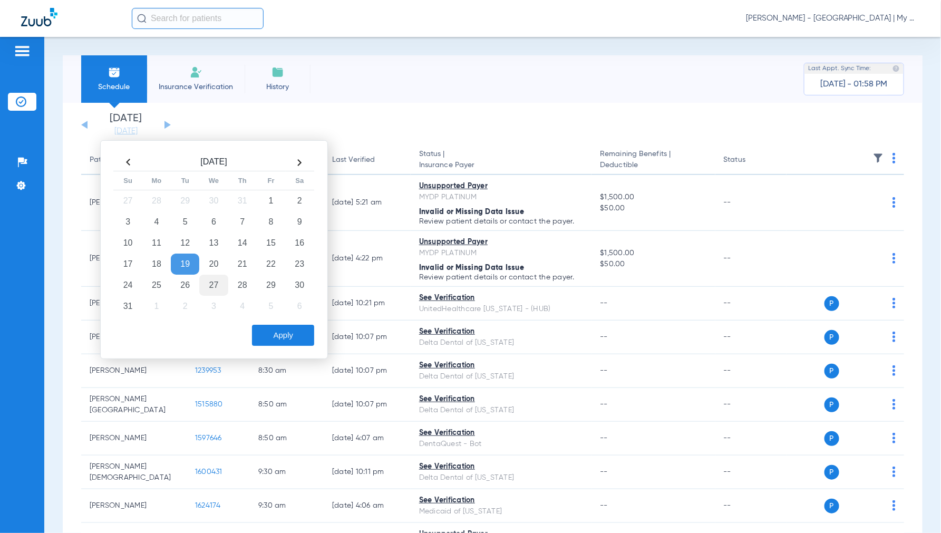
click at [213, 283] on td "27" at bounding box center [213, 285] width 28 height 21
click at [279, 325] on button "Apply" at bounding box center [283, 335] width 62 height 21
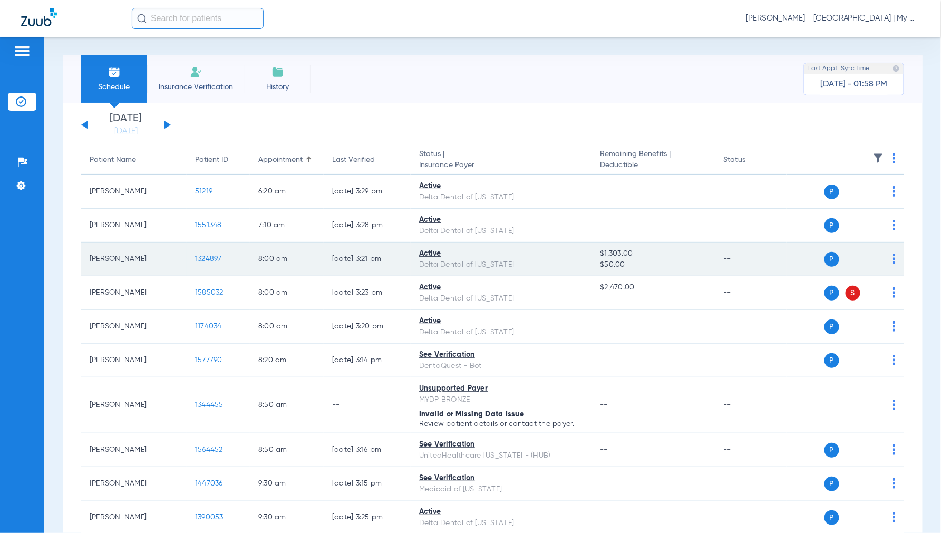
click at [211, 258] on span "1324897" at bounding box center [208, 258] width 27 height 7
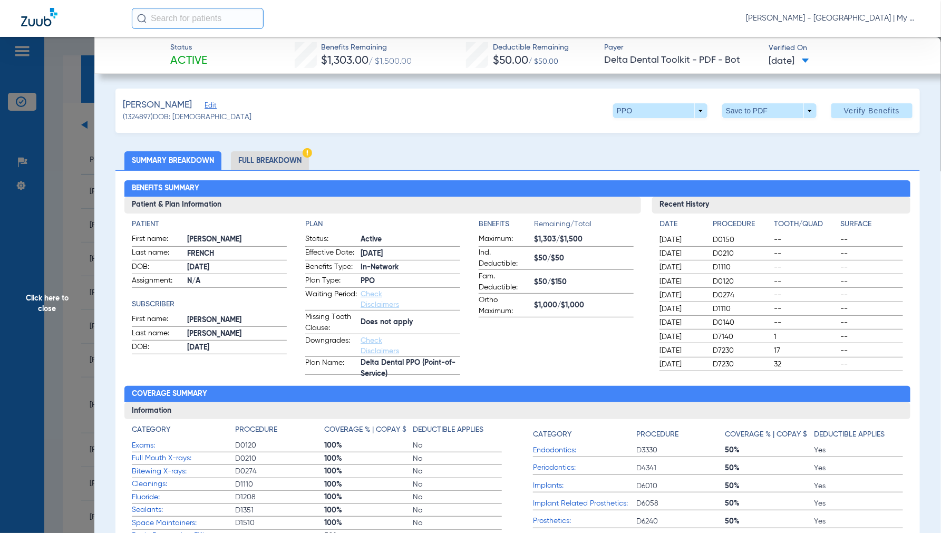
click at [258, 153] on li "Full Breakdown" at bounding box center [270, 160] width 78 height 18
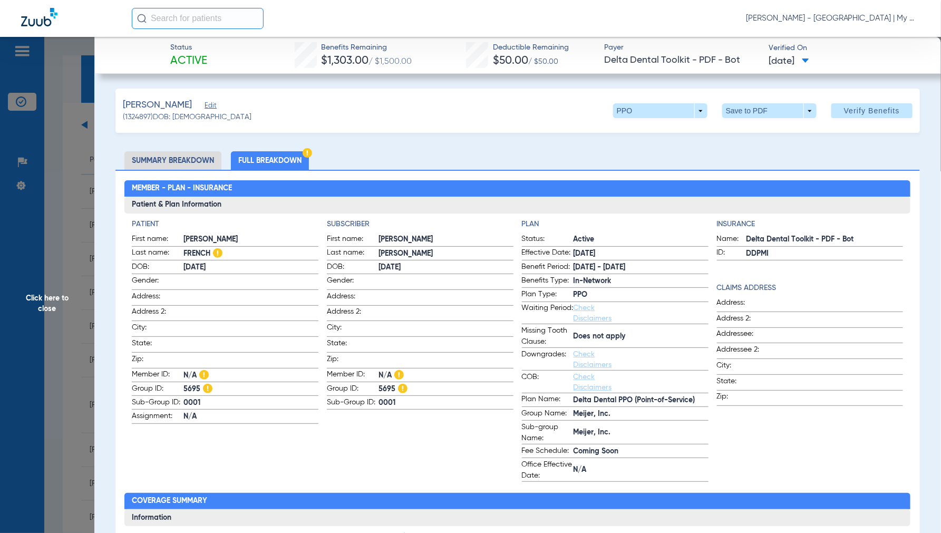
click at [47, 307] on span "Click here to close" at bounding box center [47, 303] width 94 height 533
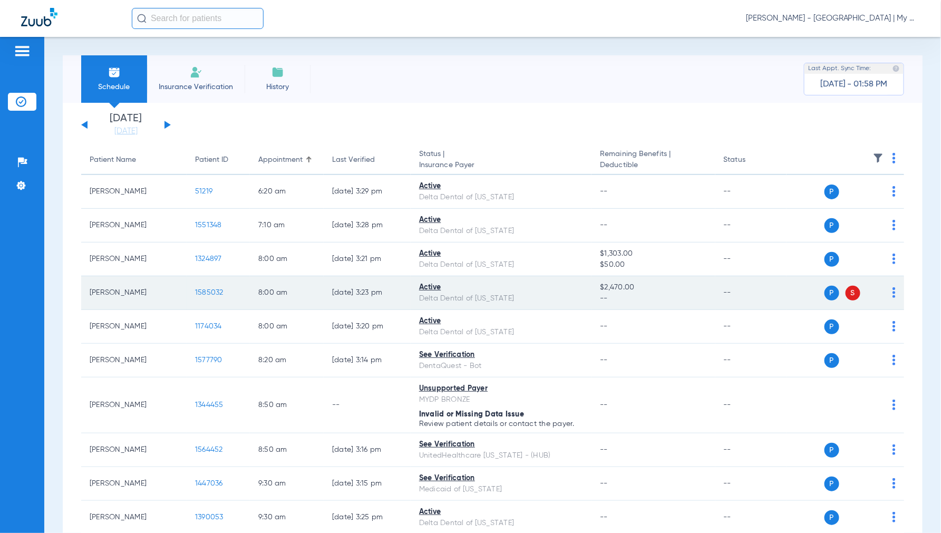
click at [205, 293] on span "1585032" at bounding box center [209, 292] width 28 height 7
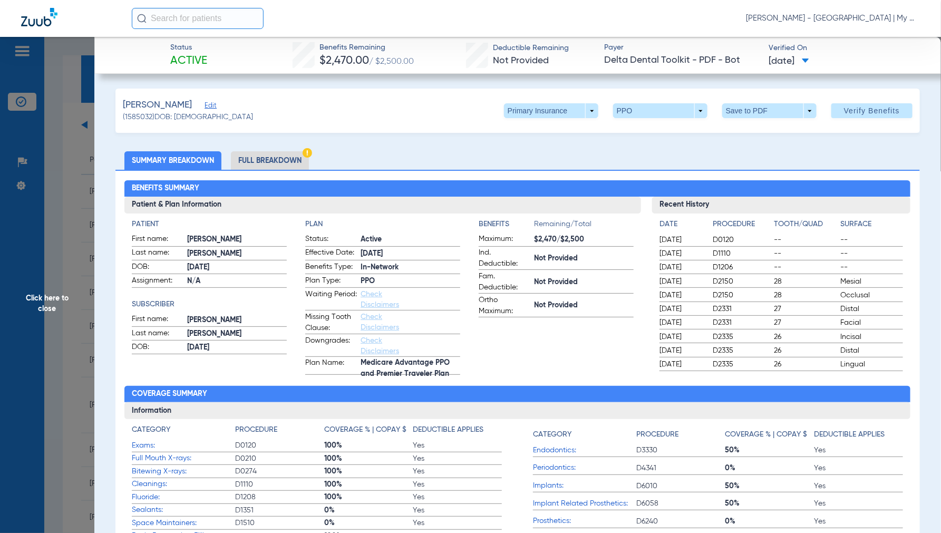
click at [260, 155] on li "Full Breakdown" at bounding box center [270, 160] width 78 height 18
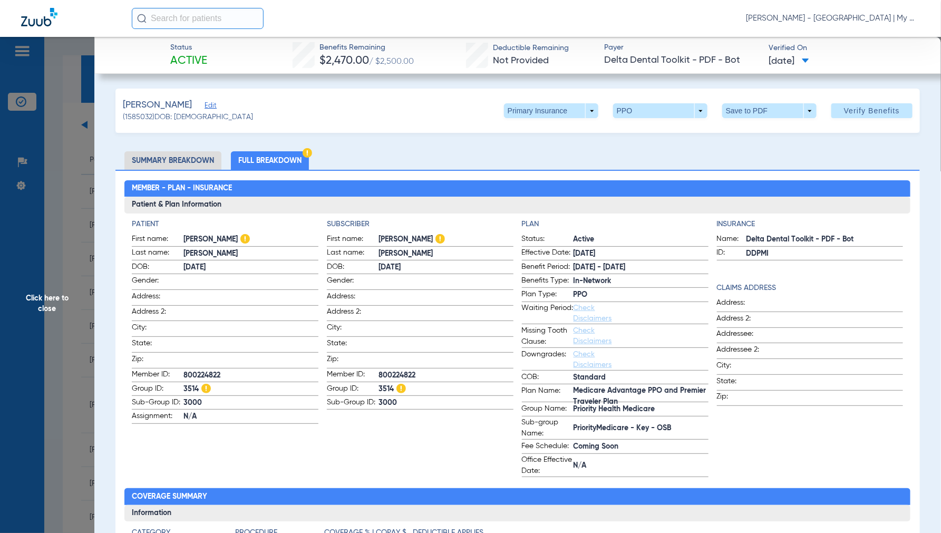
click at [46, 301] on span "Click here to close" at bounding box center [47, 303] width 94 height 533
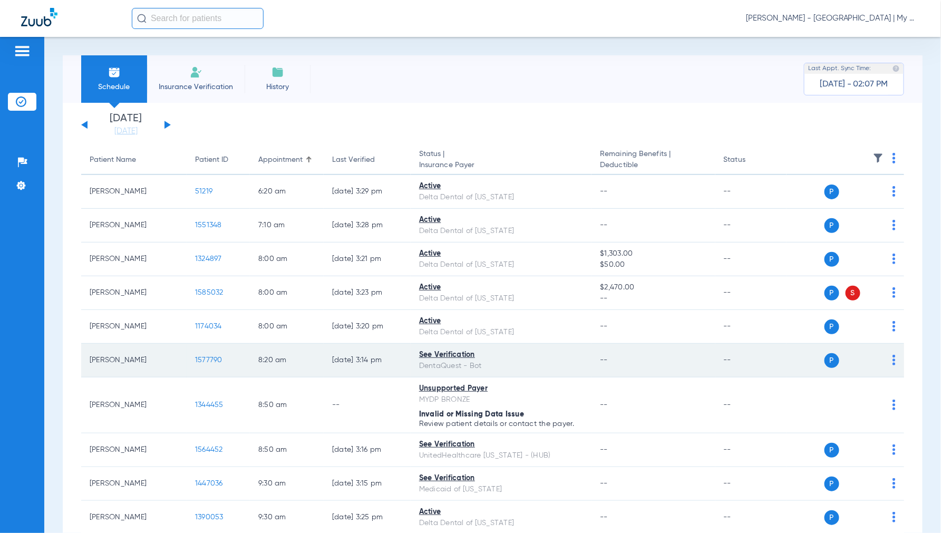
click at [203, 356] on span "1577790" at bounding box center [208, 359] width 27 height 7
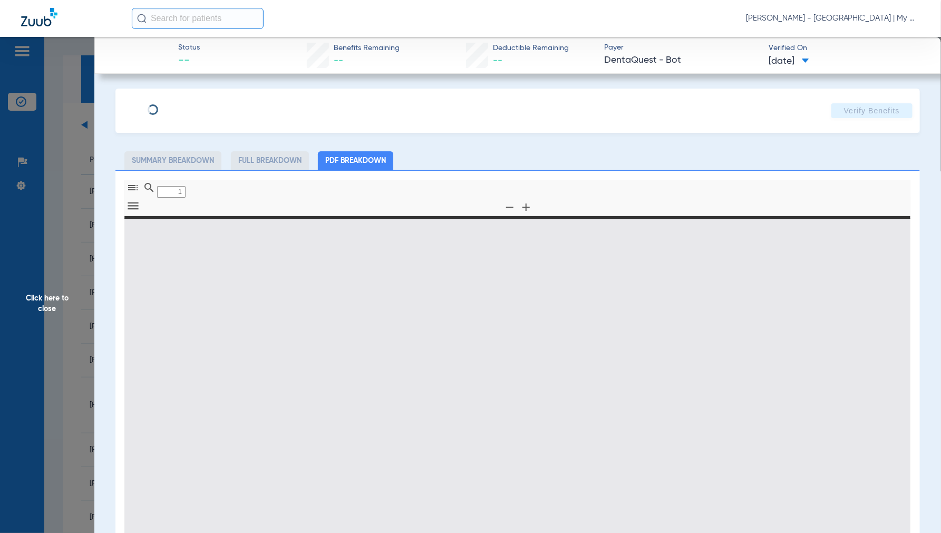
type input "0"
select select "page-width"
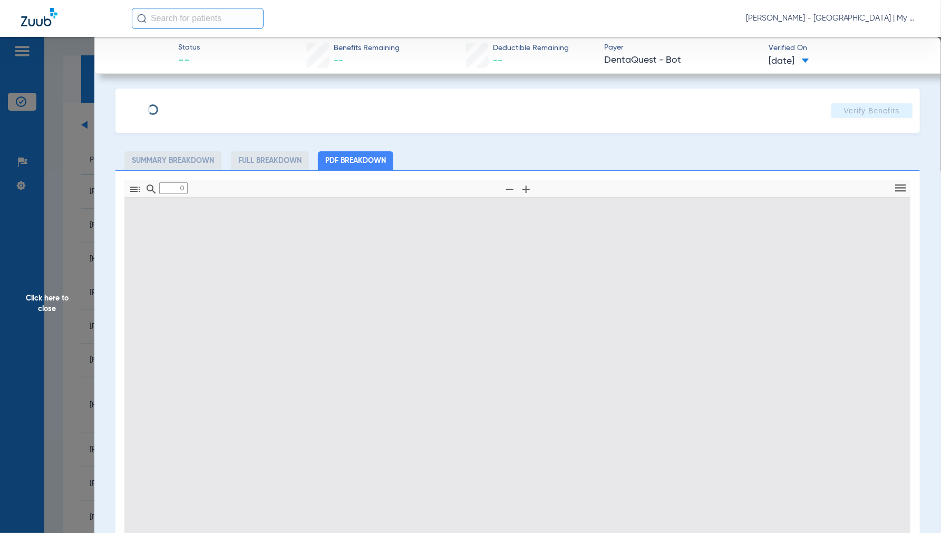
type input "1"
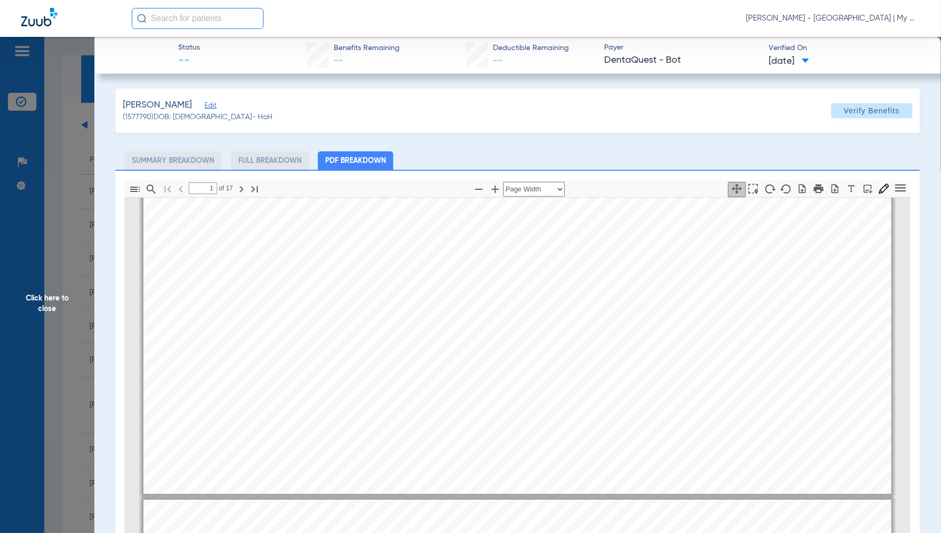
scroll to position [239, 0]
click at [55, 296] on span "Click here to close" at bounding box center [47, 303] width 94 height 533
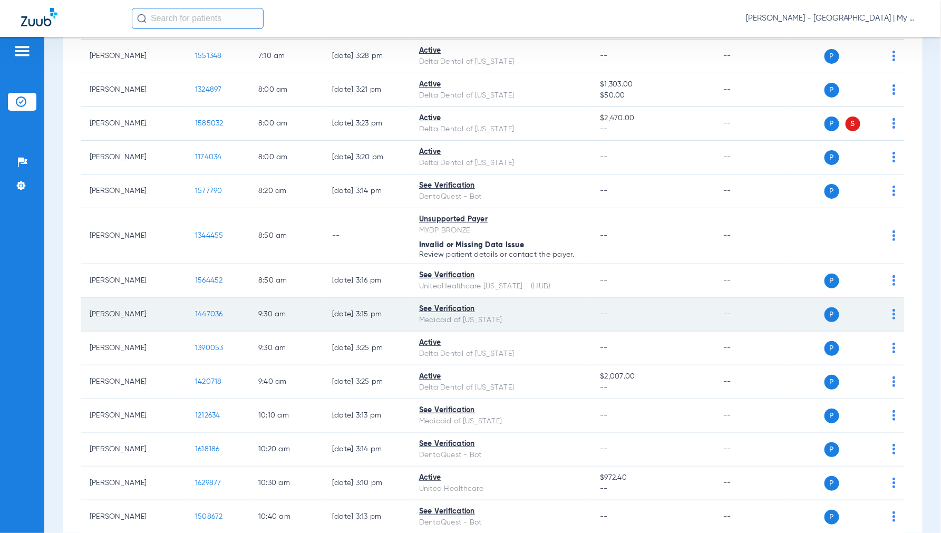
scroll to position [176, 0]
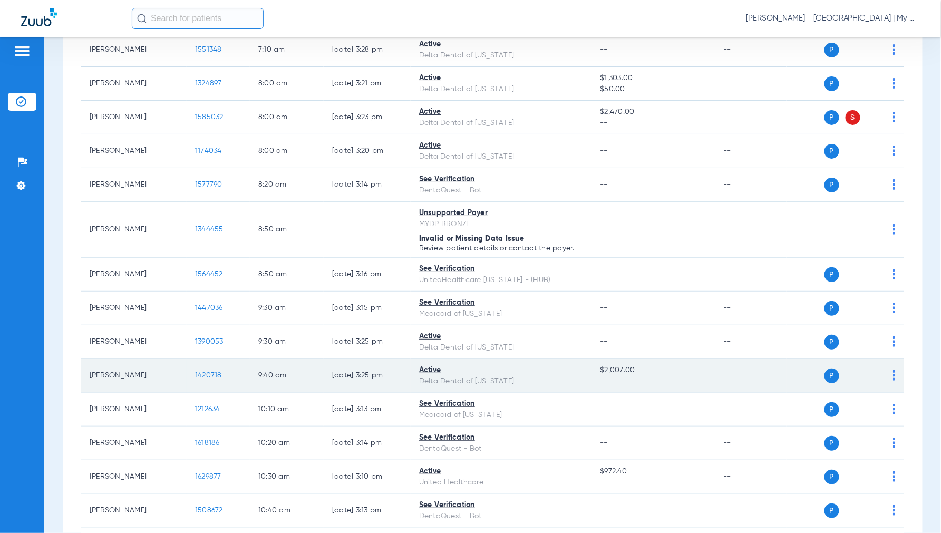
click at [206, 373] on span "1420718" at bounding box center [208, 375] width 27 height 7
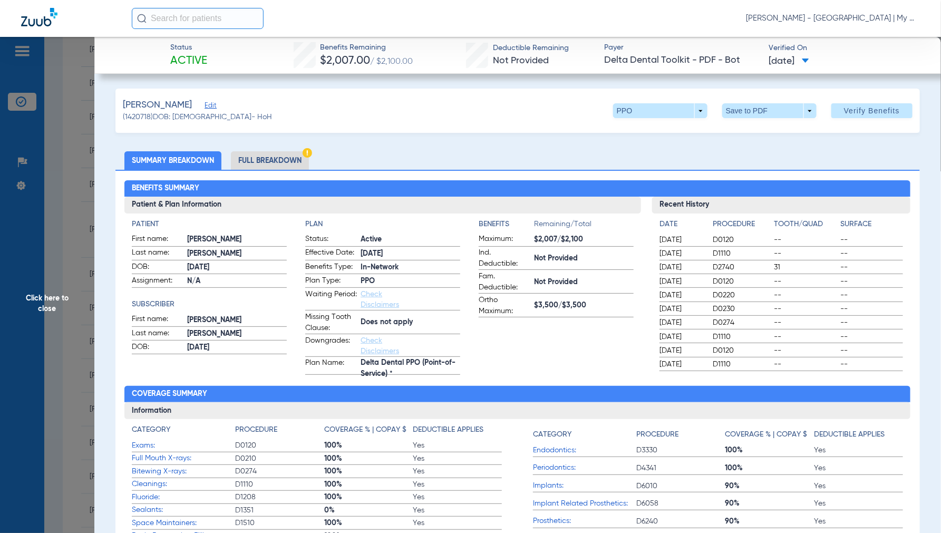
click at [271, 161] on li "Full Breakdown" at bounding box center [270, 160] width 78 height 18
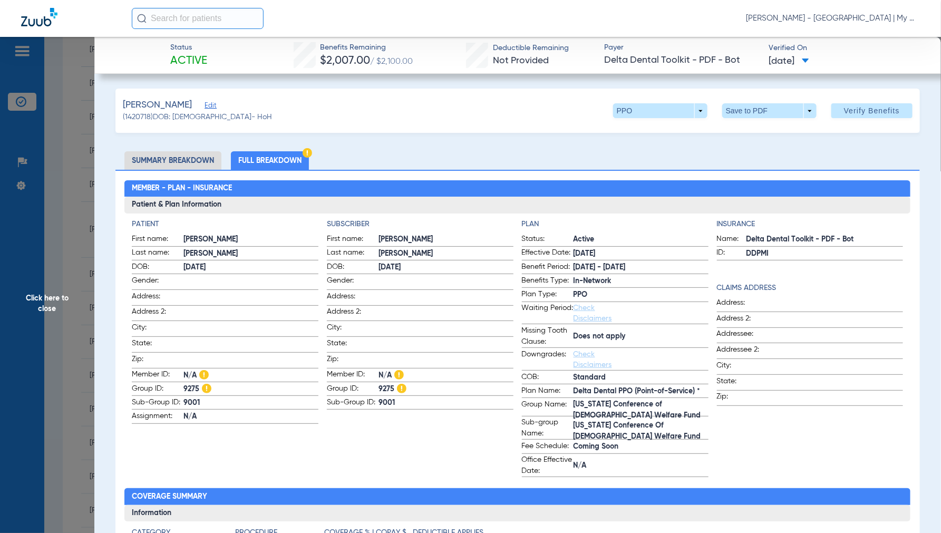
click at [45, 299] on span "Click here to close" at bounding box center [47, 303] width 94 height 533
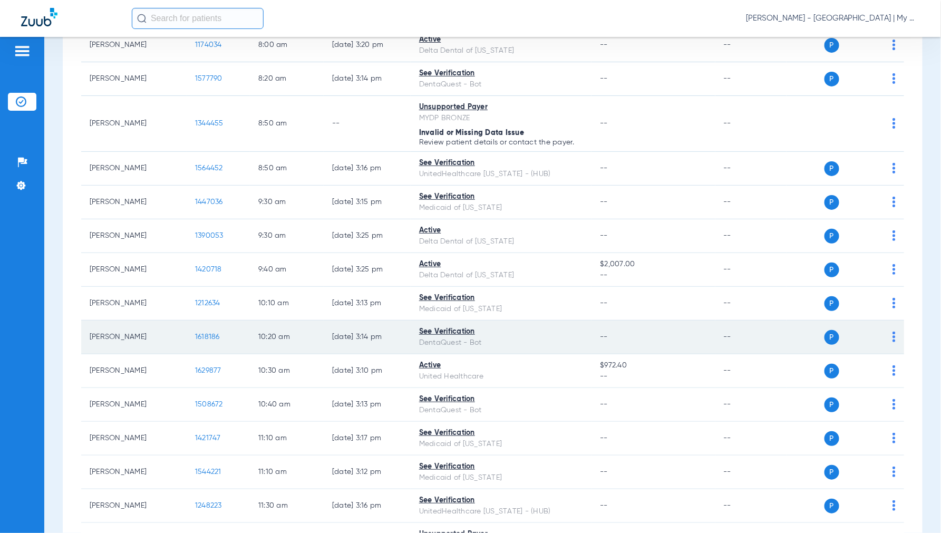
scroll to position [293, 0]
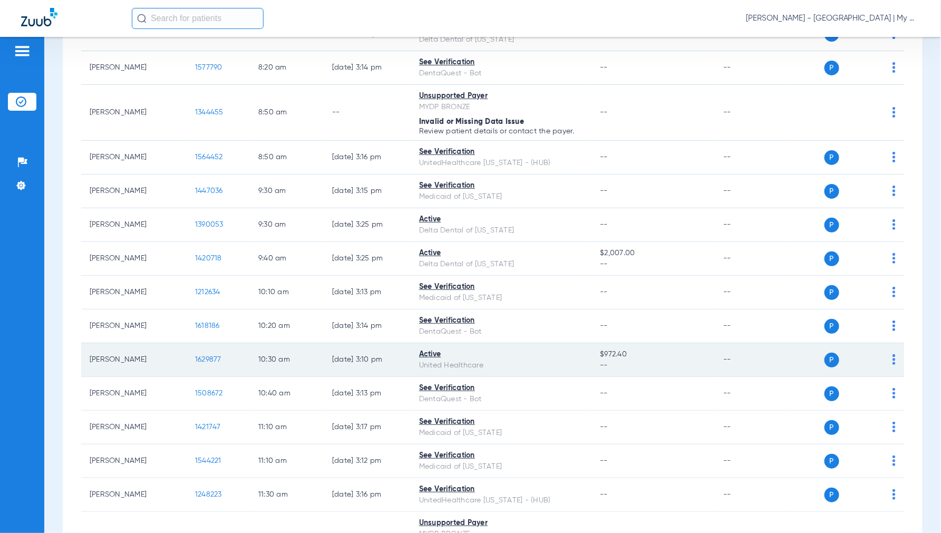
click at [206, 358] on span "1629877" at bounding box center [208, 359] width 26 height 7
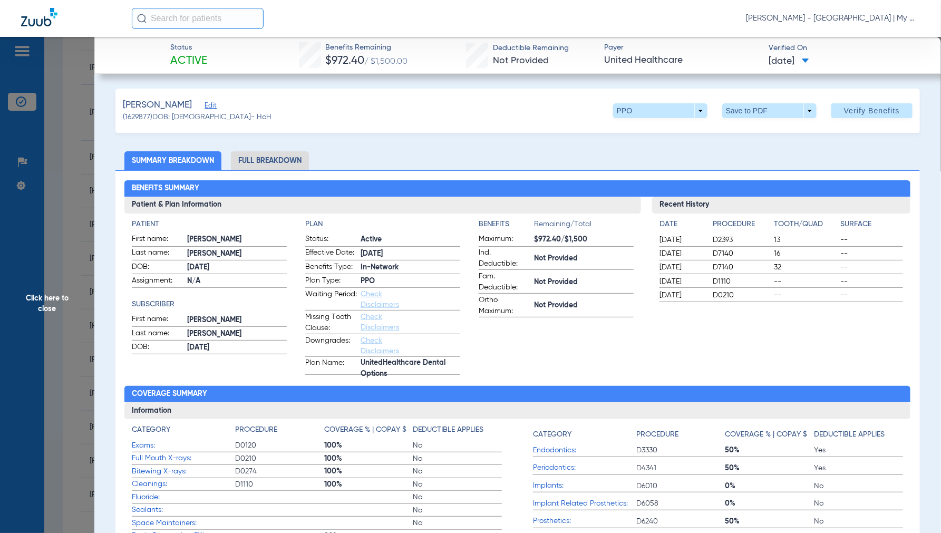
click at [281, 161] on li "Full Breakdown" at bounding box center [270, 160] width 78 height 18
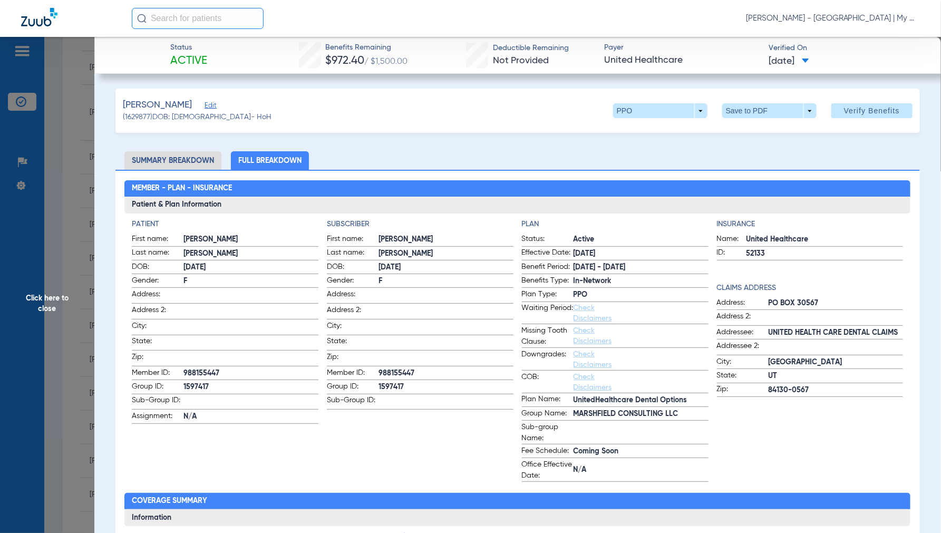
click at [35, 300] on span "Click here to close" at bounding box center [47, 303] width 94 height 533
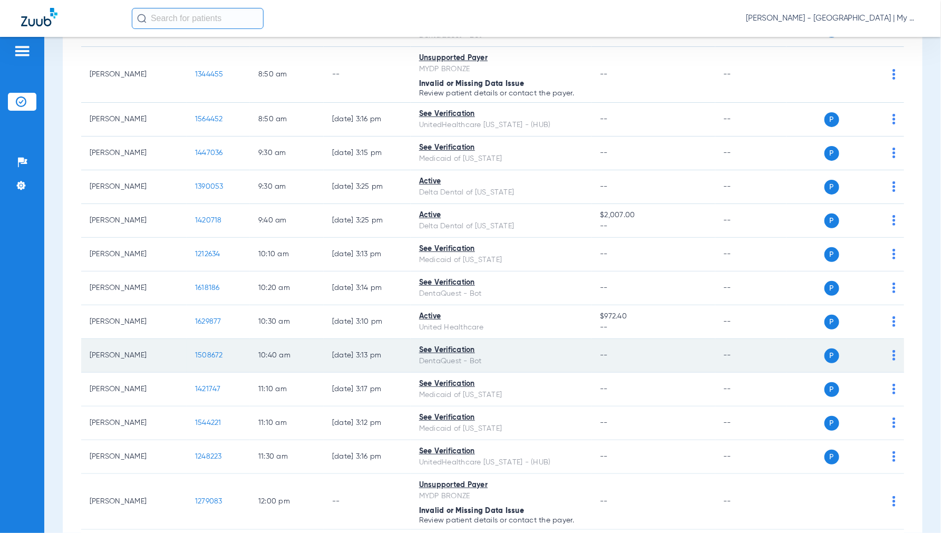
scroll to position [351, 0]
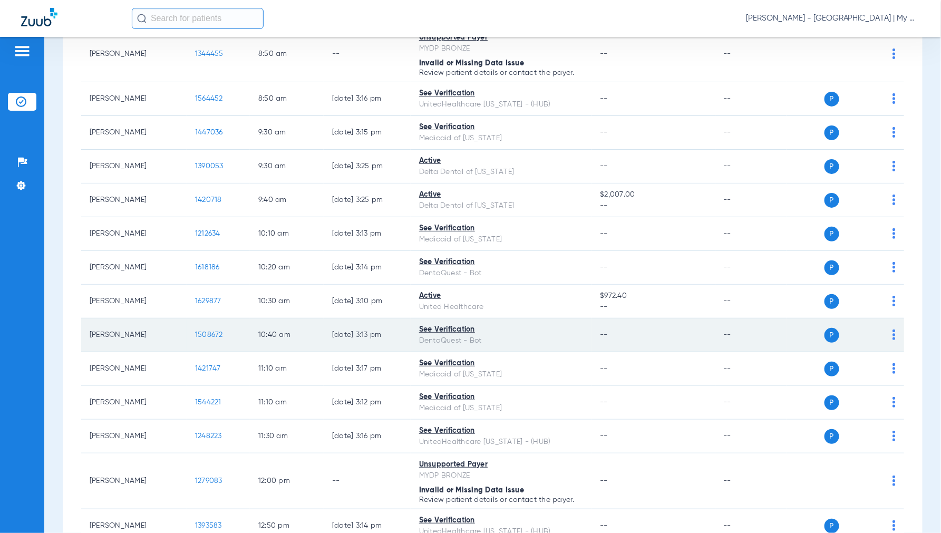
click at [209, 337] on span "1508672" at bounding box center [209, 334] width 28 height 7
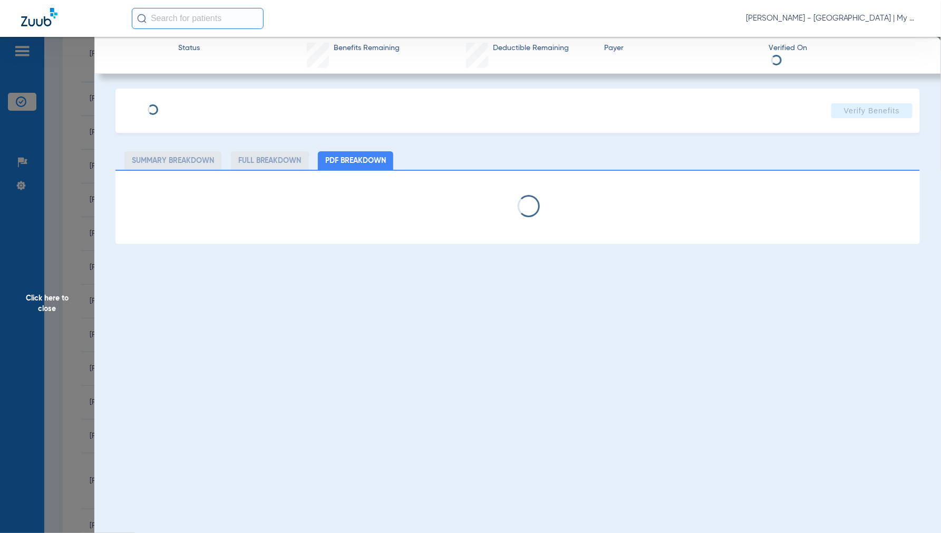
select select "page-width"
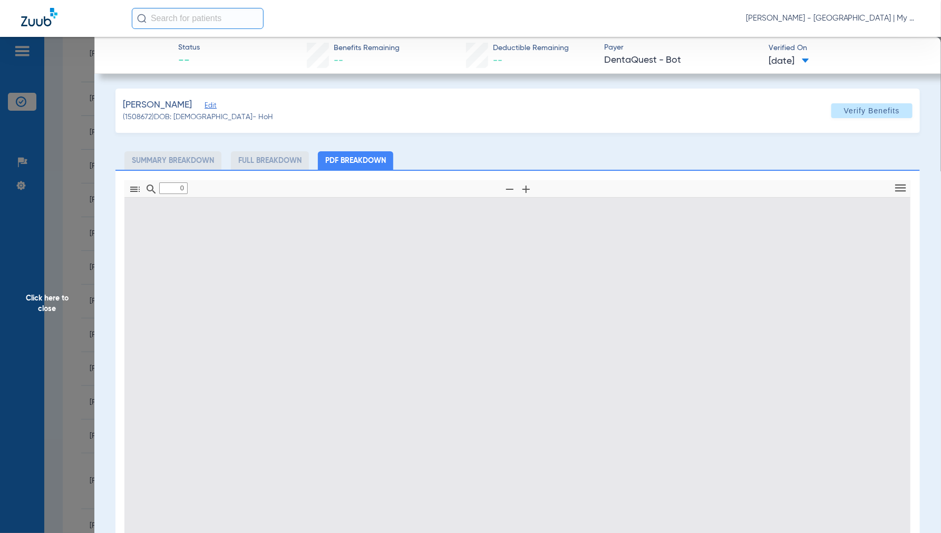
type input "1"
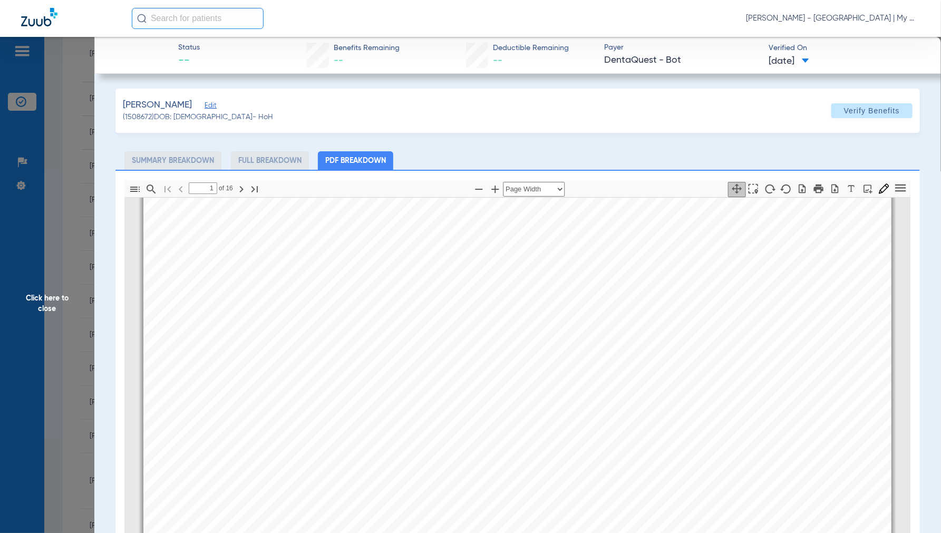
scroll to position [122, 0]
click at [46, 301] on span "Click here to close" at bounding box center [47, 303] width 94 height 533
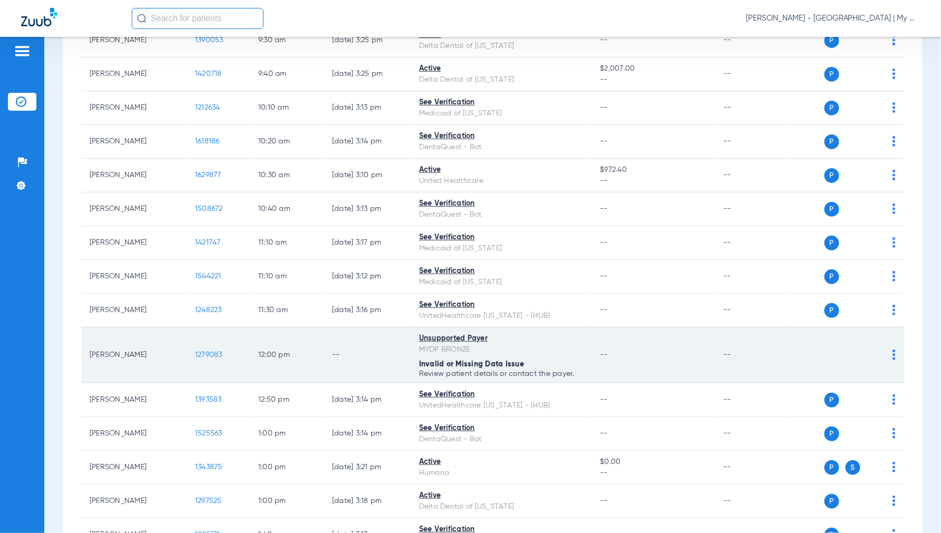
scroll to position [527, 0]
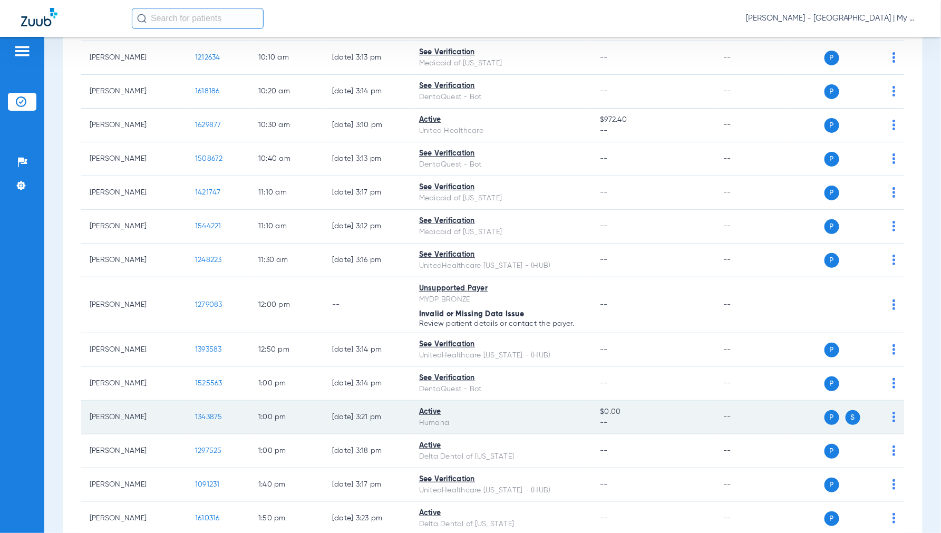
click at [207, 421] on span "1343875" at bounding box center [208, 416] width 27 height 7
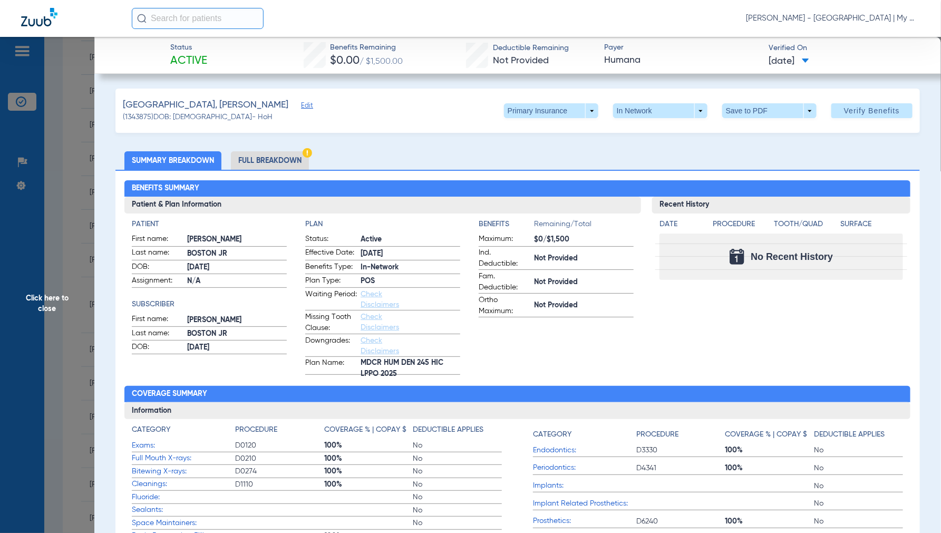
click at [275, 160] on li "Full Breakdown" at bounding box center [270, 160] width 78 height 18
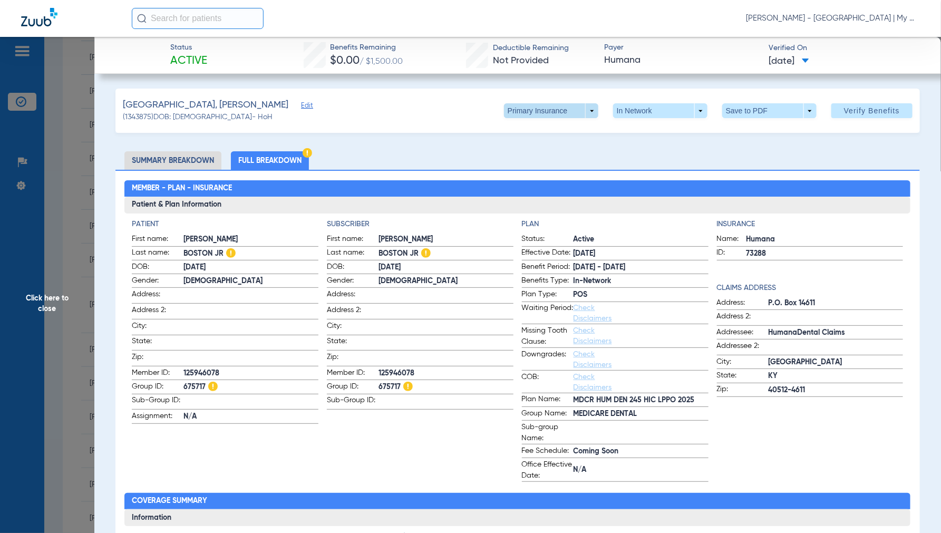
click at [579, 110] on span at bounding box center [551, 110] width 94 height 15
click at [531, 154] on span "Secondary Insurance" at bounding box center [539, 152] width 70 height 7
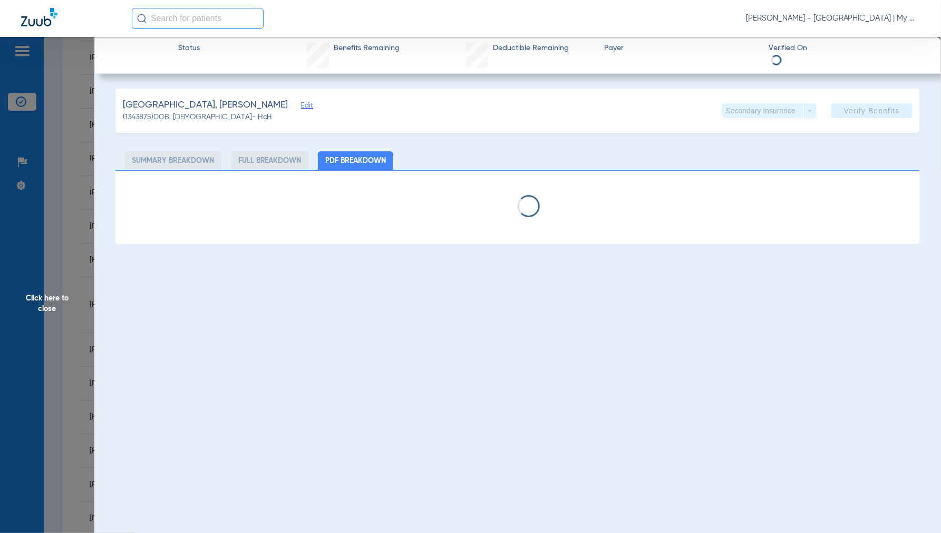
select select "page-width"
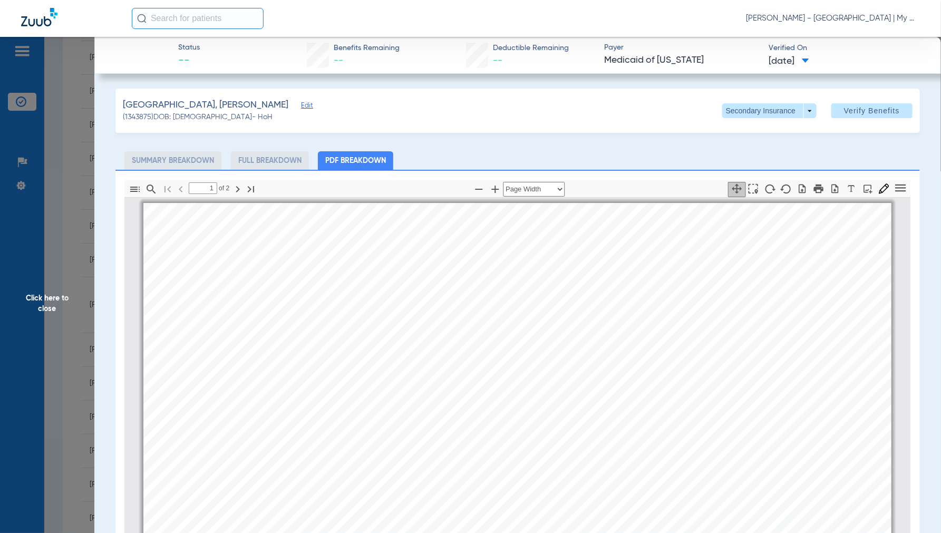
scroll to position [5, 0]
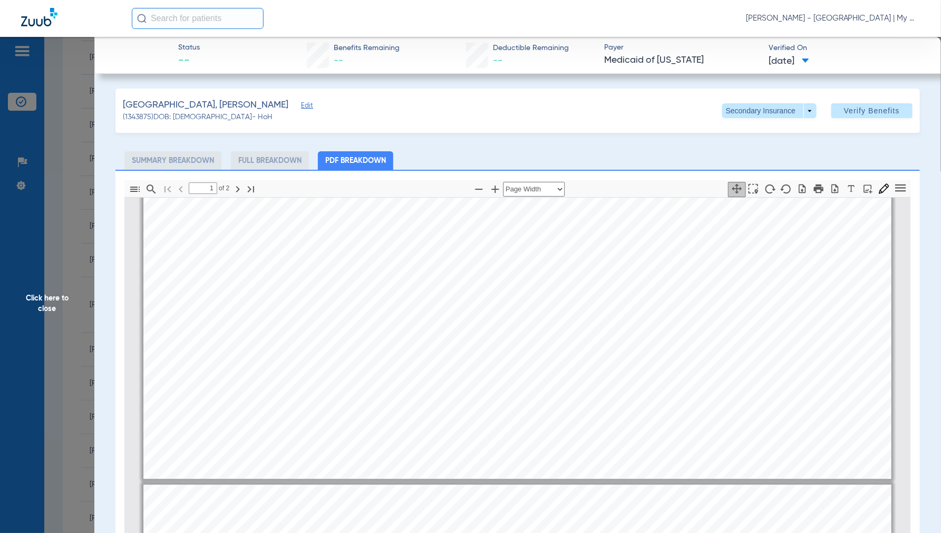
type input "2"
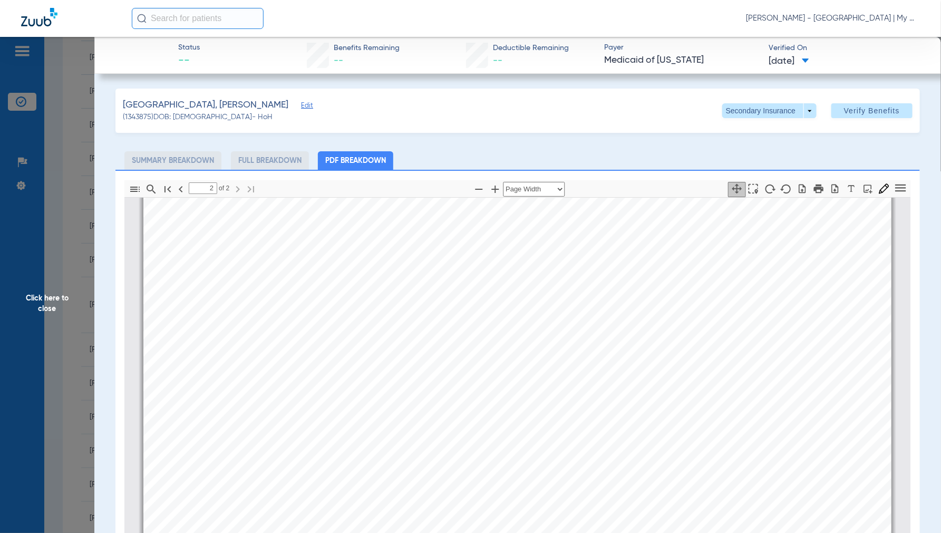
scroll to position [1352, 0]
click at [56, 298] on span "Click here to close" at bounding box center [47, 303] width 94 height 533
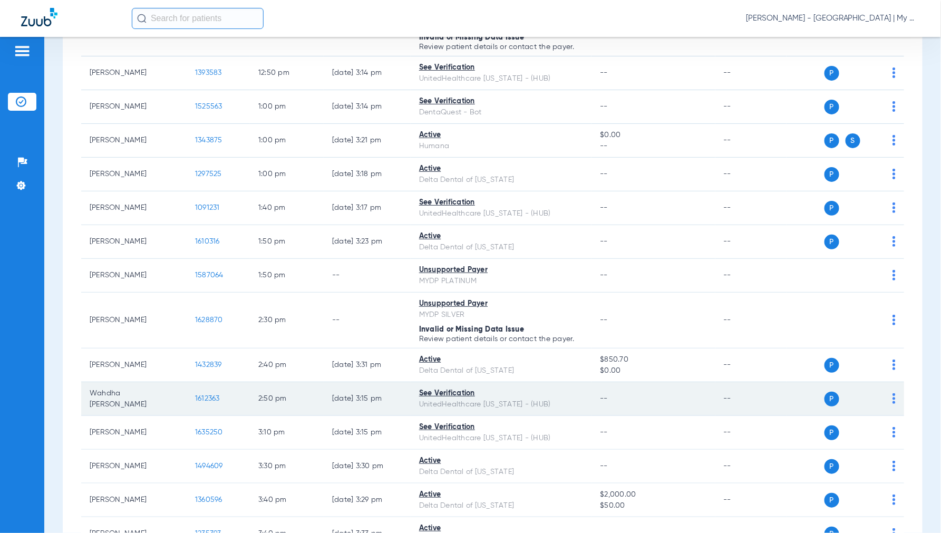
scroll to position [820, 0]
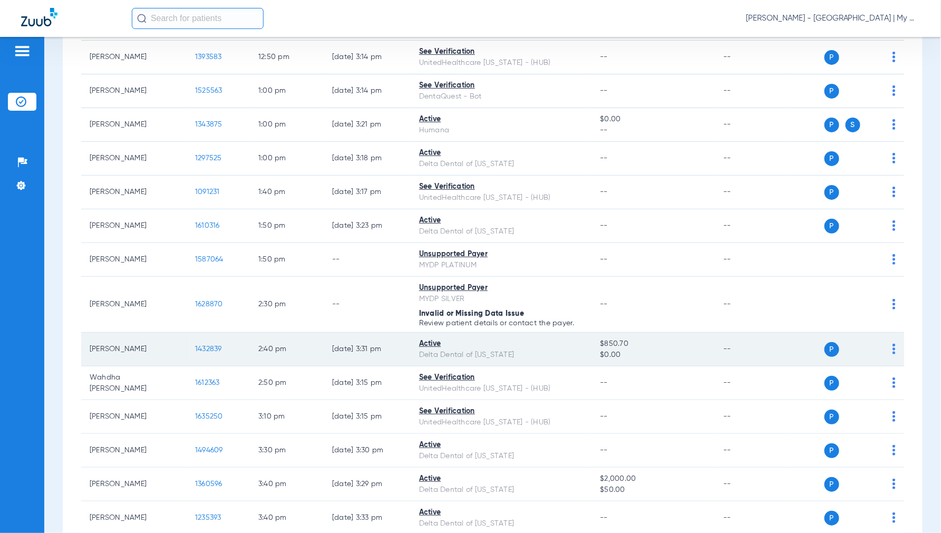
click at [208, 353] on span "1432839" at bounding box center [208, 348] width 27 height 7
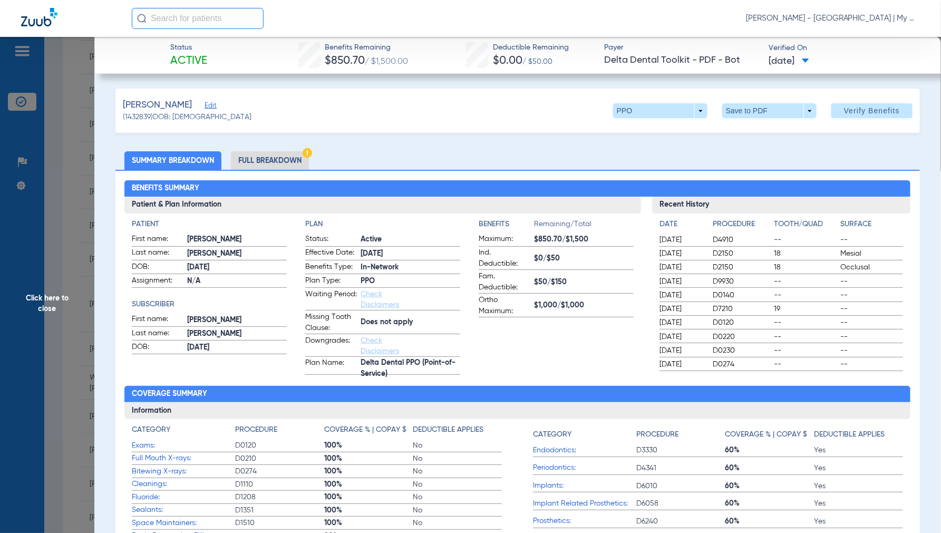
click at [281, 159] on li "Full Breakdown" at bounding box center [270, 160] width 78 height 18
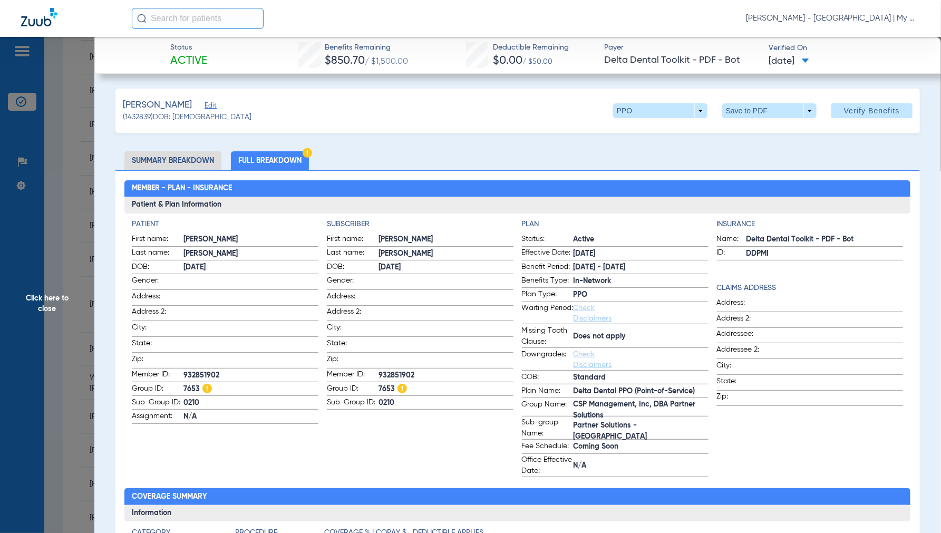
click at [51, 294] on span "Click here to close" at bounding box center [47, 303] width 94 height 533
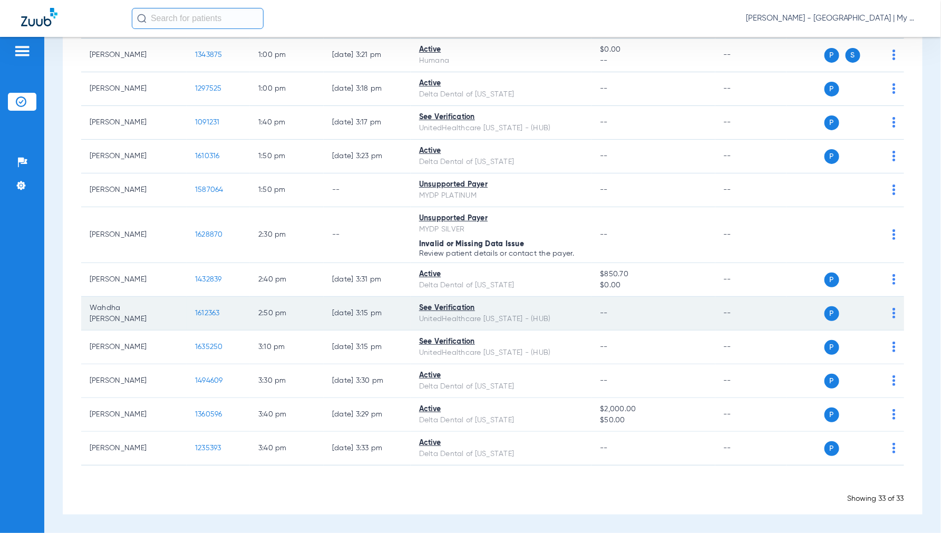
scroll to position [892, 0]
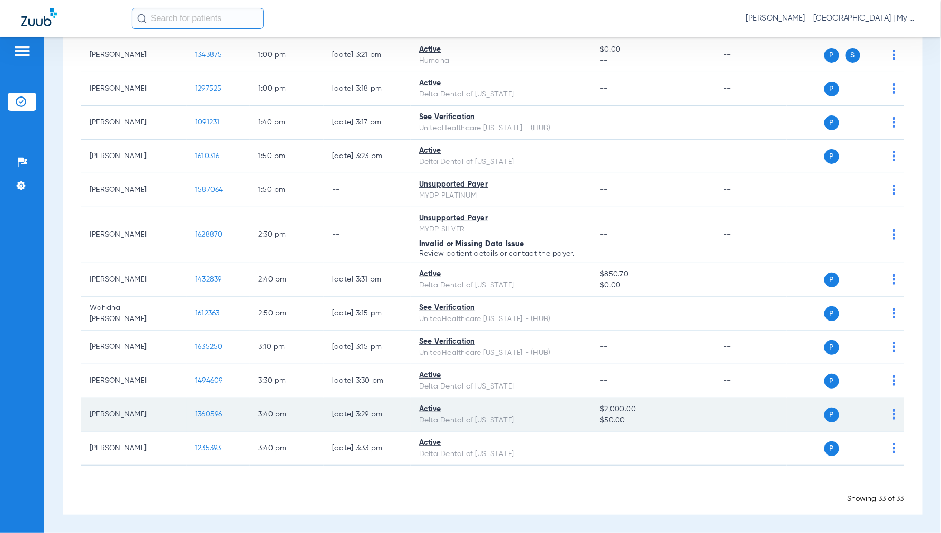
click at [211, 411] on span "1360596" at bounding box center [208, 414] width 27 height 7
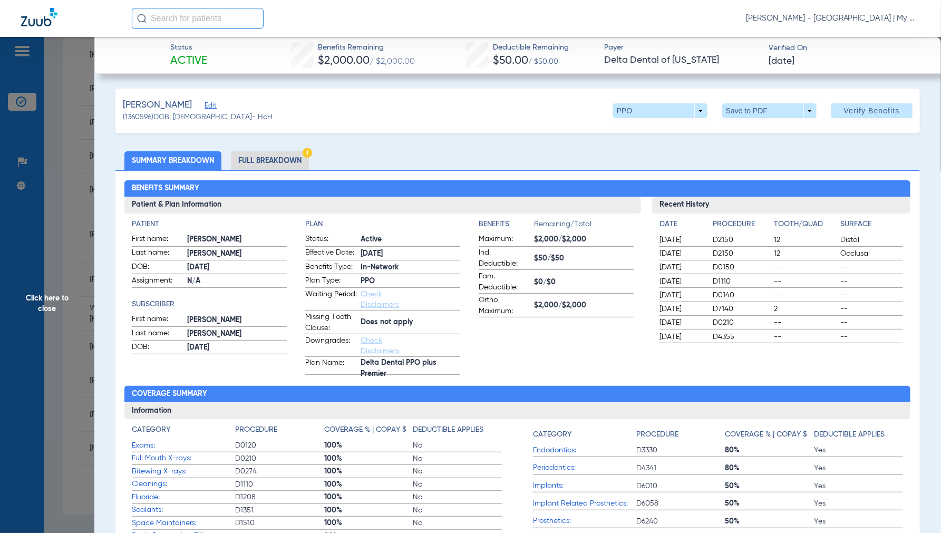
click at [260, 160] on li "Full Breakdown" at bounding box center [270, 160] width 78 height 18
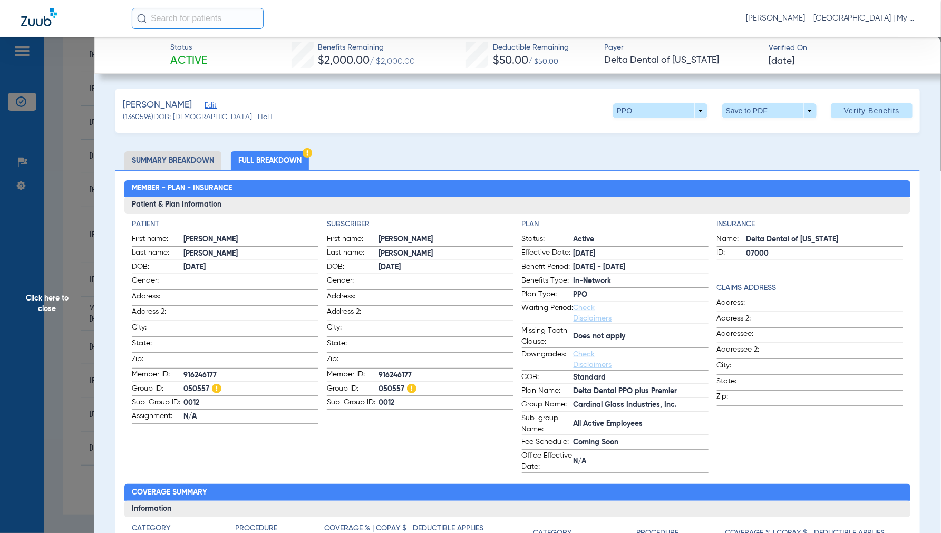
click at [46, 296] on span "Click here to close" at bounding box center [47, 303] width 94 height 533
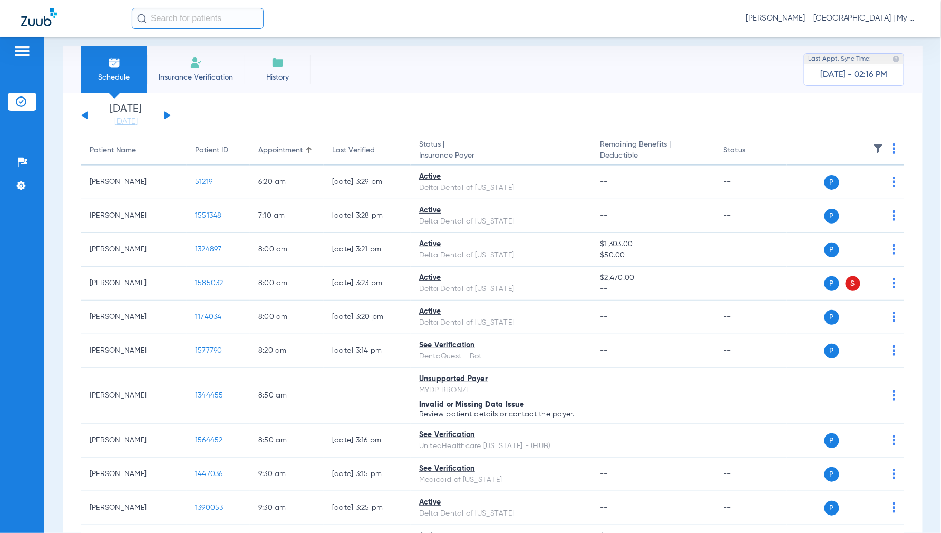
scroll to position [0, 0]
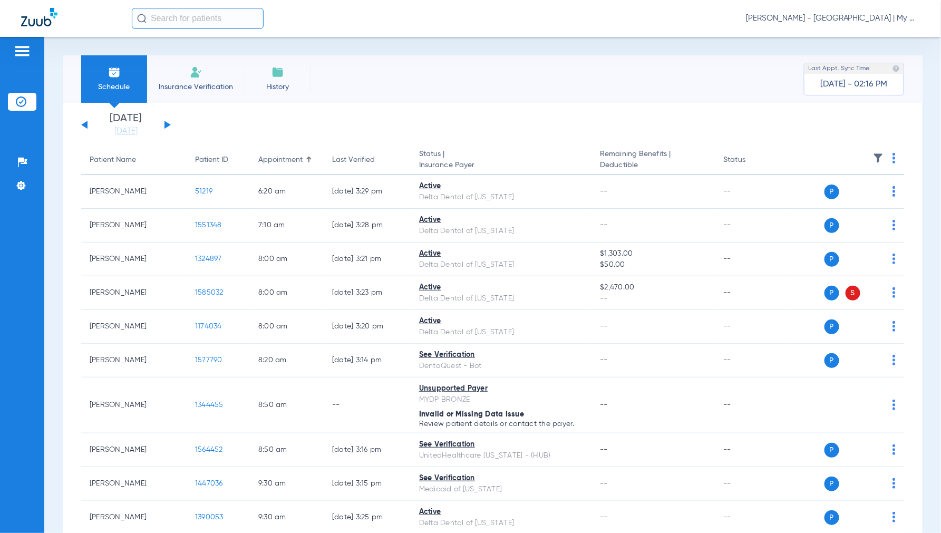
click at [166, 125] on button at bounding box center [167, 125] width 6 height 8
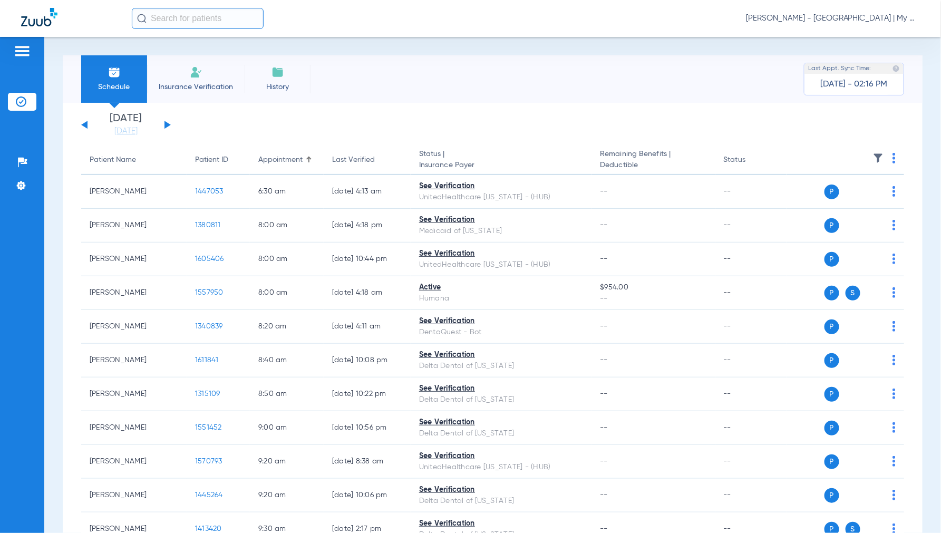
click at [892, 155] on img at bounding box center [893, 158] width 3 height 11
click at [854, 190] on button "Verify All" at bounding box center [845, 199] width 83 height 21
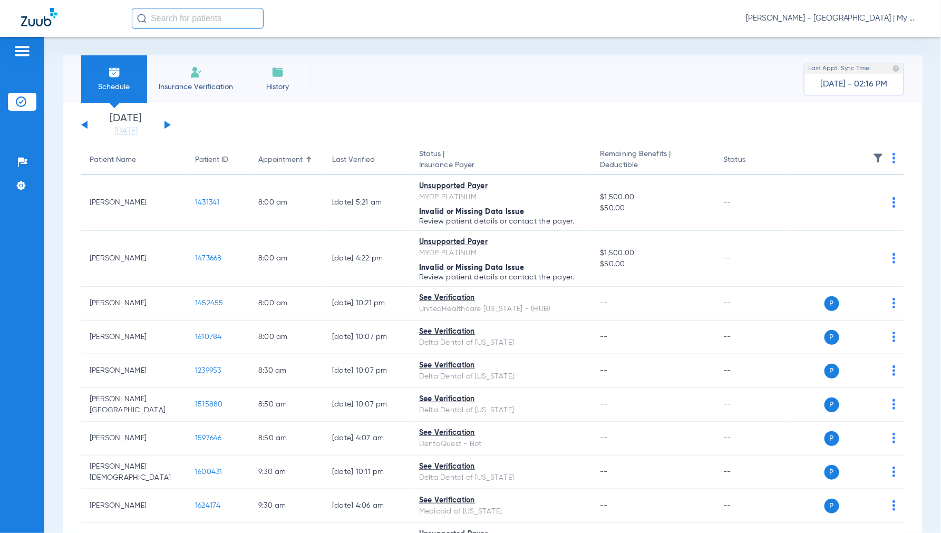
click at [835, 22] on span "[PERSON_NAME] - [GEOGRAPHIC_DATA] | My Community Dental Centers" at bounding box center [833, 18] width 174 height 11
click at [859, 36] on span "Account Selection" at bounding box center [880, 37] width 59 height 7
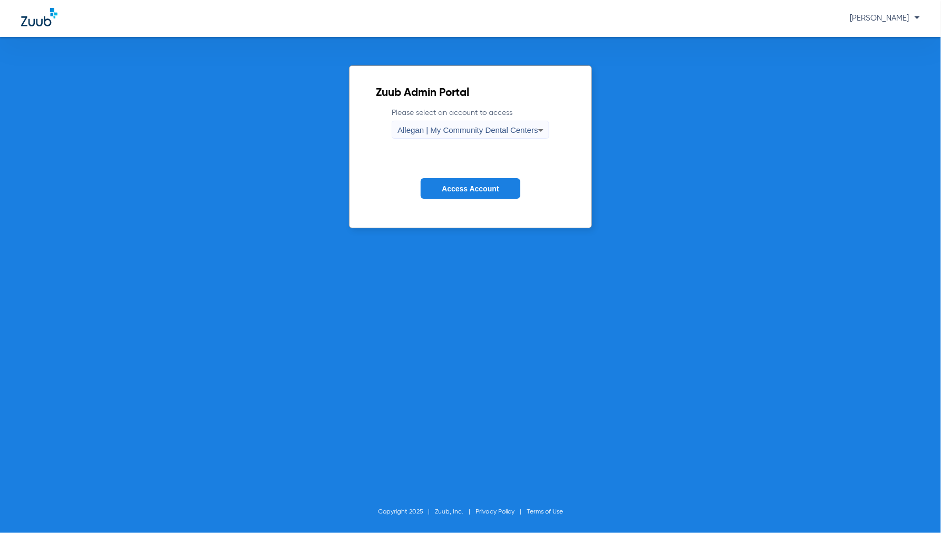
click at [488, 135] on div "Allegan | My Community Dental Centers" at bounding box center [467, 130] width 141 height 18
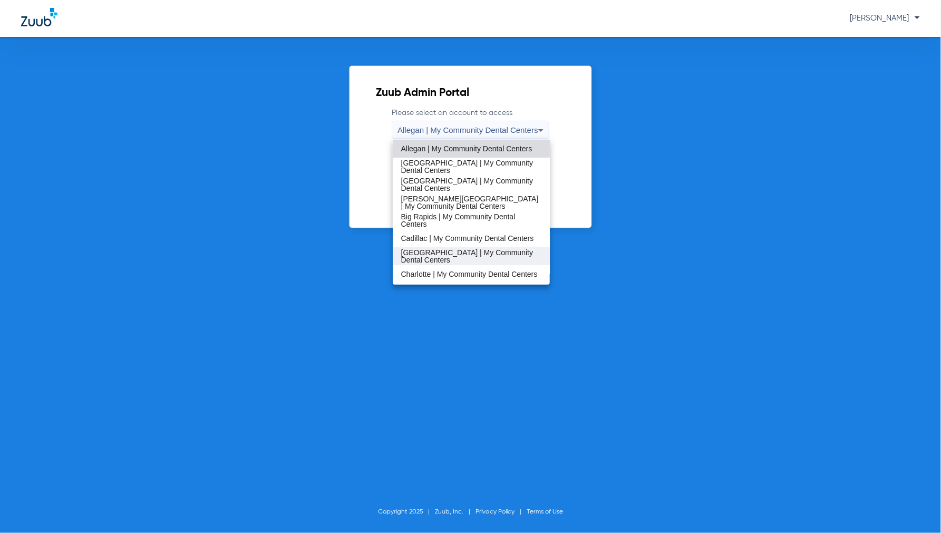
scroll to position [59, 0]
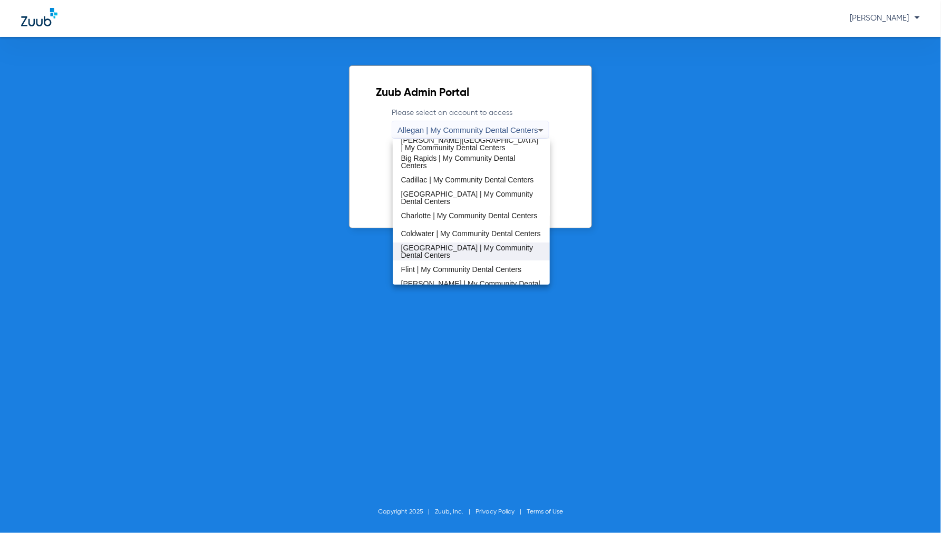
click at [434, 246] on span "[GEOGRAPHIC_DATA] | My Community Dental Centers" at bounding box center [471, 251] width 141 height 15
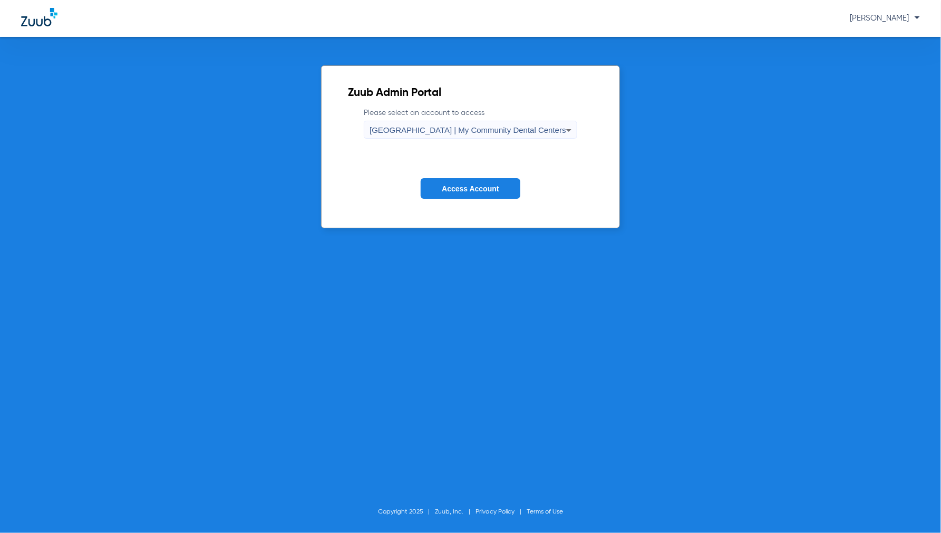
click at [475, 184] on span "Access Account" at bounding box center [470, 188] width 57 height 8
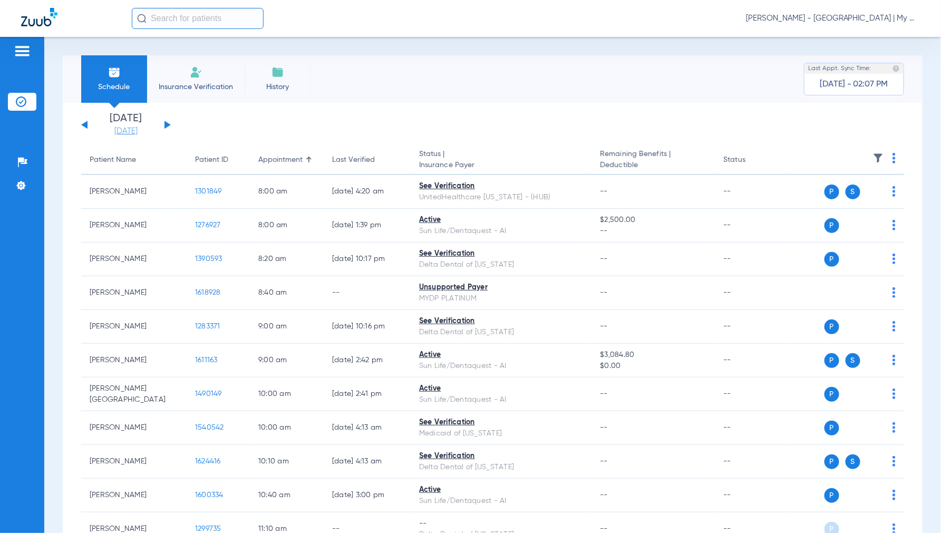
click at [120, 132] on link "[DATE]" at bounding box center [125, 131] width 63 height 11
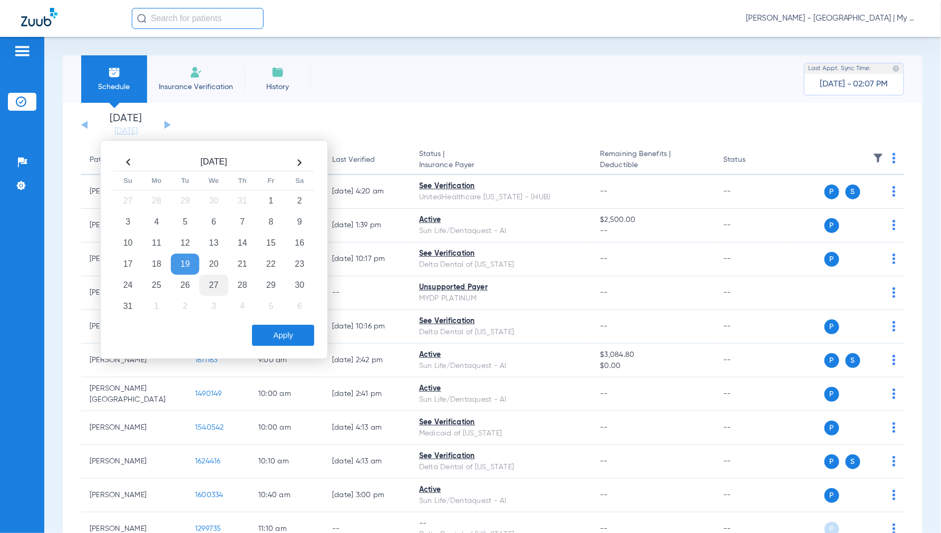
drag, startPoint x: 212, startPoint y: 273, endPoint x: 211, endPoint y: 281, distance: 8.0
click at [212, 280] on tbody "27 28 29 30 31 1 2 3 4 5 6 7 8 9 10 11 12 13 14 15 16 17 18 19 20 21 22 23 24 2…" at bounding box center [214, 253] width 200 height 126
click at [216, 284] on td "27" at bounding box center [213, 285] width 28 height 21
click at [292, 334] on button "Apply" at bounding box center [283, 335] width 62 height 21
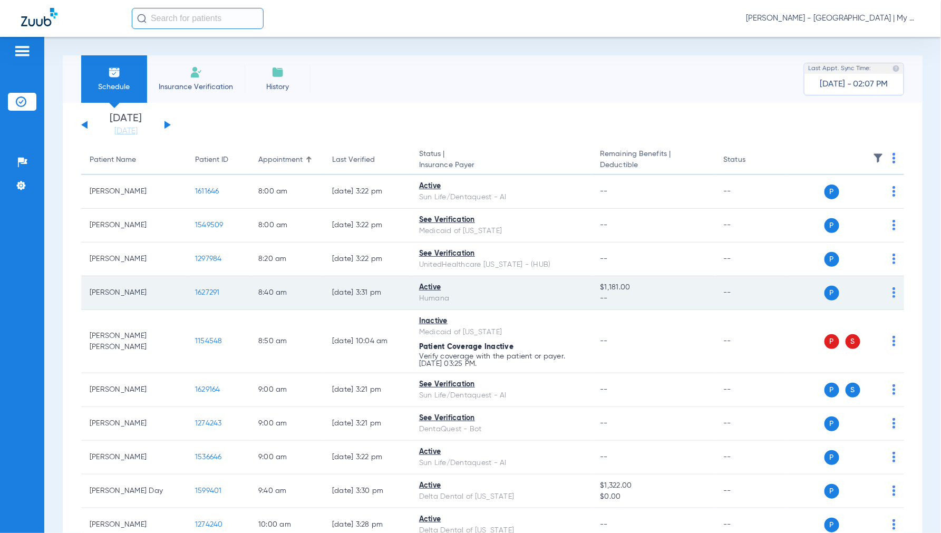
click at [210, 293] on span "1627291" at bounding box center [207, 292] width 25 height 7
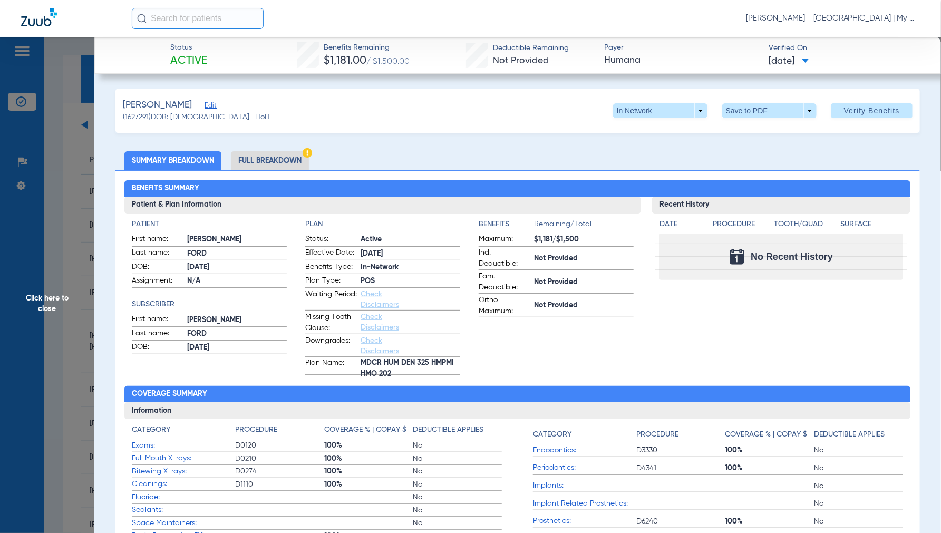
click at [53, 305] on span "Click here to close" at bounding box center [47, 303] width 94 height 533
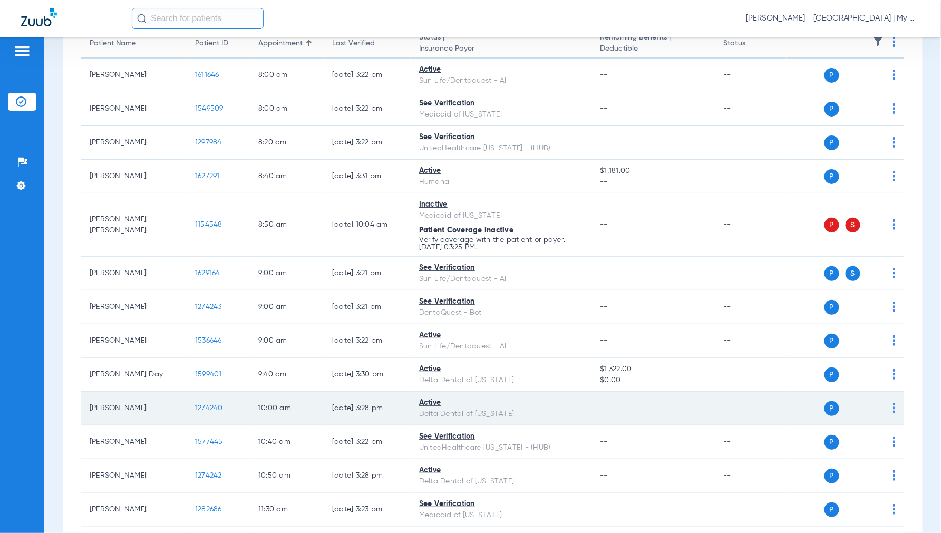
scroll to position [117, 0]
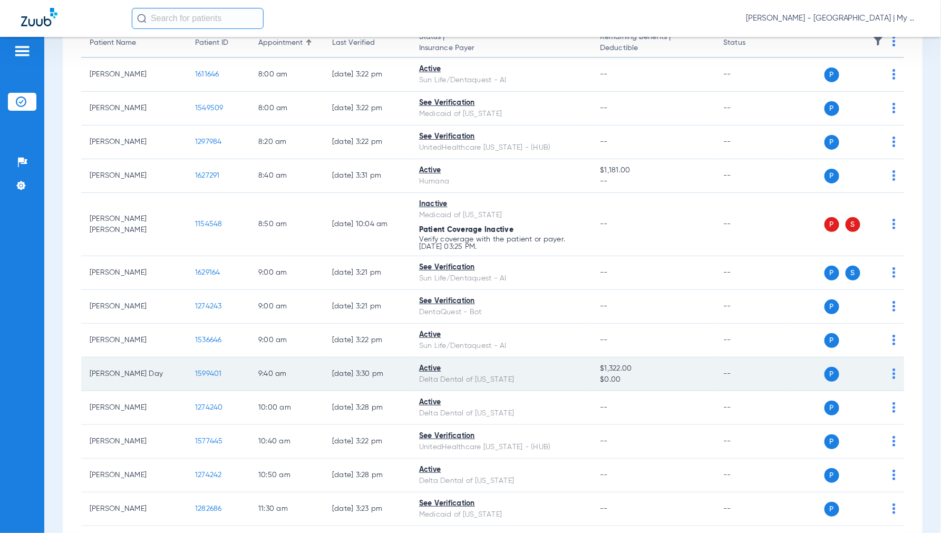
click at [209, 374] on span "1599401" at bounding box center [208, 373] width 27 height 7
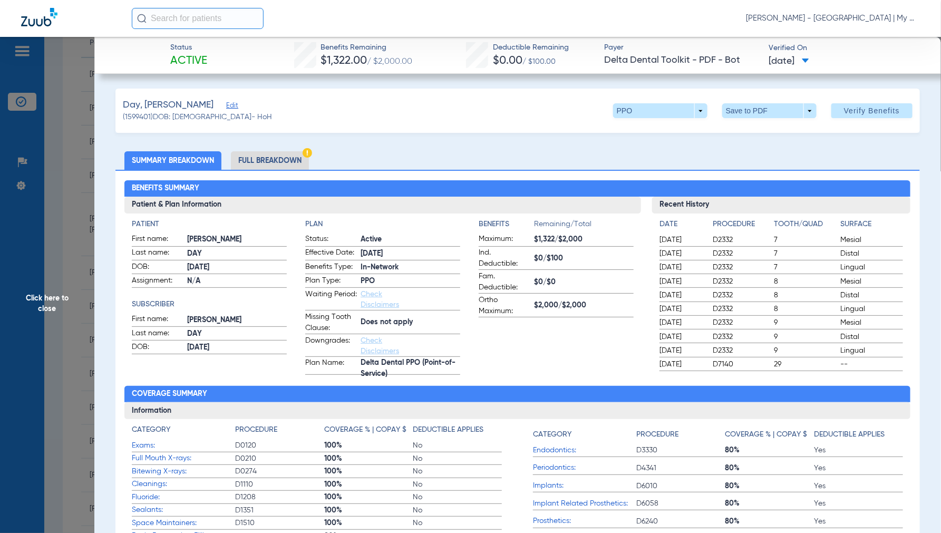
click at [265, 157] on li "Full Breakdown" at bounding box center [270, 160] width 78 height 18
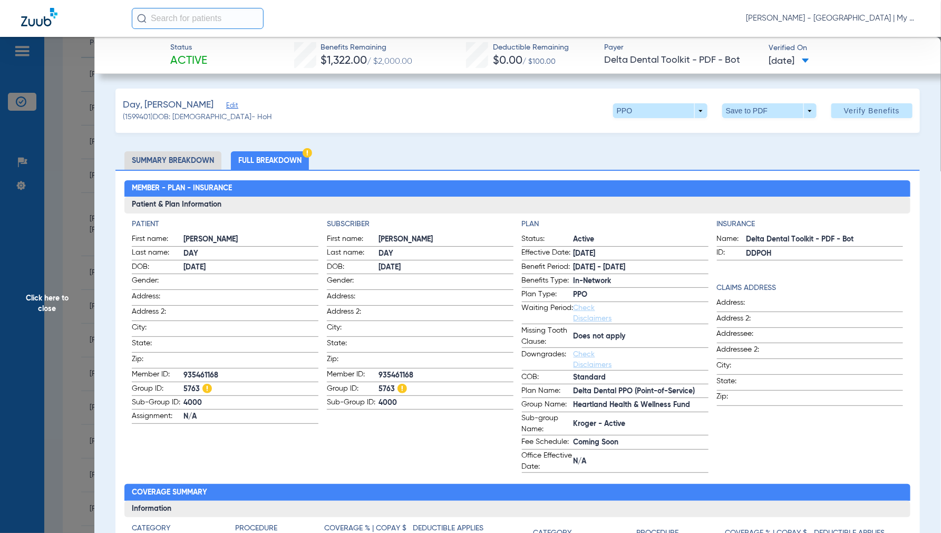
click at [42, 311] on span "Click here to close" at bounding box center [47, 303] width 94 height 533
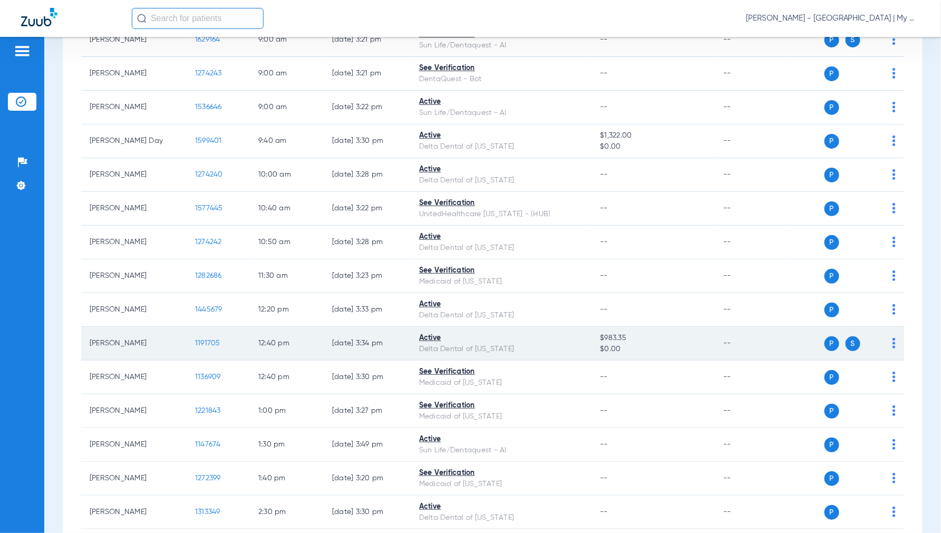
scroll to position [351, 0]
click at [205, 340] on span "1191705" at bounding box center [207, 341] width 25 height 7
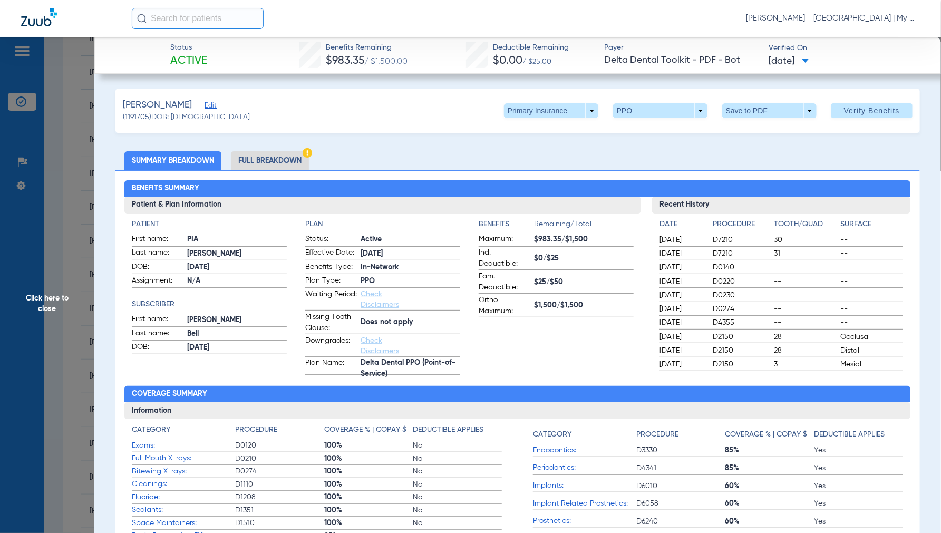
click at [278, 154] on li "Full Breakdown" at bounding box center [270, 160] width 78 height 18
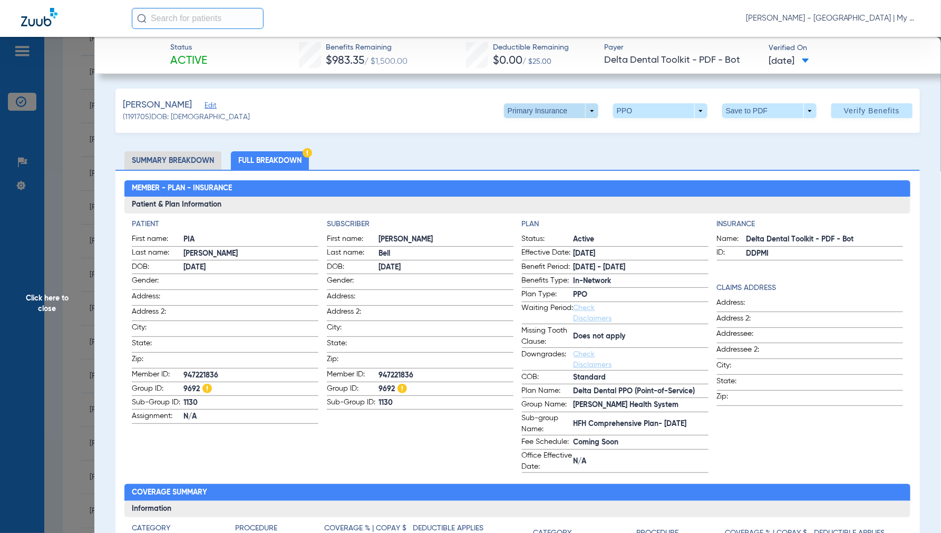
click at [582, 108] on span at bounding box center [551, 110] width 94 height 15
click at [532, 149] on span "Secondary Insurance" at bounding box center [539, 152] width 70 height 7
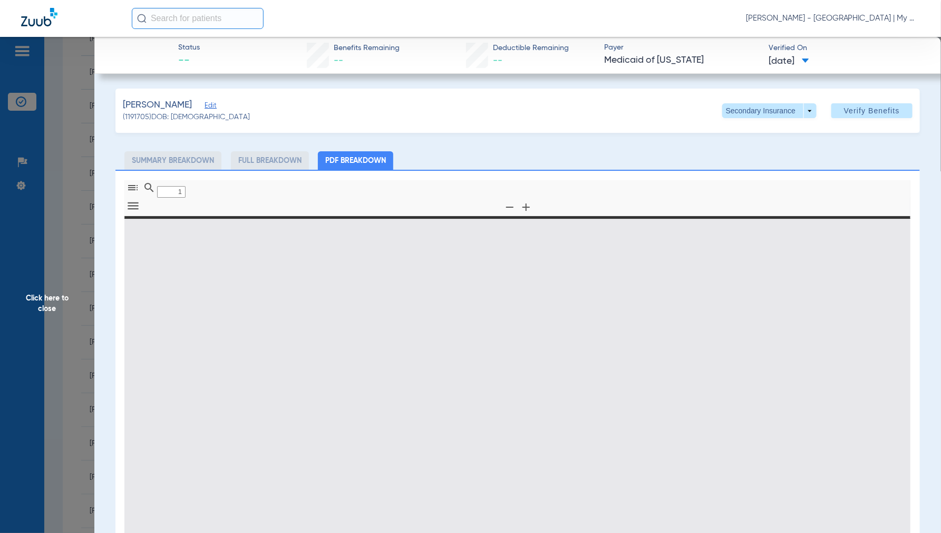
type input "0"
select select "page-width"
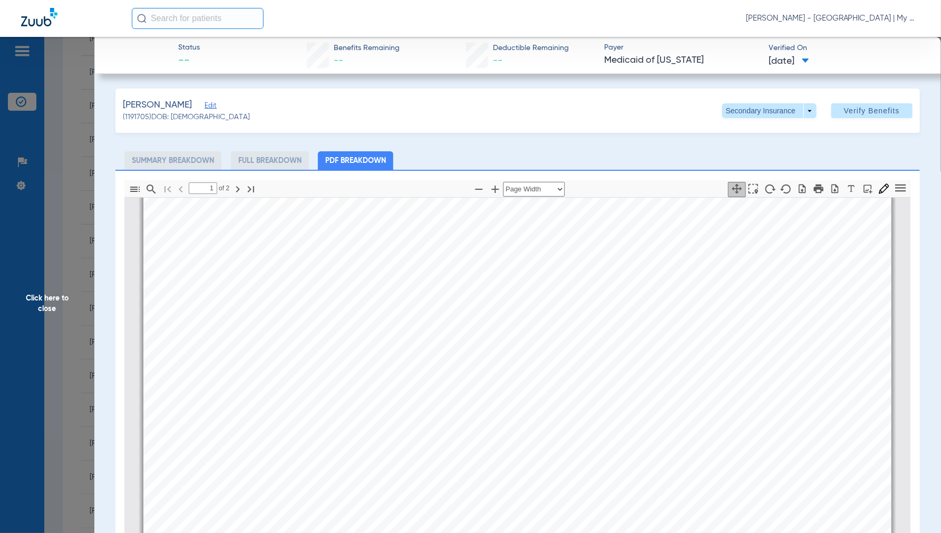
type input "2"
drag, startPoint x: 43, startPoint y: 308, endPoint x: 58, endPoint y: 307, distance: 15.3
click at [45, 305] on span "Click here to close" at bounding box center [47, 303] width 94 height 533
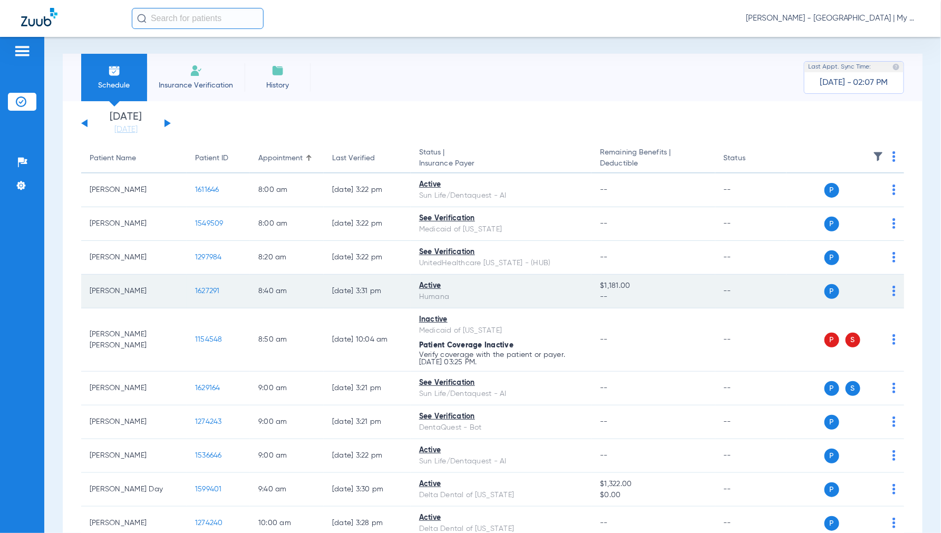
scroll to position [0, 0]
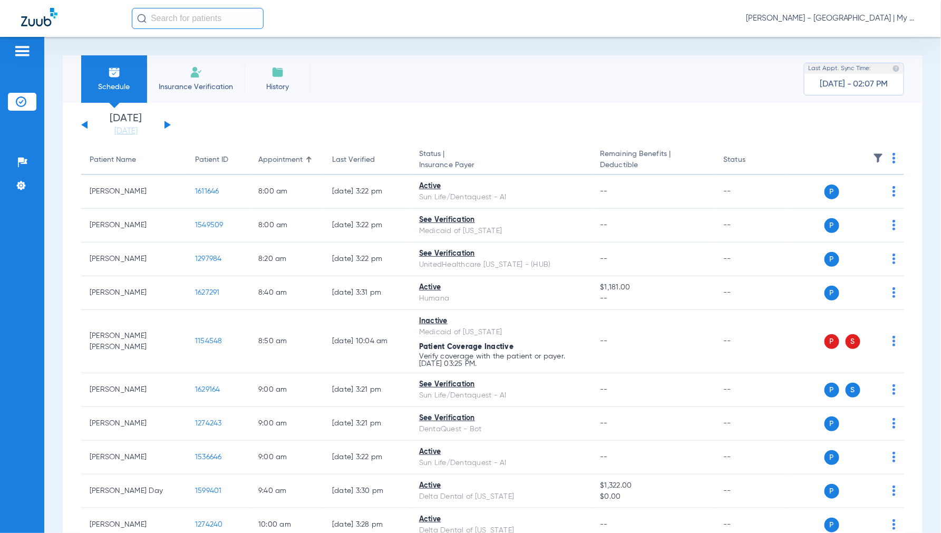
click at [168, 125] on button at bounding box center [167, 125] width 6 height 8
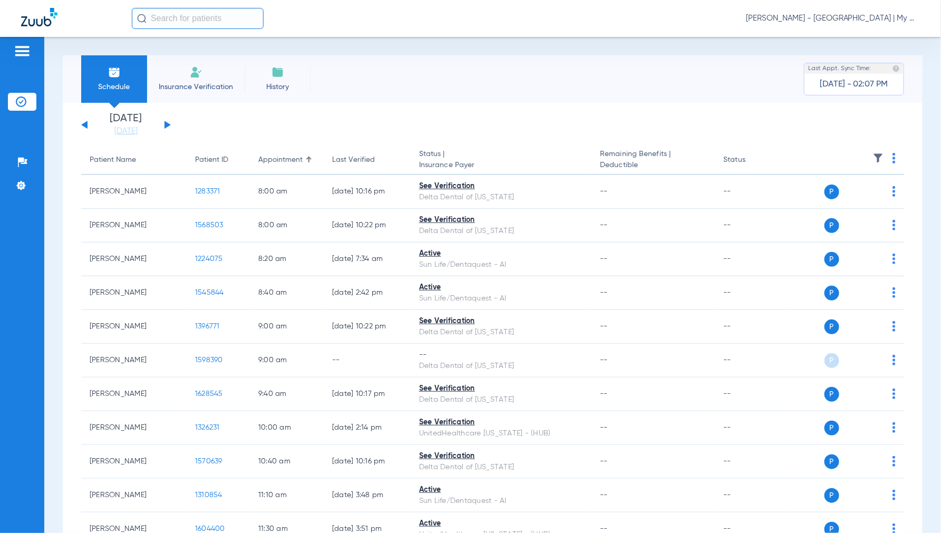
click at [892, 154] on img at bounding box center [893, 158] width 3 height 11
click at [842, 200] on span "Verify All" at bounding box center [846, 199] width 63 height 7
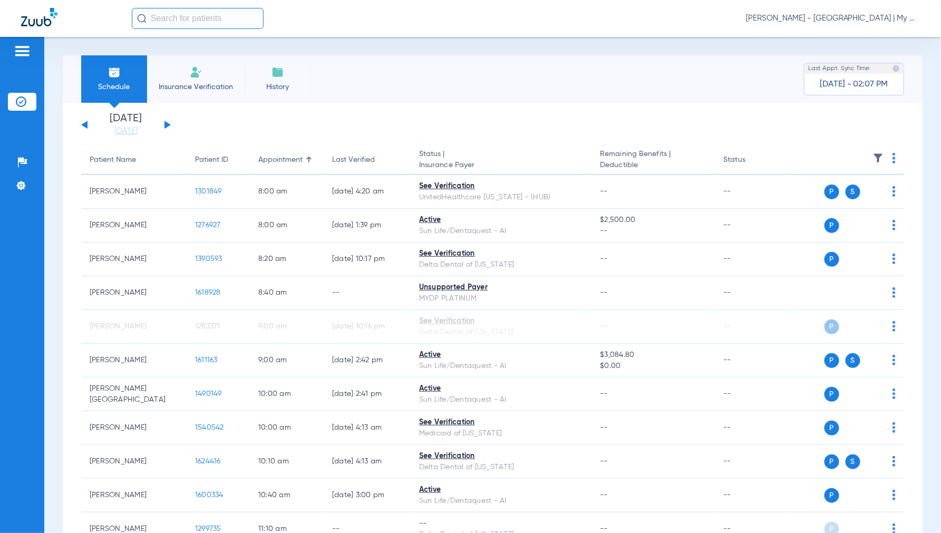
click at [833, 17] on span "[PERSON_NAME] - [GEOGRAPHIC_DATA] | My Community Dental Centers" at bounding box center [833, 18] width 174 height 11
click at [866, 39] on span "Account Selection" at bounding box center [880, 37] width 59 height 7
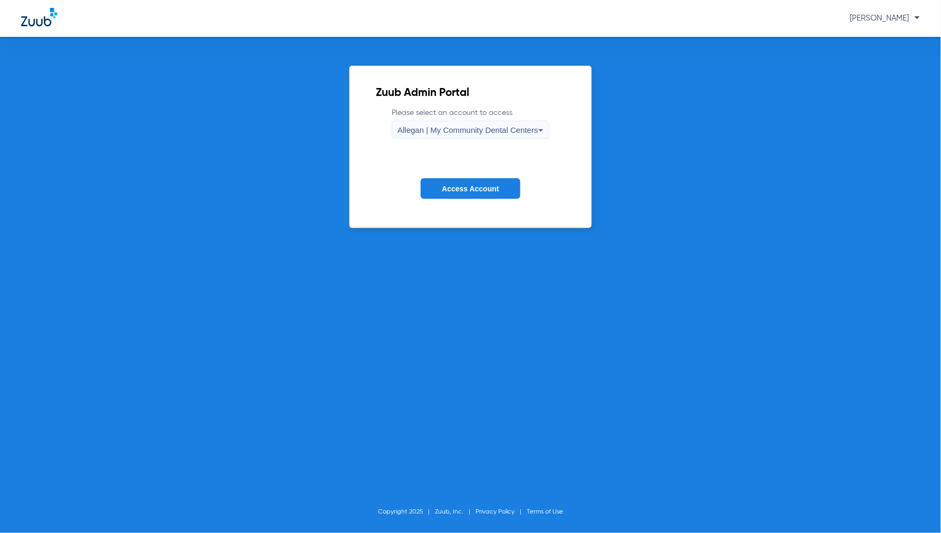
click at [446, 130] on span "Allegan | My Community Dental Centers" at bounding box center [467, 129] width 141 height 9
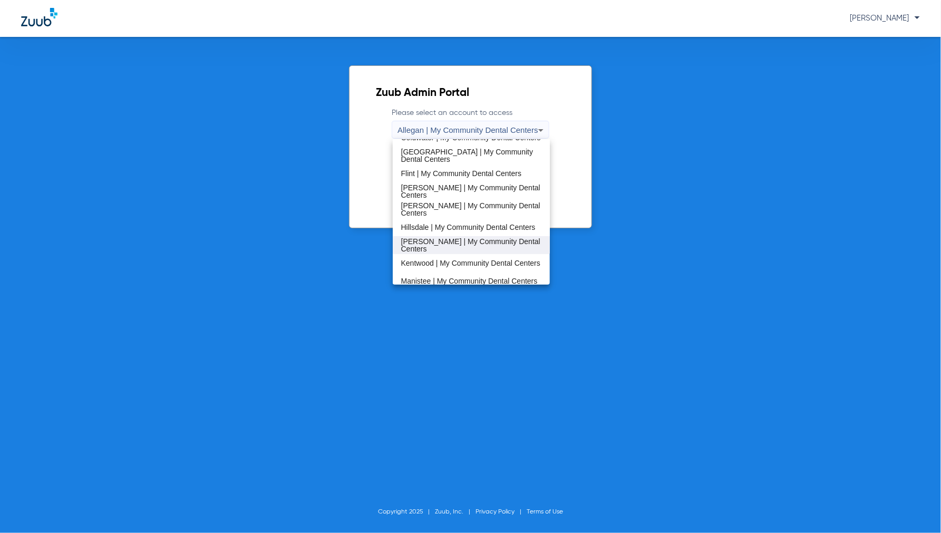
scroll to position [176, 0]
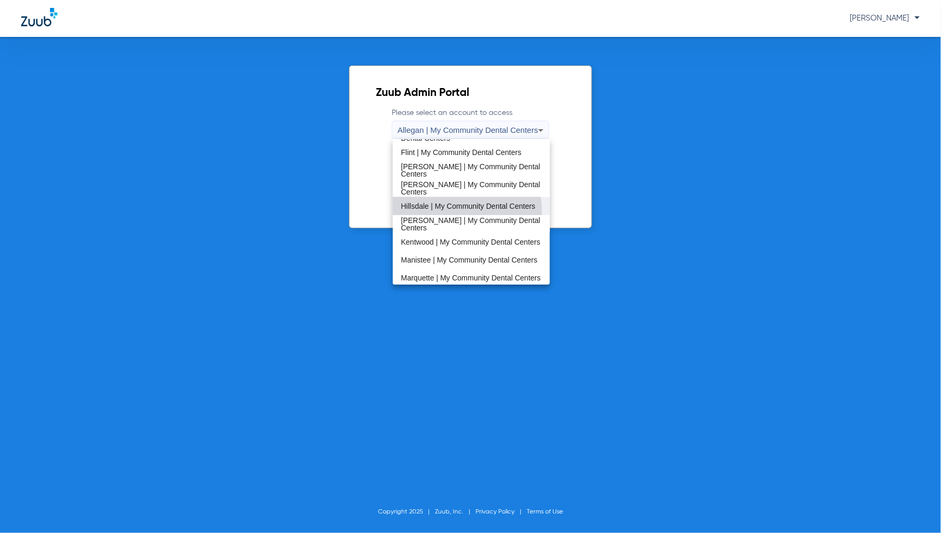
click at [434, 210] on span "Hillsdale | My Community Dental Centers" at bounding box center [468, 205] width 134 height 7
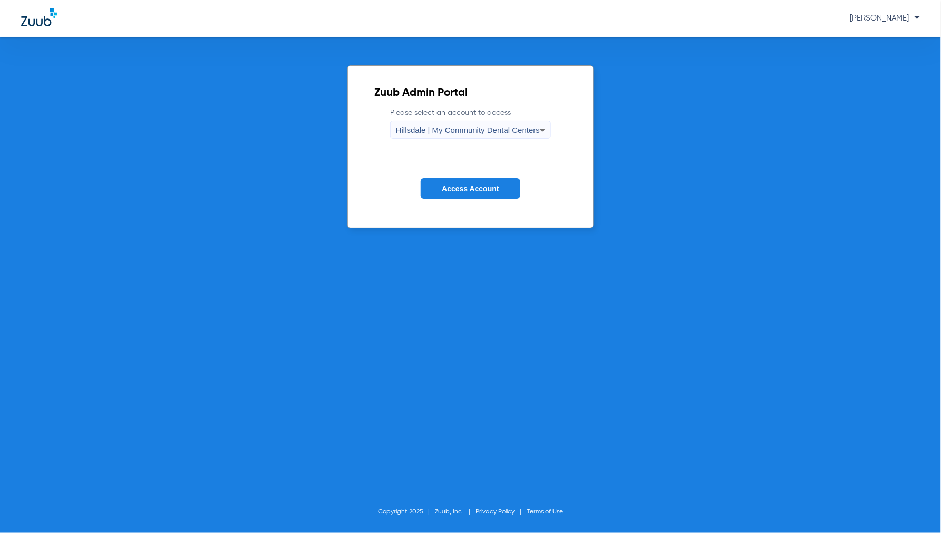
drag, startPoint x: 461, startPoint y: 192, endPoint x: 484, endPoint y: 195, distance: 22.9
click at [462, 191] on span "Access Account" at bounding box center [470, 188] width 57 height 8
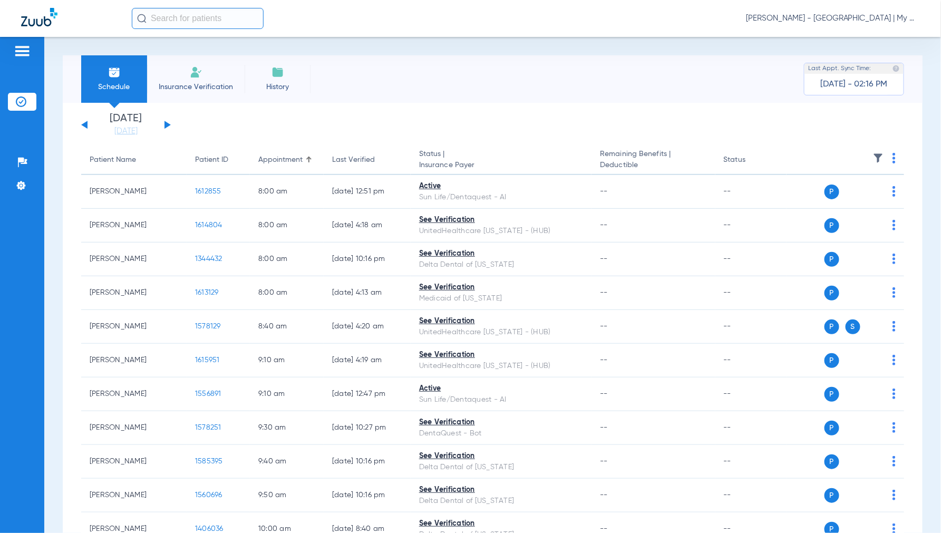
drag, startPoint x: 121, startPoint y: 134, endPoint x: 128, endPoint y: 137, distance: 7.5
click at [121, 133] on link "[DATE]" at bounding box center [125, 131] width 63 height 11
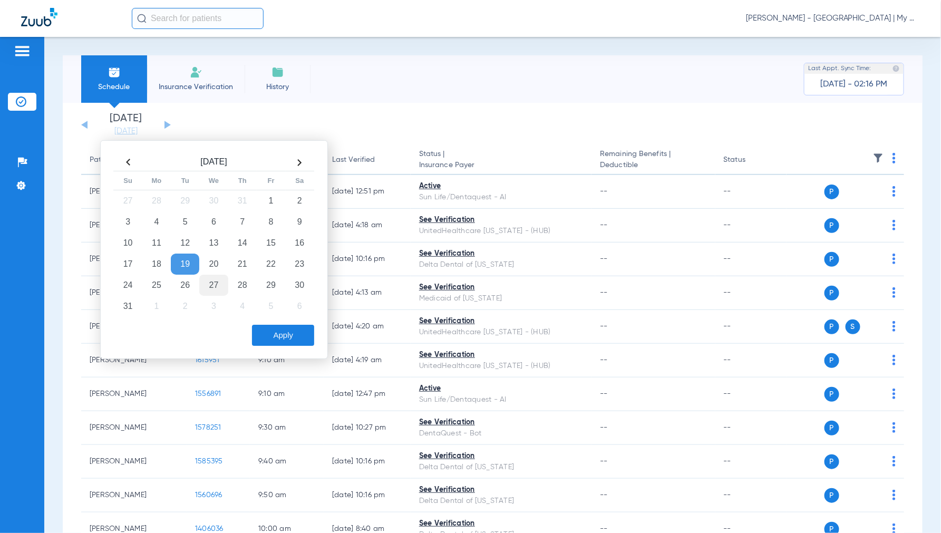
click at [210, 285] on td "27" at bounding box center [213, 285] width 28 height 21
click at [277, 338] on button "Apply" at bounding box center [283, 335] width 62 height 21
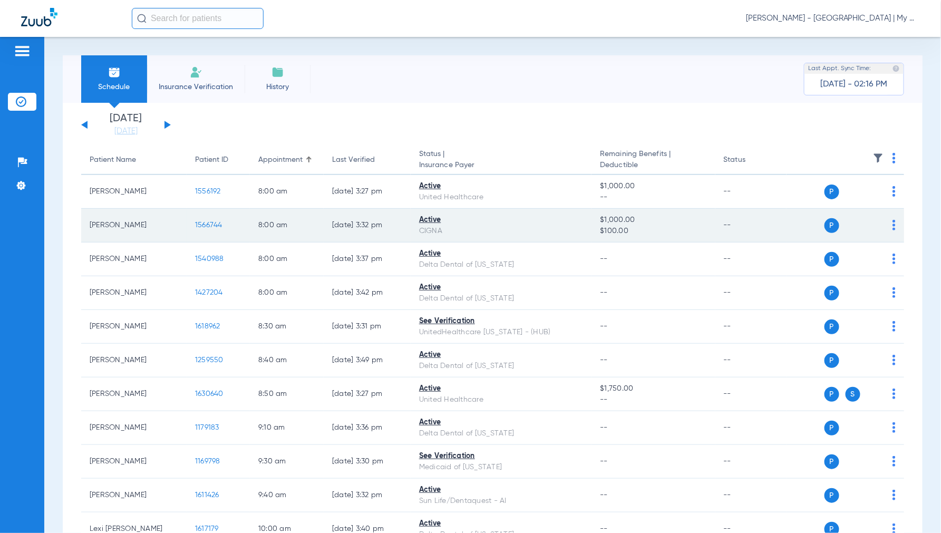
click at [206, 221] on span "1566744" at bounding box center [208, 224] width 27 height 7
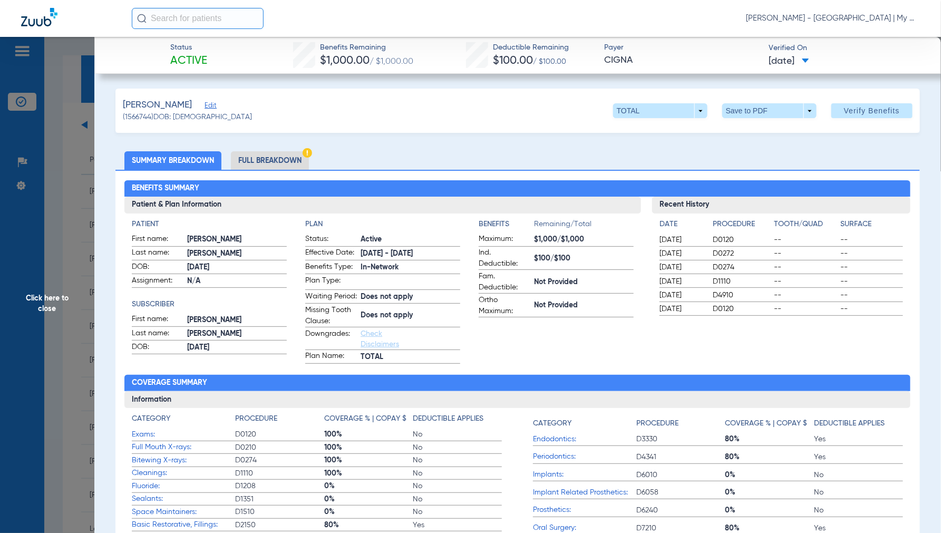
click at [272, 153] on li "Full Breakdown" at bounding box center [270, 160] width 78 height 18
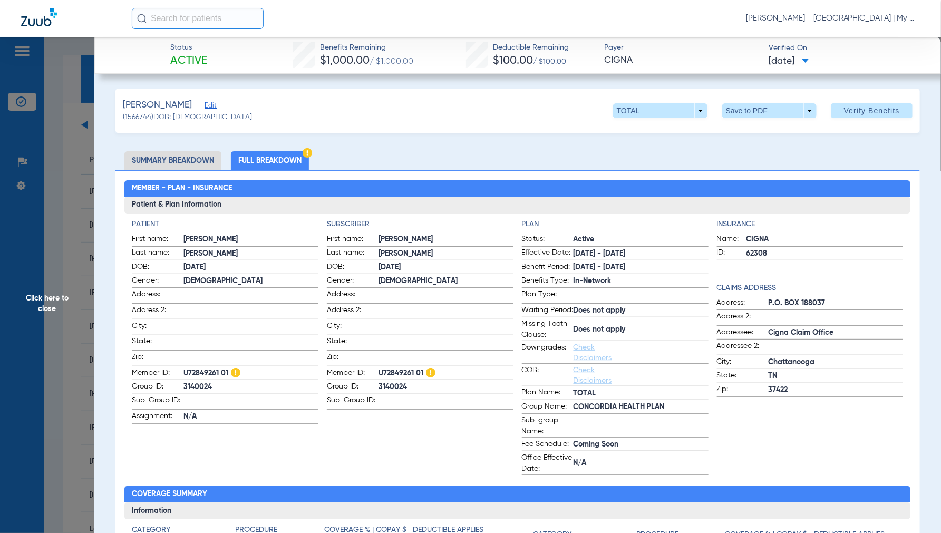
click at [48, 298] on span "Click here to close" at bounding box center [47, 303] width 94 height 533
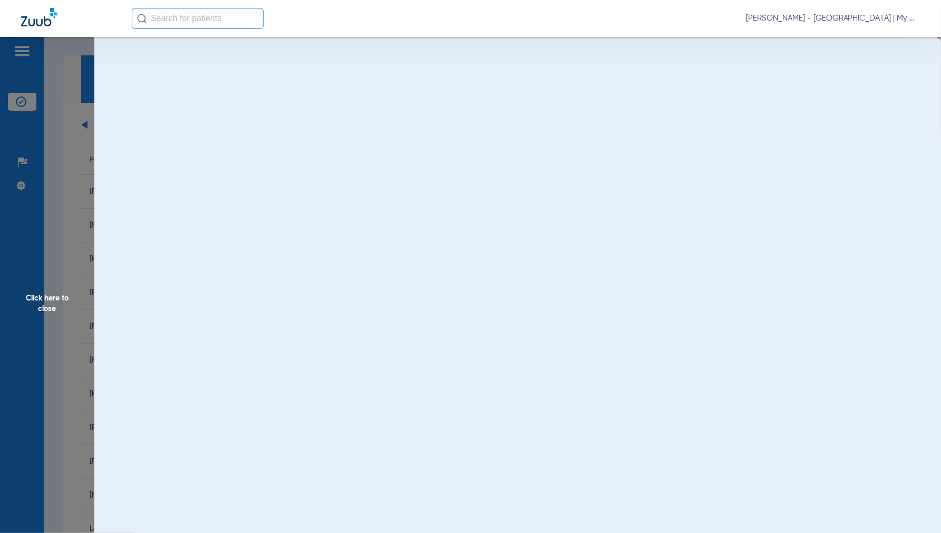
click at [48, 298] on span "Click here to close" at bounding box center [47, 303] width 94 height 533
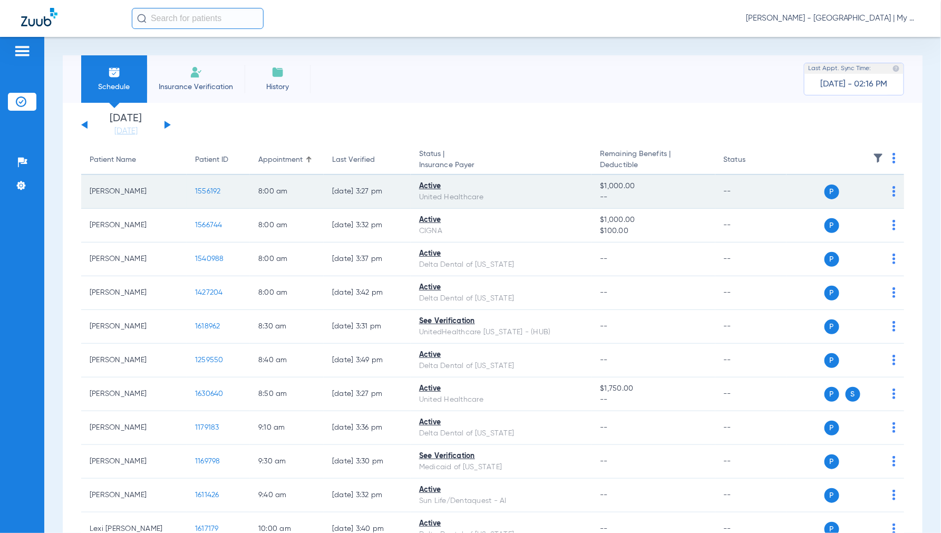
click at [203, 189] on span "1556192" at bounding box center [208, 191] width 26 height 7
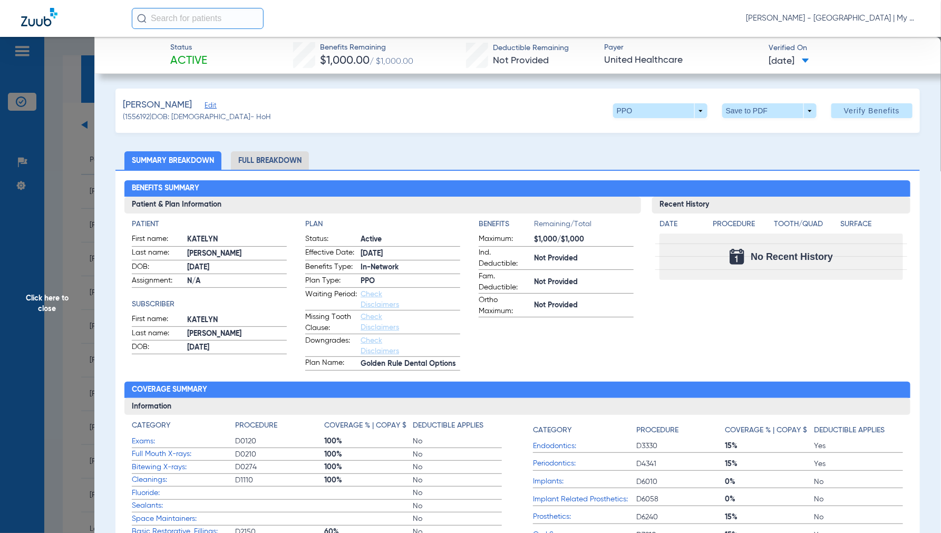
click at [264, 159] on li "Full Breakdown" at bounding box center [270, 160] width 78 height 18
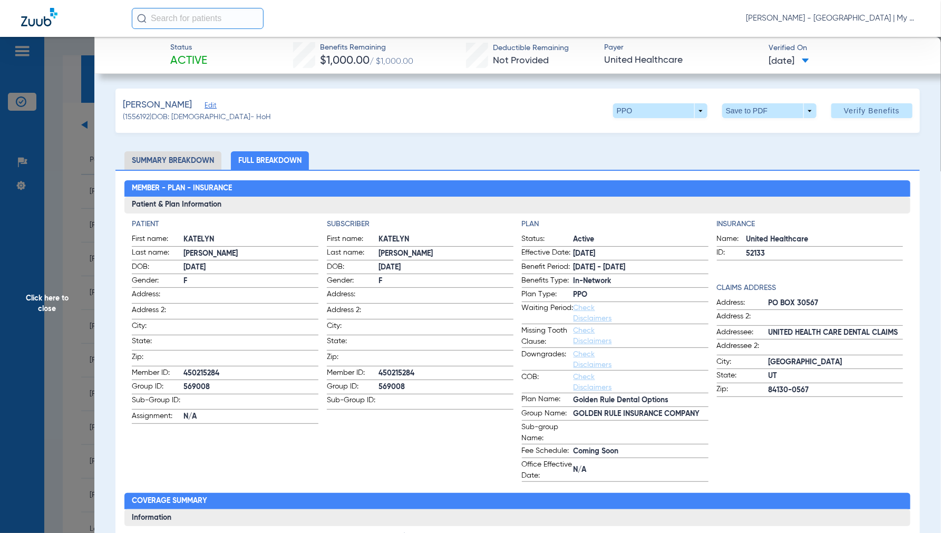
click at [43, 298] on span "Click here to close" at bounding box center [47, 303] width 94 height 533
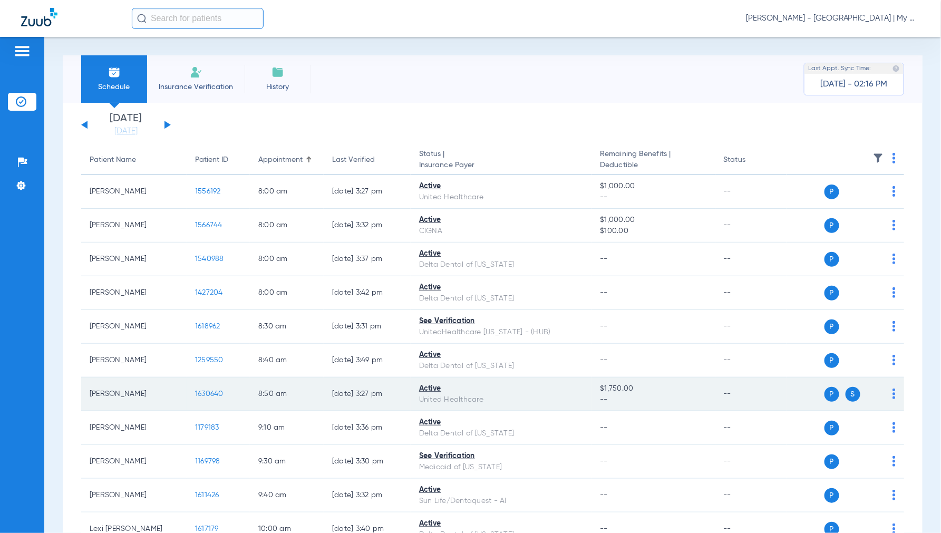
click at [204, 391] on span "1630640" at bounding box center [209, 393] width 28 height 7
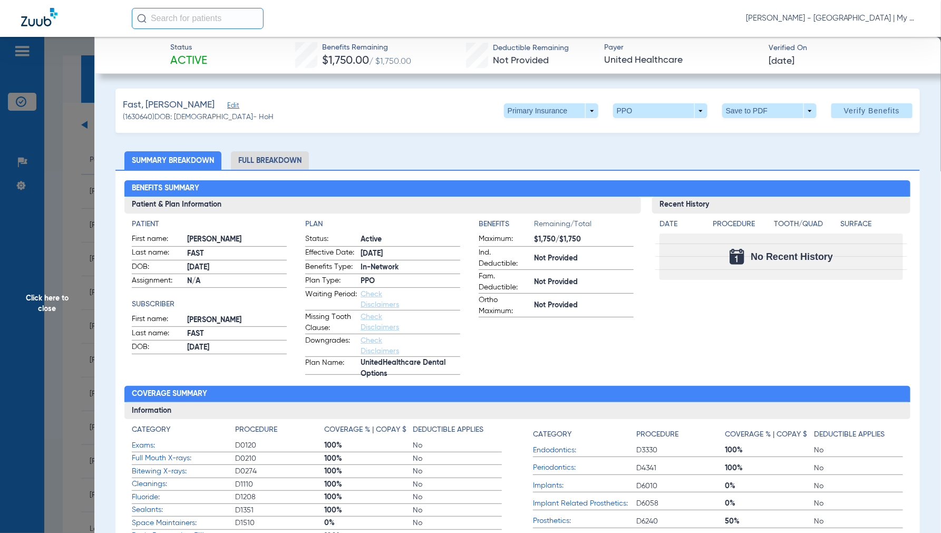
click at [278, 162] on li "Full Breakdown" at bounding box center [270, 160] width 78 height 18
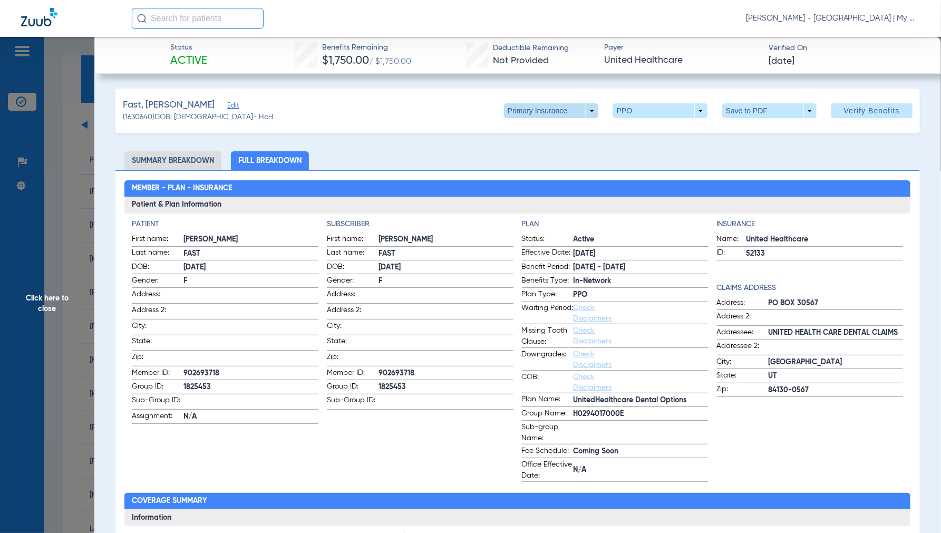
click at [584, 115] on span at bounding box center [551, 110] width 94 height 15
click at [515, 149] on span "Secondary Insurance" at bounding box center [539, 152] width 70 height 7
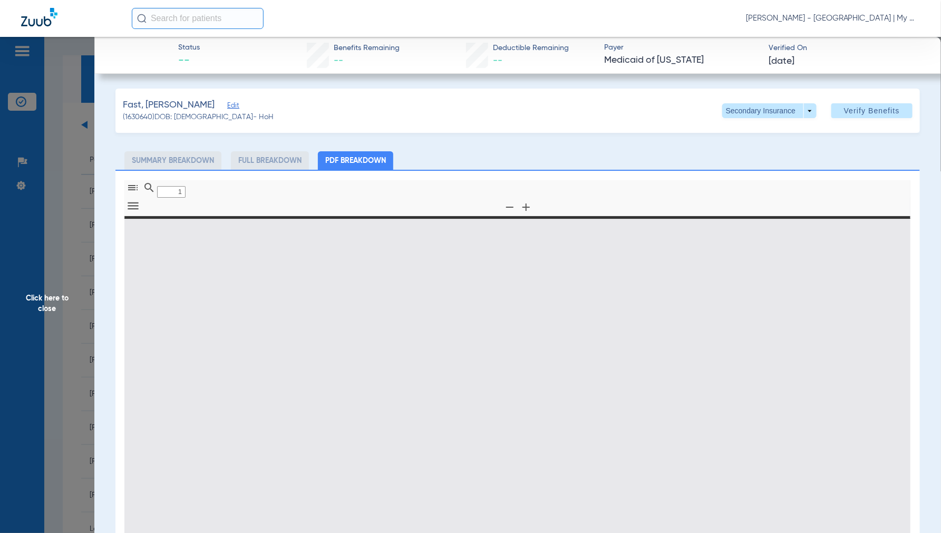
type input "0"
select select "page-width"
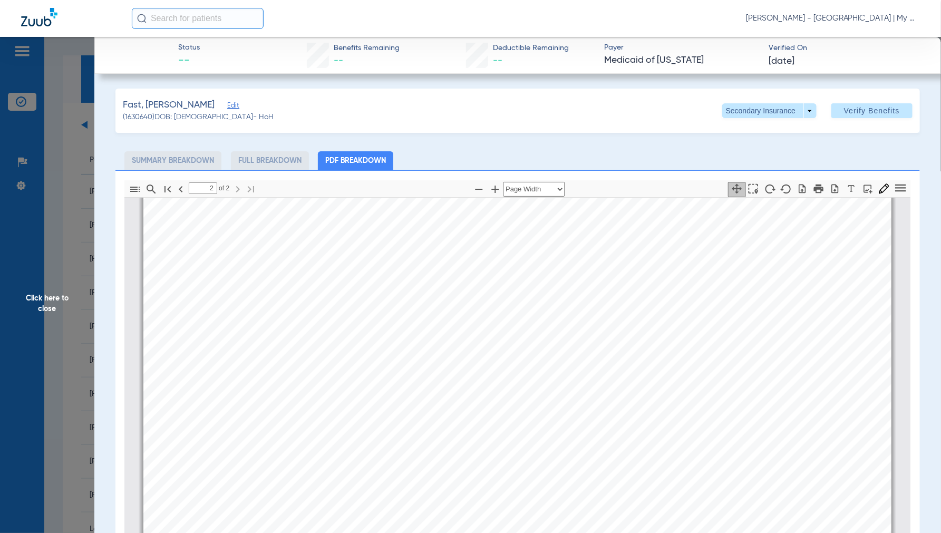
scroll to position [1176, 0]
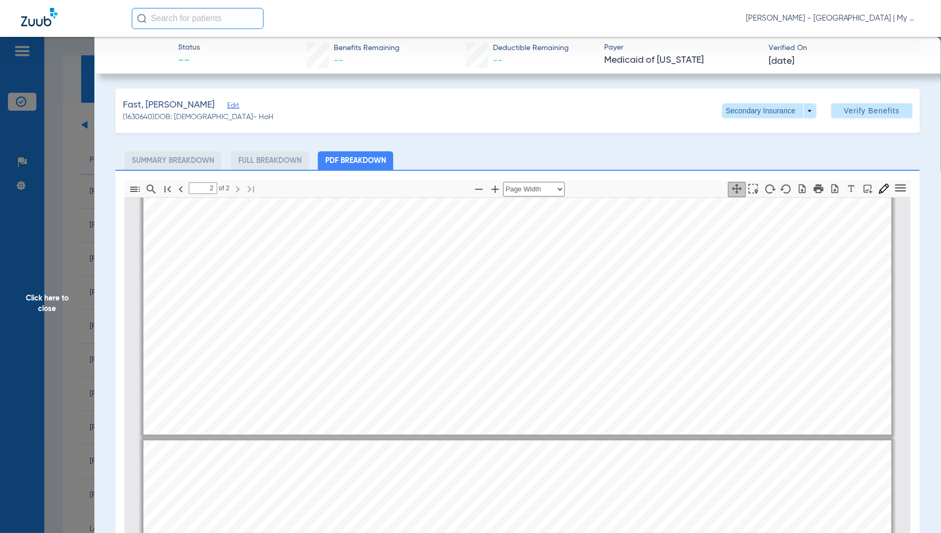
type input "1"
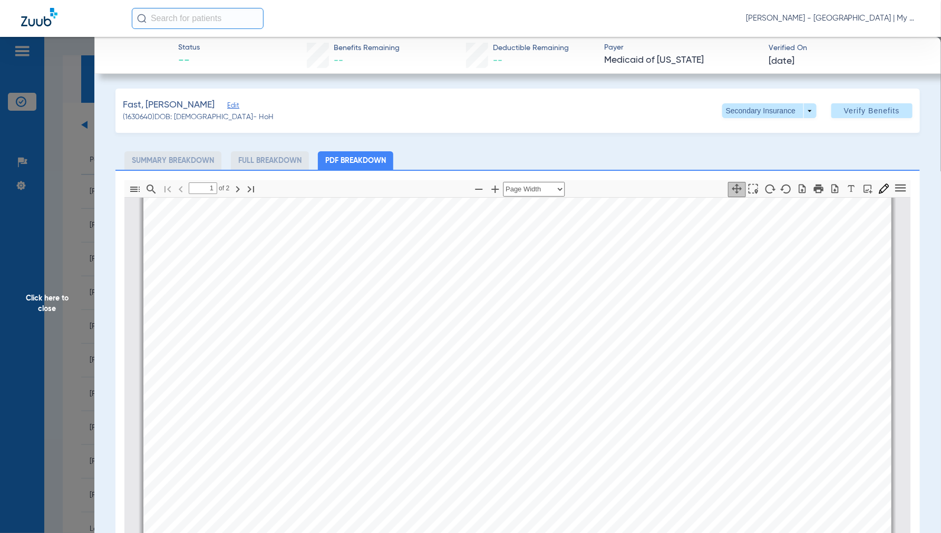
scroll to position [356, 0]
drag, startPoint x: 50, startPoint y: 307, endPoint x: 60, endPoint y: 301, distance: 11.3
click at [51, 306] on span "Click here to close" at bounding box center [47, 303] width 94 height 533
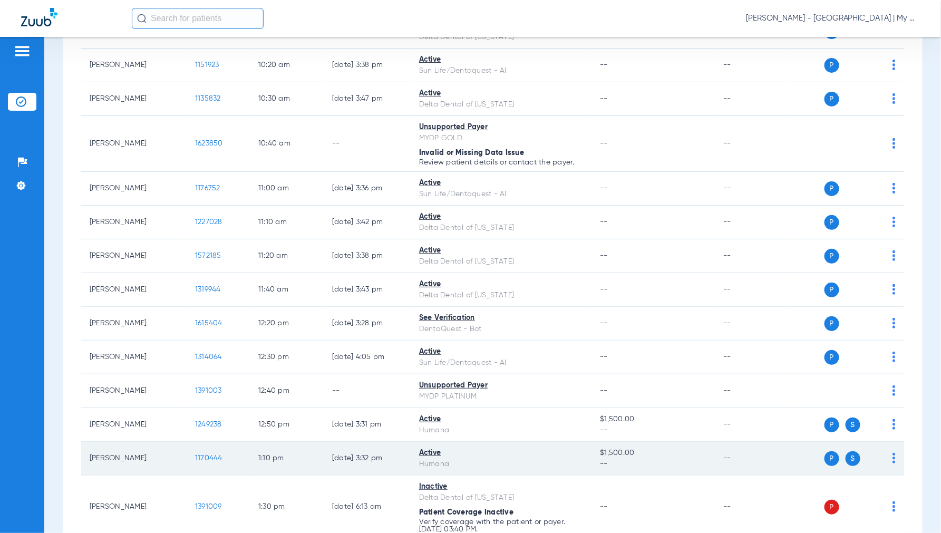
scroll to position [527, 0]
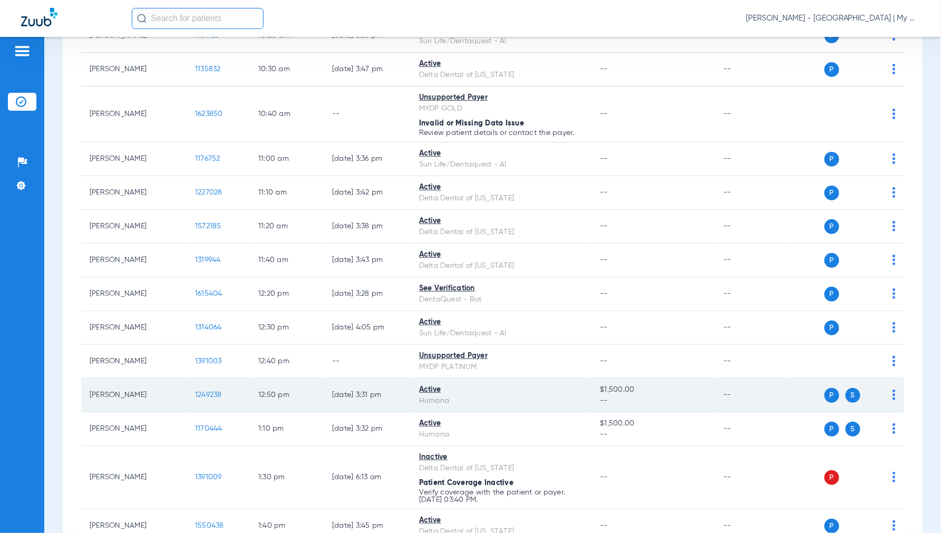
click at [211, 394] on span "1249238" at bounding box center [208, 394] width 27 height 7
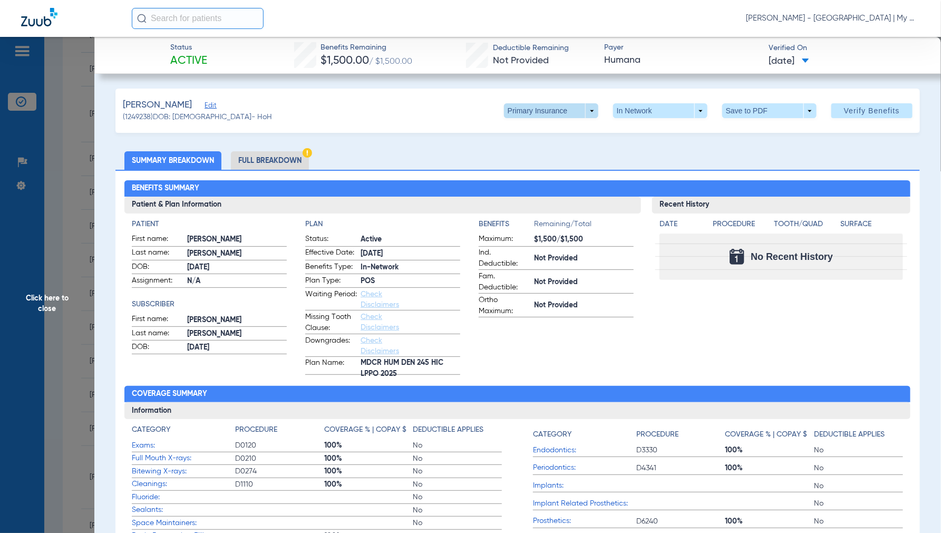
click at [583, 109] on span at bounding box center [551, 110] width 94 height 15
click at [521, 150] on span "Secondary Insurance" at bounding box center [539, 152] width 70 height 7
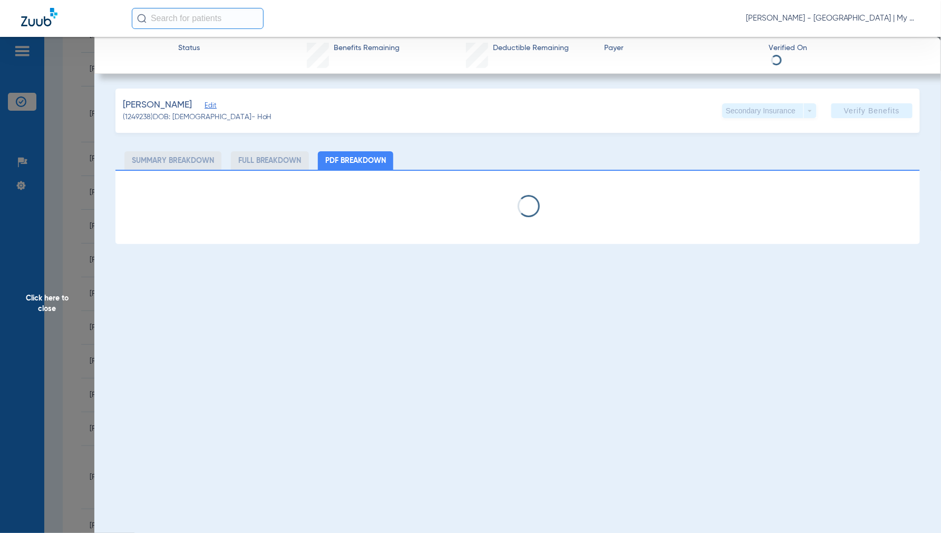
select select "page-width"
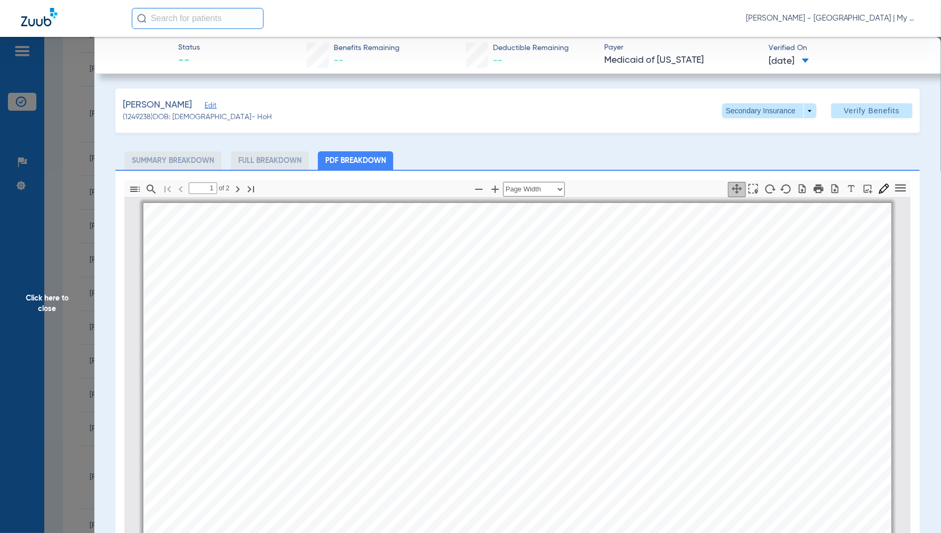
scroll to position [5, 0]
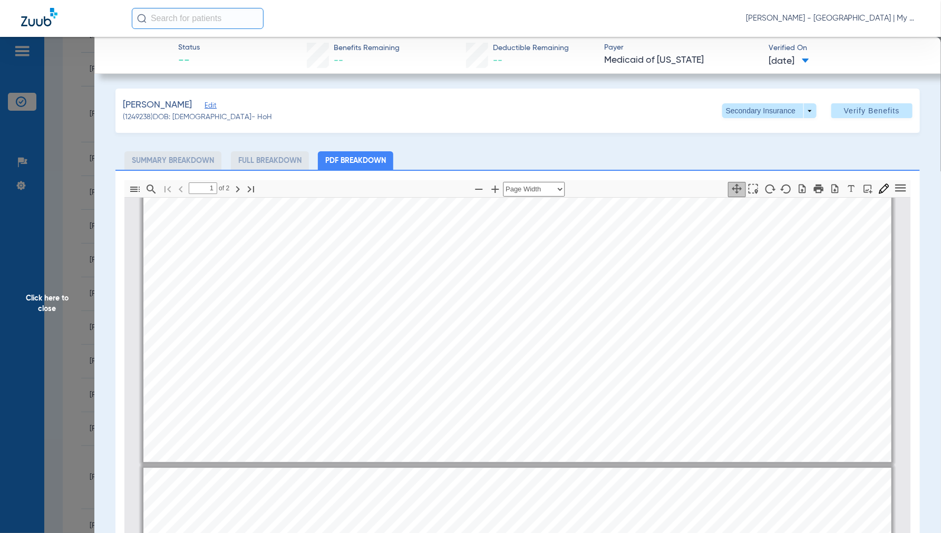
type input "2"
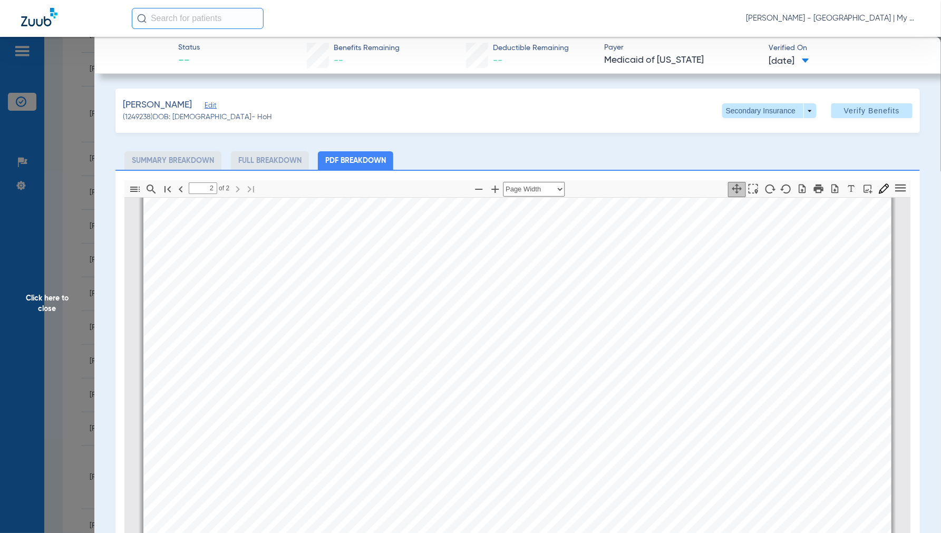
scroll to position [1410, 0]
drag, startPoint x: 54, startPoint y: 299, endPoint x: 56, endPoint y: 307, distance: 8.3
click at [54, 299] on span "Click here to close" at bounding box center [47, 303] width 94 height 533
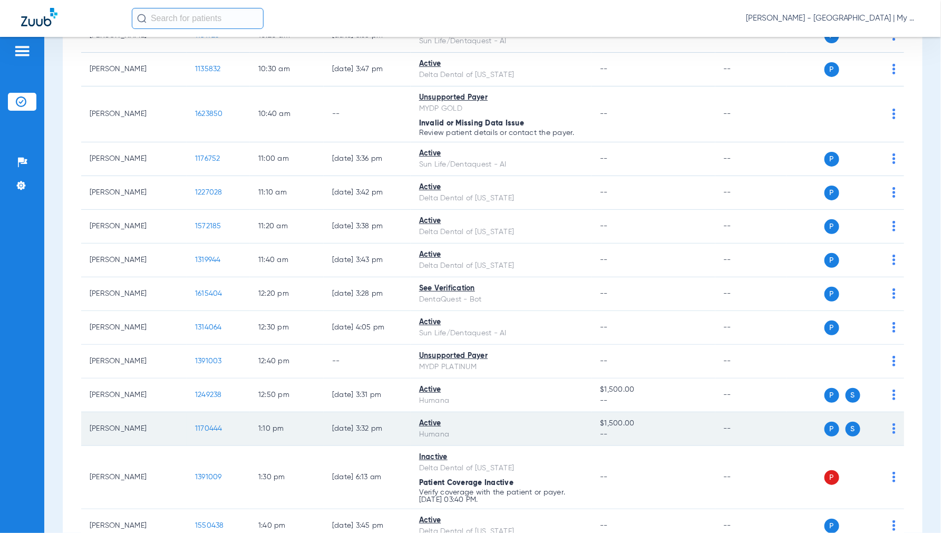
click at [201, 432] on span "1170444" at bounding box center [208, 428] width 27 height 7
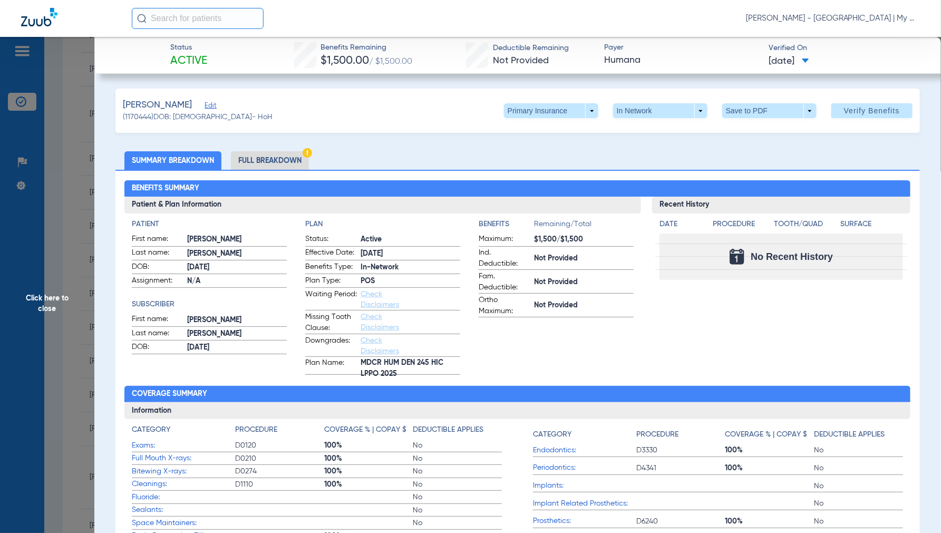
click at [269, 162] on li "Full Breakdown" at bounding box center [270, 160] width 78 height 18
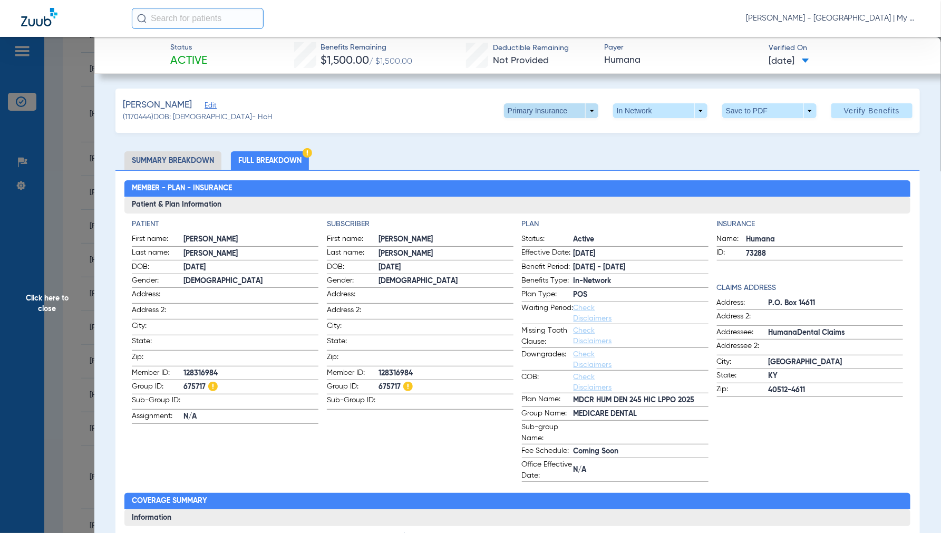
click at [581, 109] on span at bounding box center [551, 110] width 94 height 15
click at [532, 147] on button "Secondary Insurance" at bounding box center [539, 152] width 86 height 21
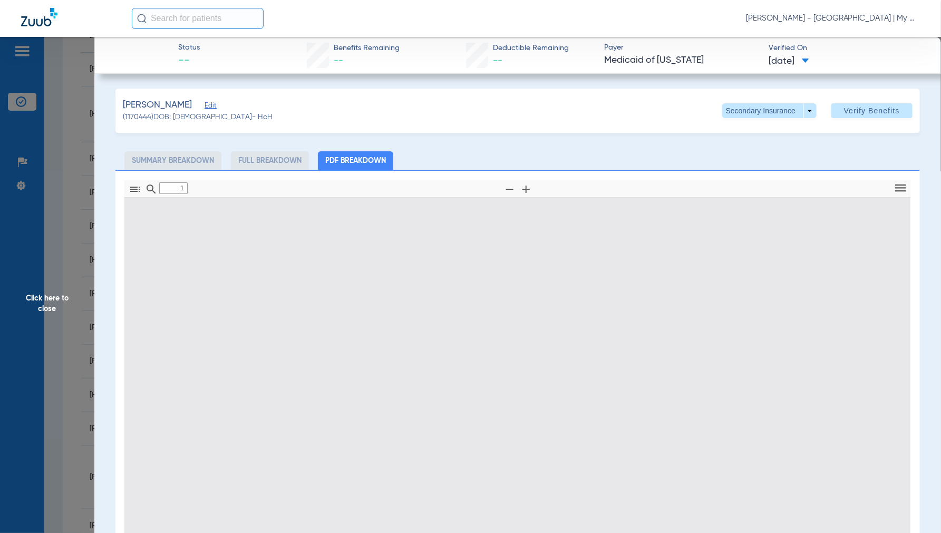
type input "0"
select select "page-width"
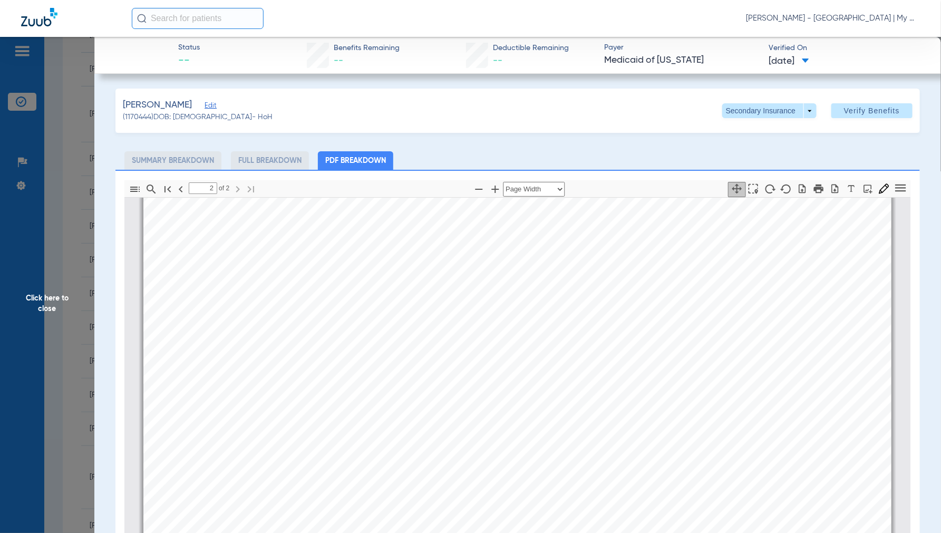
scroll to position [1293, 0]
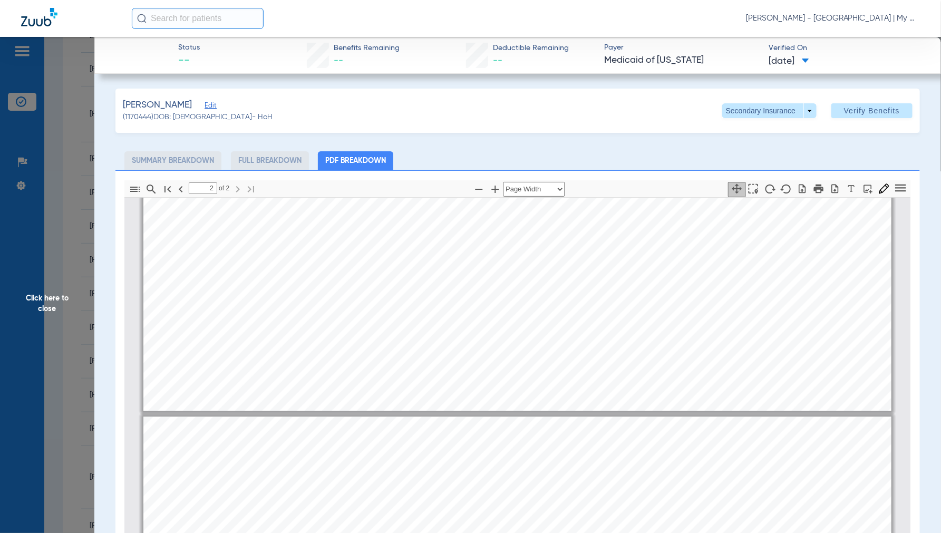
type input "1"
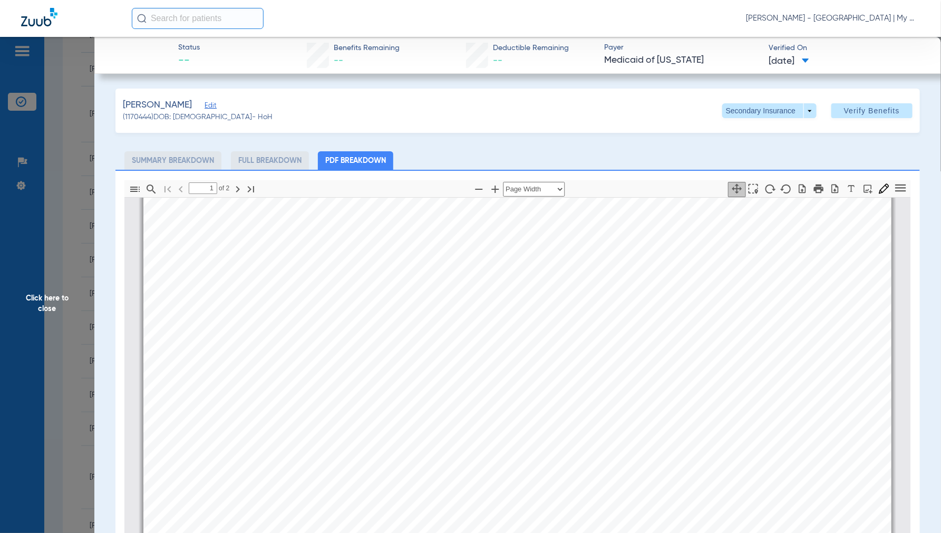
scroll to position [0, 0]
click at [46, 299] on span "Click here to close" at bounding box center [47, 303] width 94 height 533
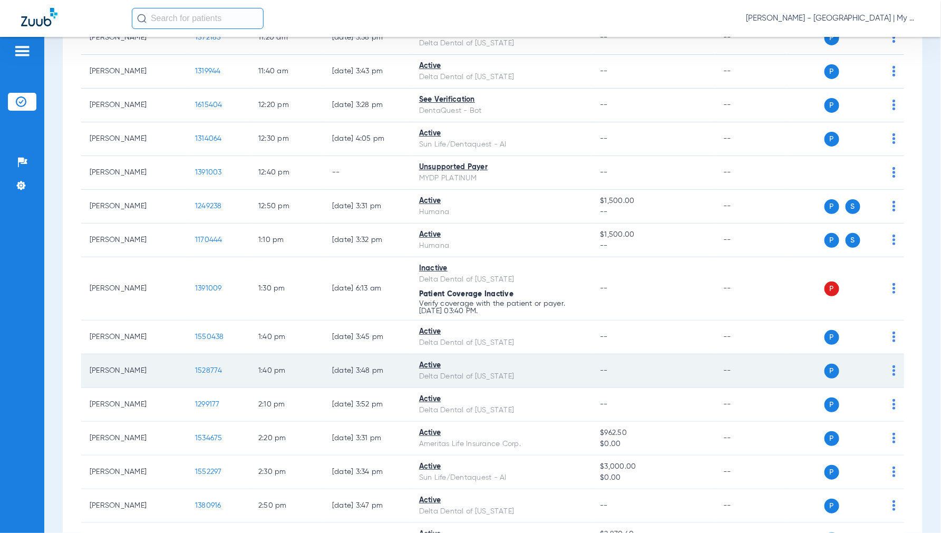
scroll to position [761, 0]
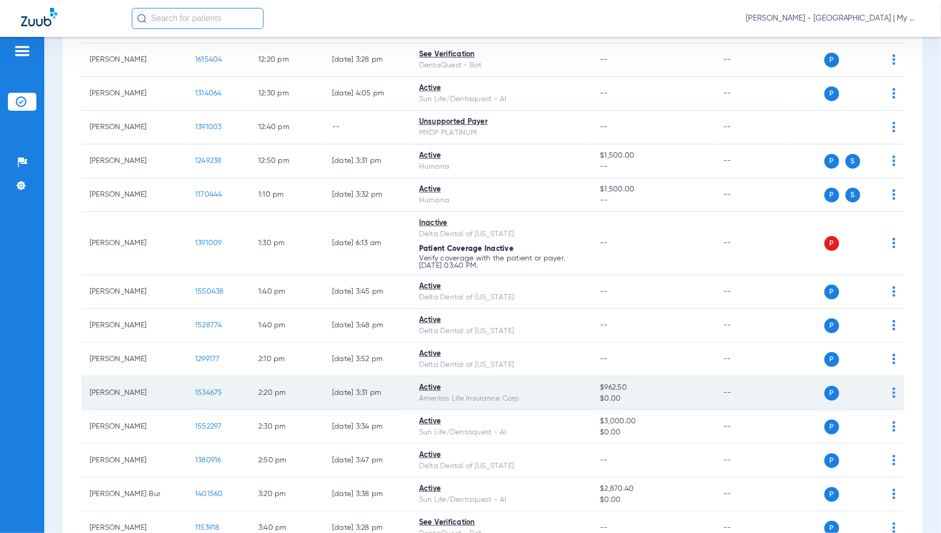
click at [218, 394] on span "1534675" at bounding box center [208, 392] width 27 height 7
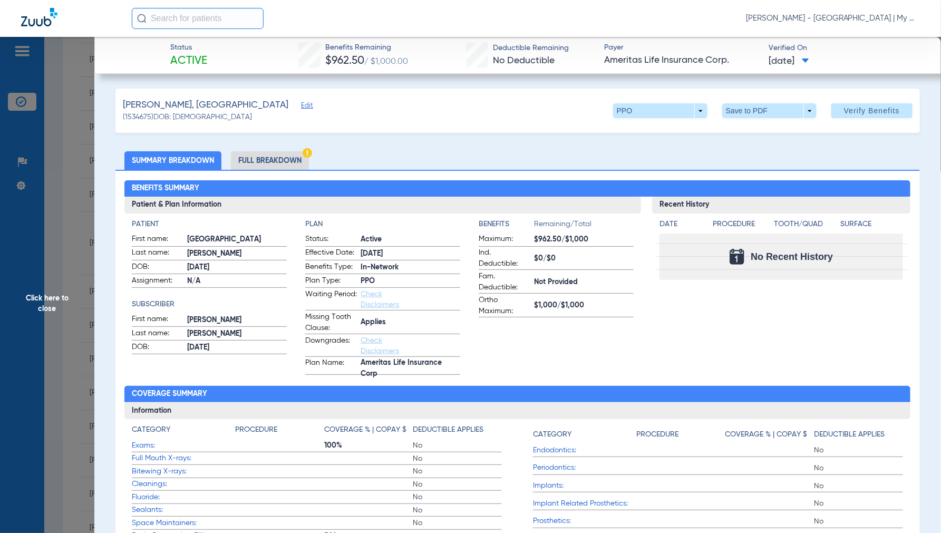
click at [283, 159] on li "Full Breakdown" at bounding box center [270, 160] width 78 height 18
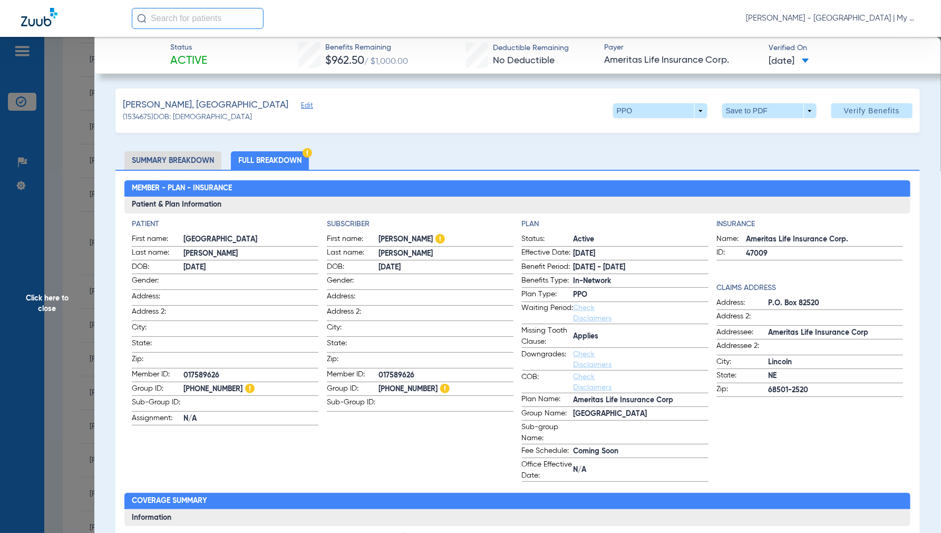
click at [46, 299] on span "Click here to close" at bounding box center [47, 303] width 94 height 533
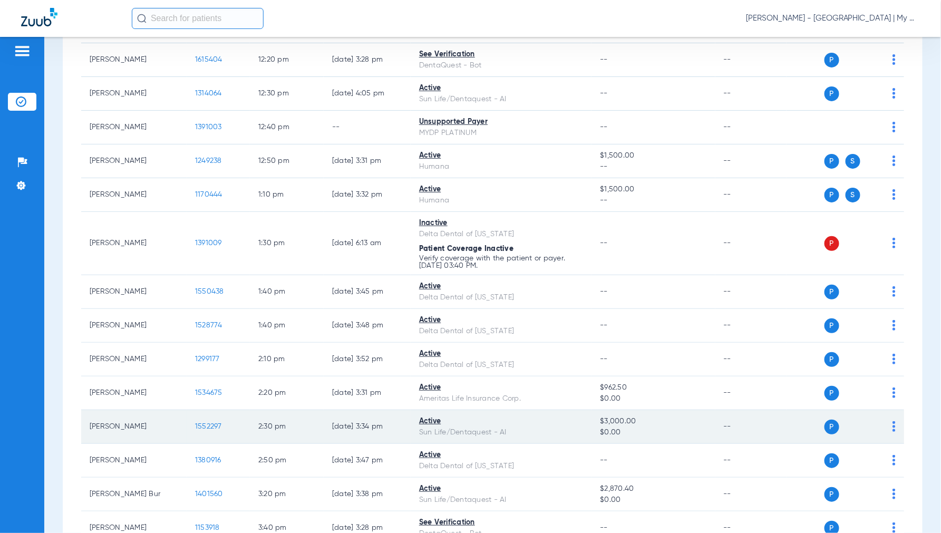
click at [200, 428] on span "1552297" at bounding box center [208, 426] width 27 height 7
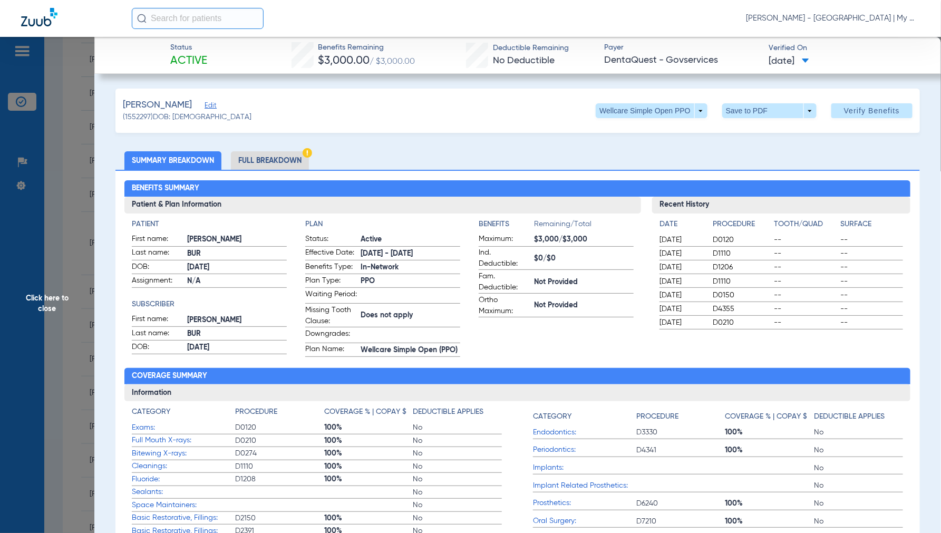
click at [48, 304] on span "Click here to close" at bounding box center [47, 303] width 94 height 533
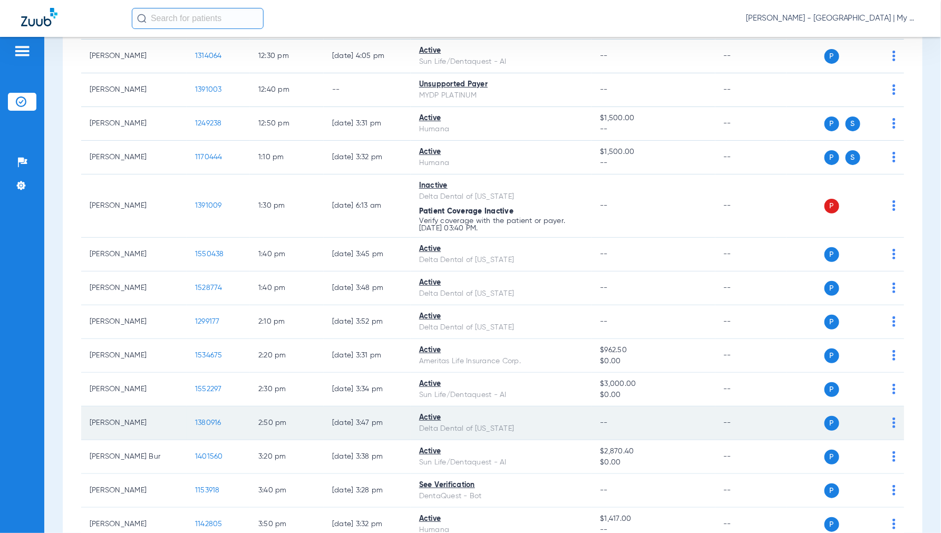
scroll to position [820, 0]
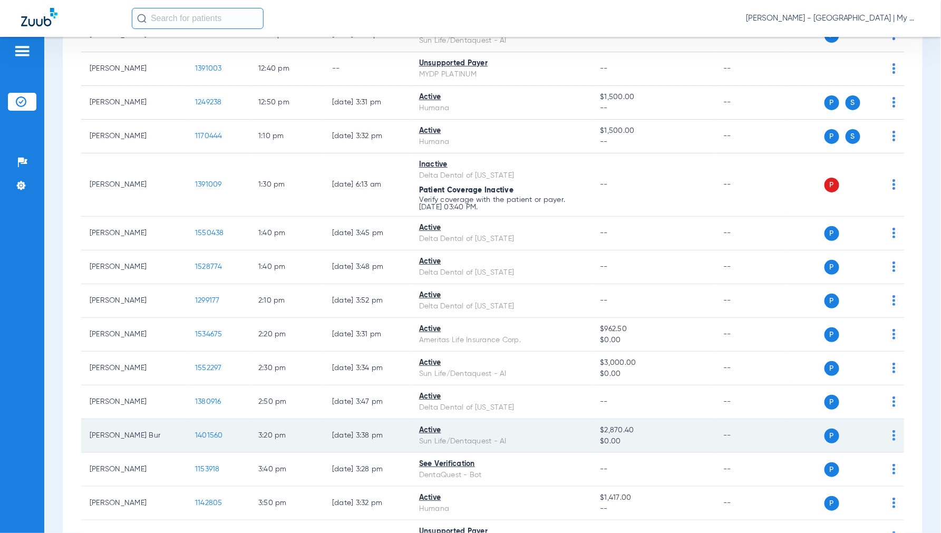
click at [213, 431] on td "1401560" at bounding box center [218, 436] width 63 height 34
click at [214, 439] on span "1401560" at bounding box center [209, 435] width 28 height 7
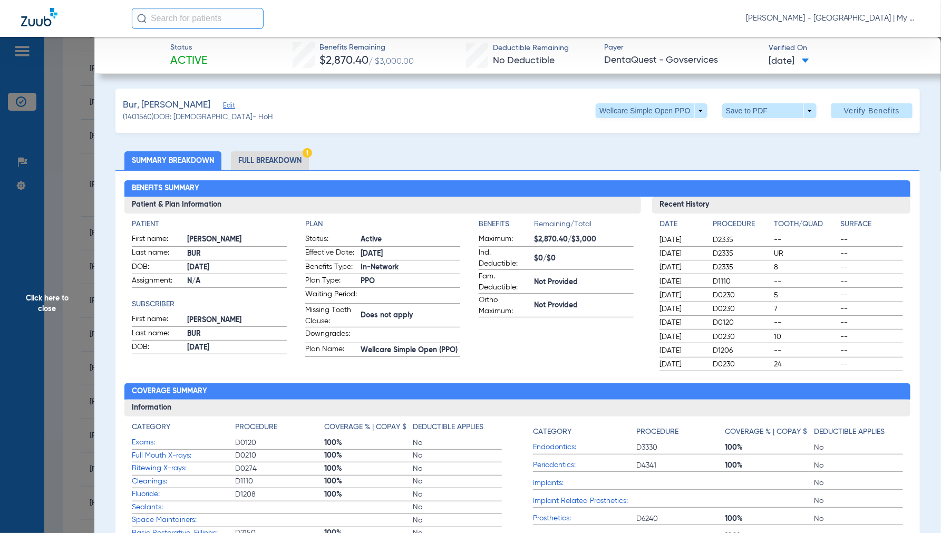
click at [265, 157] on li "Full Breakdown" at bounding box center [270, 160] width 78 height 18
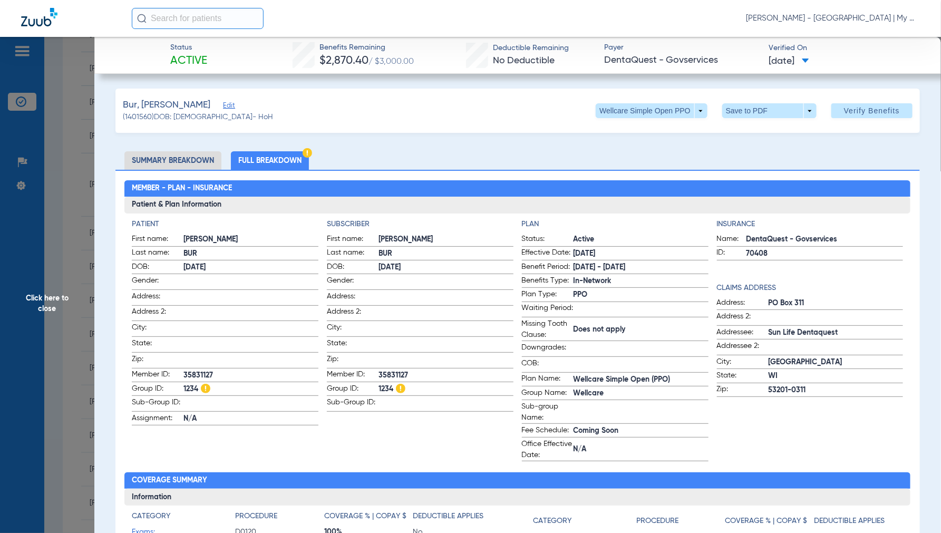
drag, startPoint x: 53, startPoint y: 304, endPoint x: 55, endPoint y: 312, distance: 8.3
click at [51, 306] on span "Click here to close" at bounding box center [47, 303] width 94 height 533
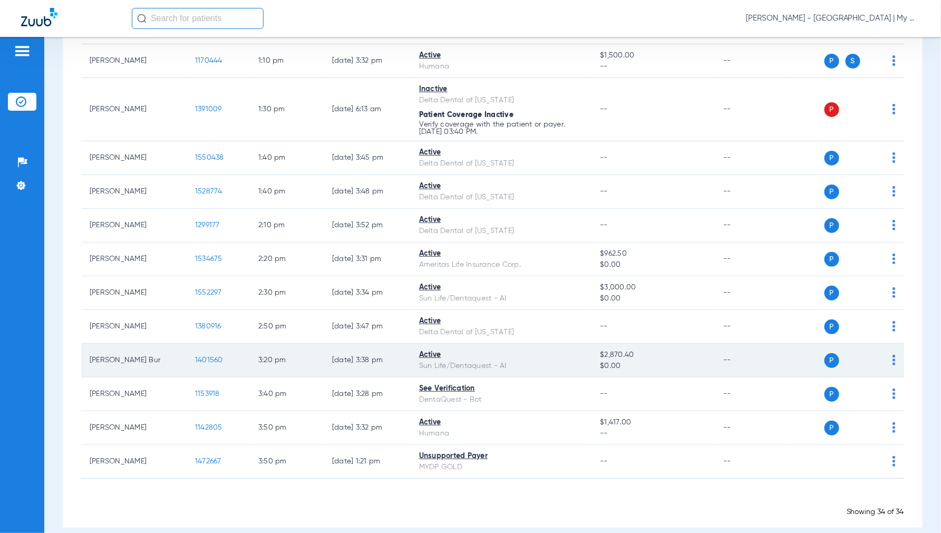
scroll to position [910, 0]
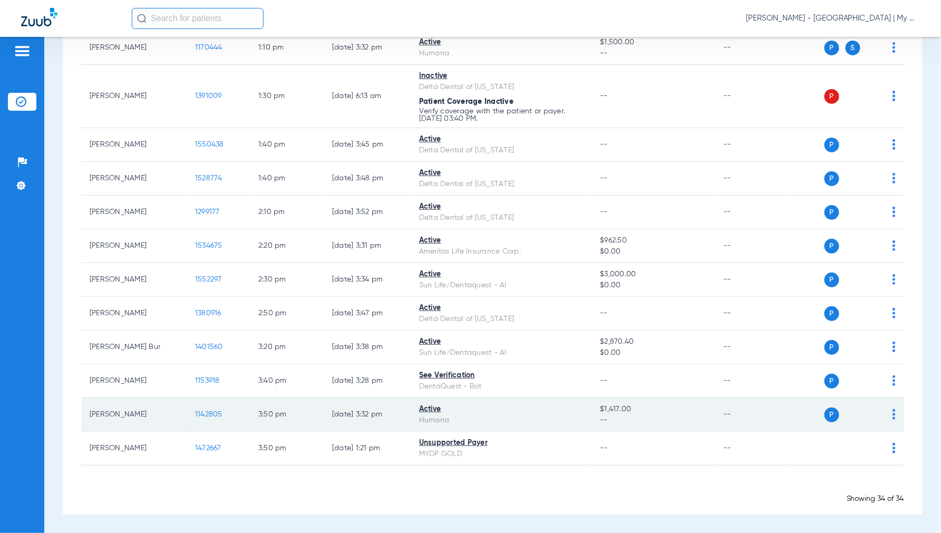
click at [203, 415] on span "1142805" at bounding box center [208, 414] width 27 height 7
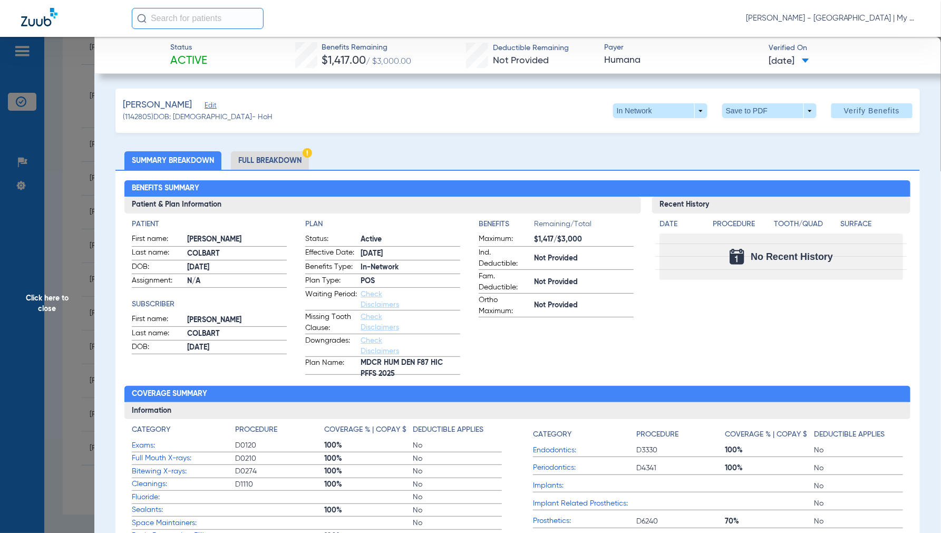
click at [51, 301] on span "Click here to close" at bounding box center [47, 303] width 94 height 533
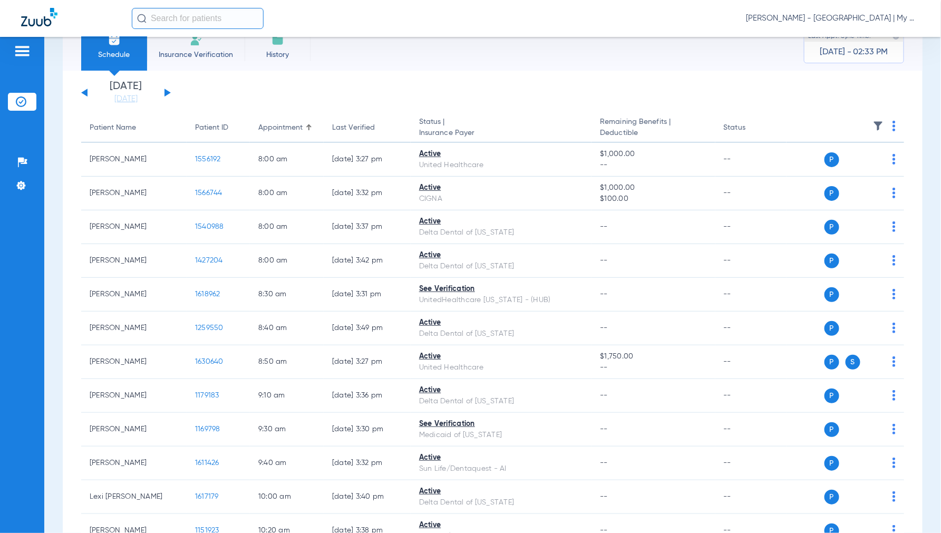
scroll to position [0, 0]
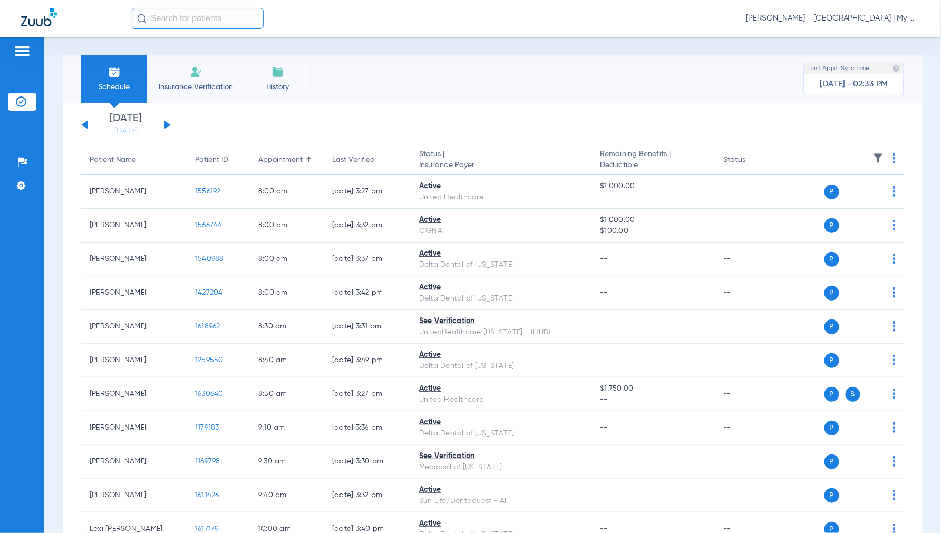
click at [164, 125] on button at bounding box center [167, 125] width 6 height 8
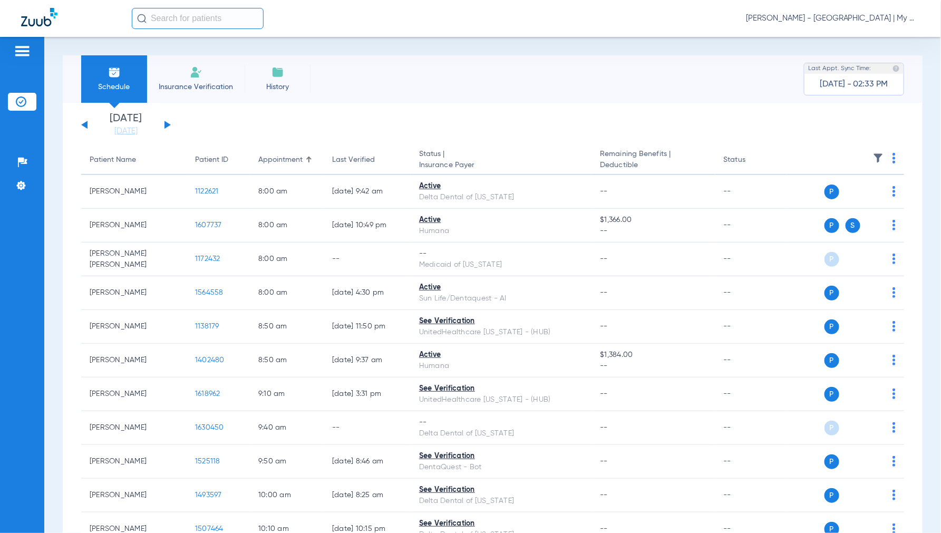
click at [892, 158] on img at bounding box center [893, 158] width 3 height 11
click at [843, 196] on button "Verify All" at bounding box center [845, 199] width 83 height 21
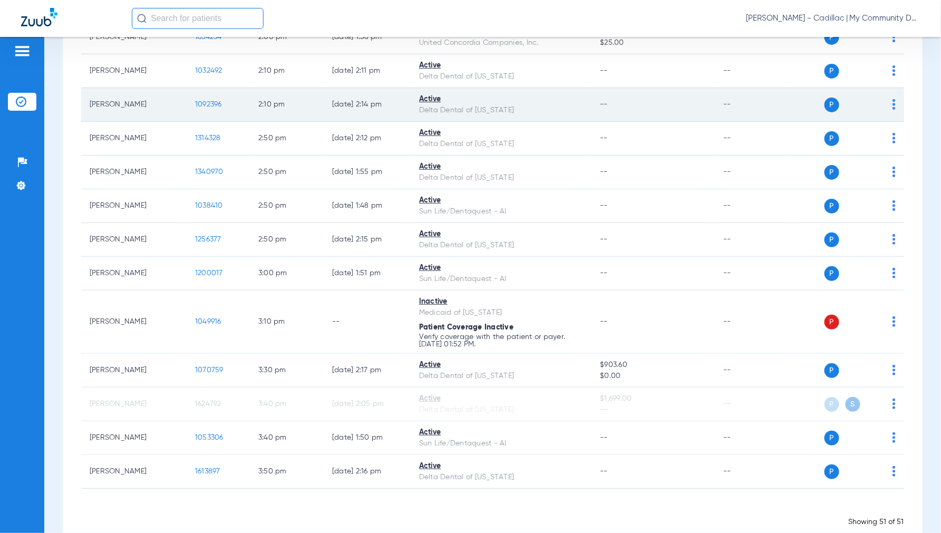
scroll to position [1537, 0]
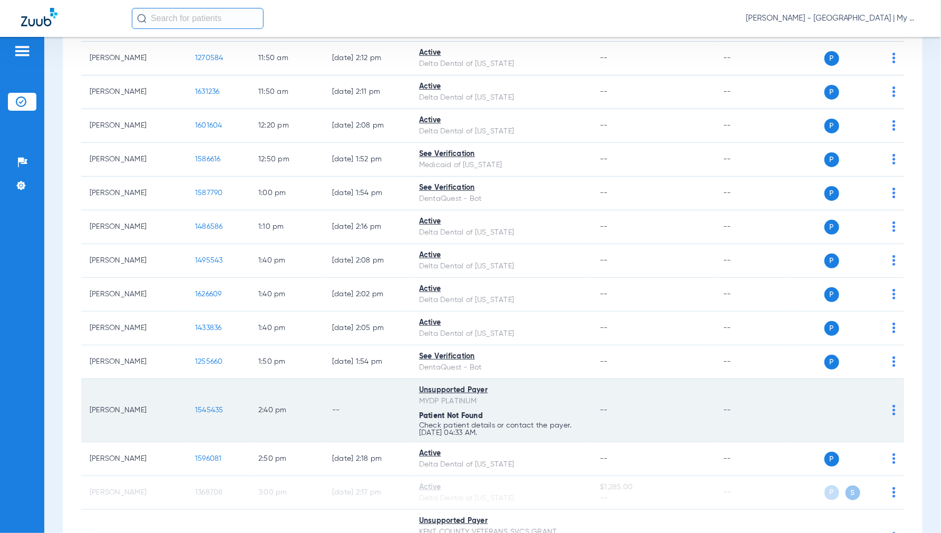
scroll to position [907, 0]
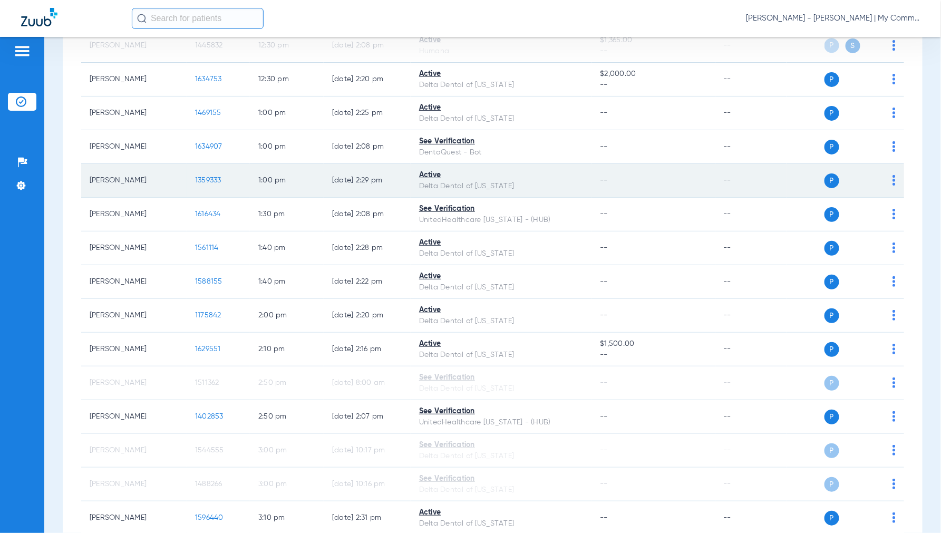
scroll to position [995, 0]
